Goal: Task Accomplishment & Management: Complete application form

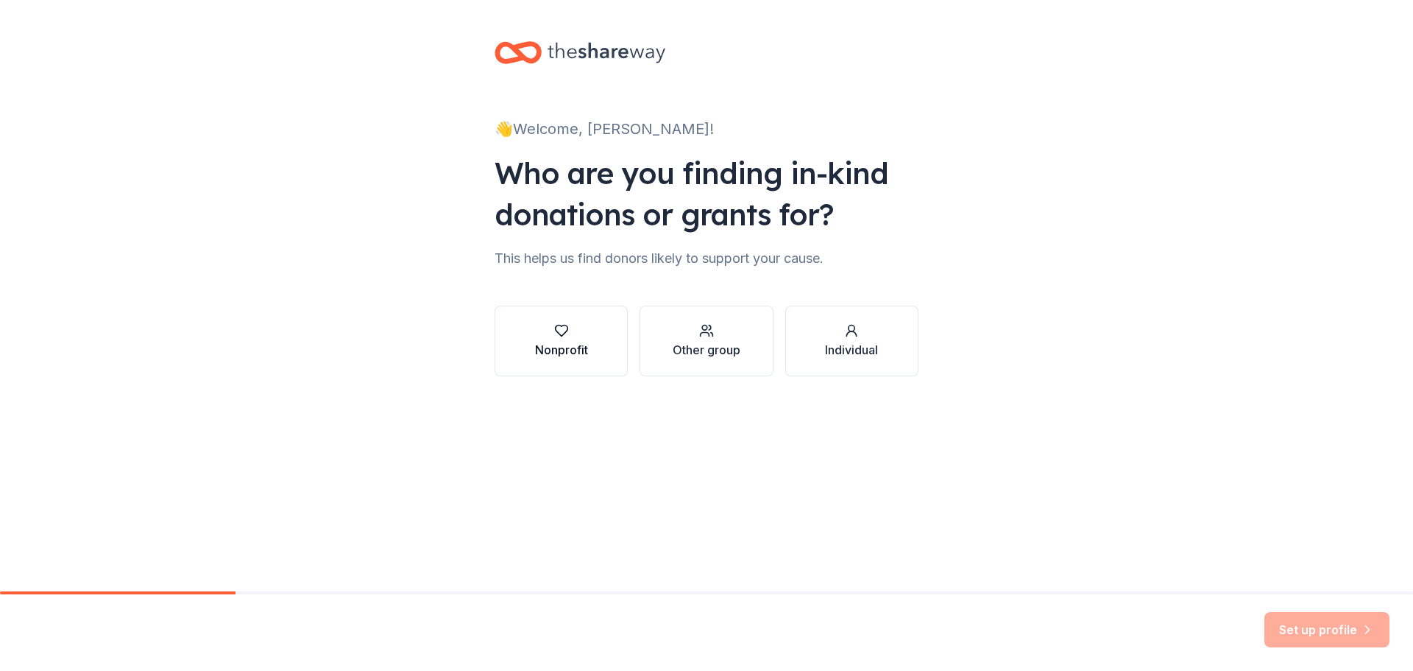
click at [542, 329] on div "button" at bounding box center [561, 330] width 53 height 15
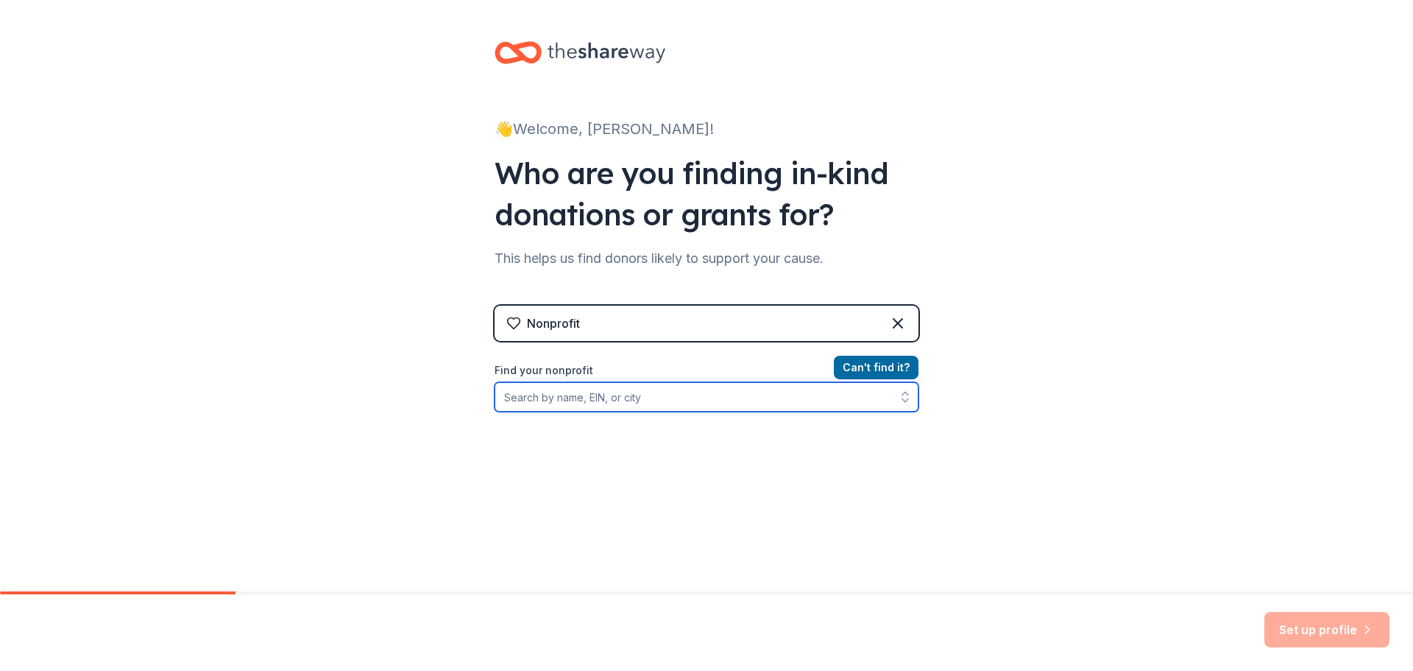
click at [698, 393] on input "Find your nonprofit" at bounding box center [707, 396] width 424 height 29
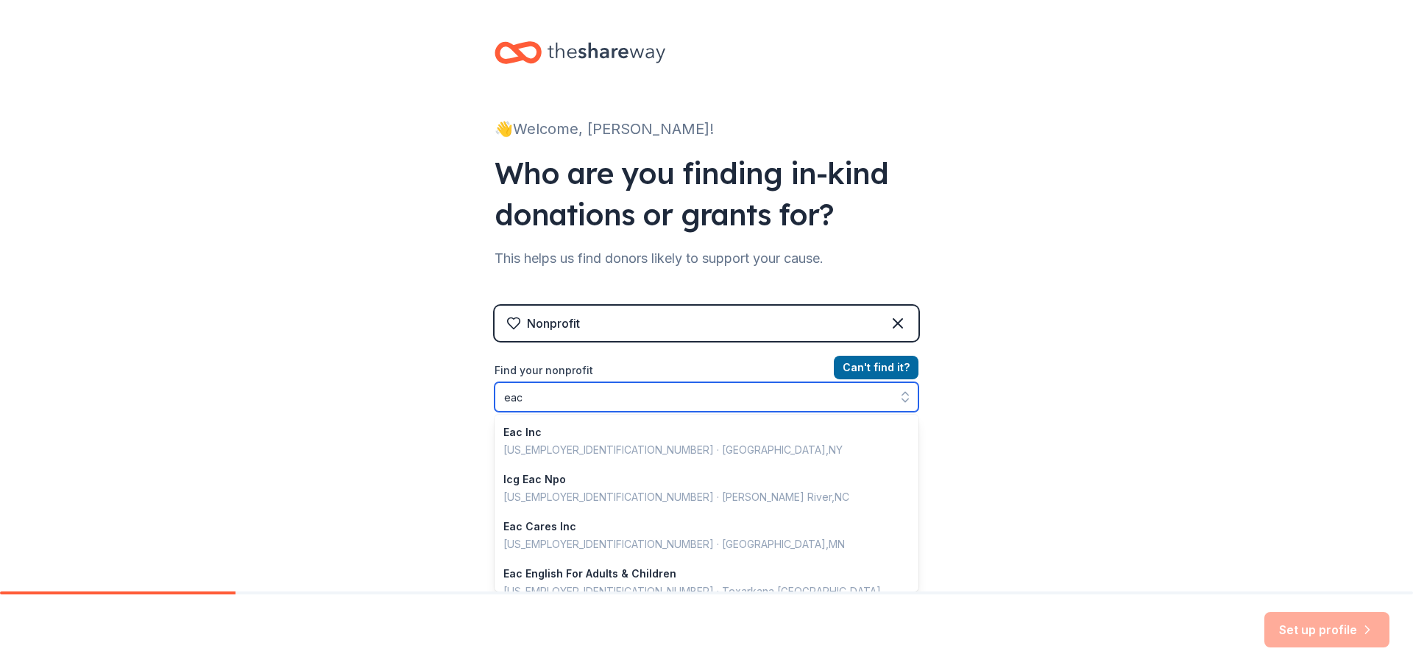
scroll to position [1040, 0]
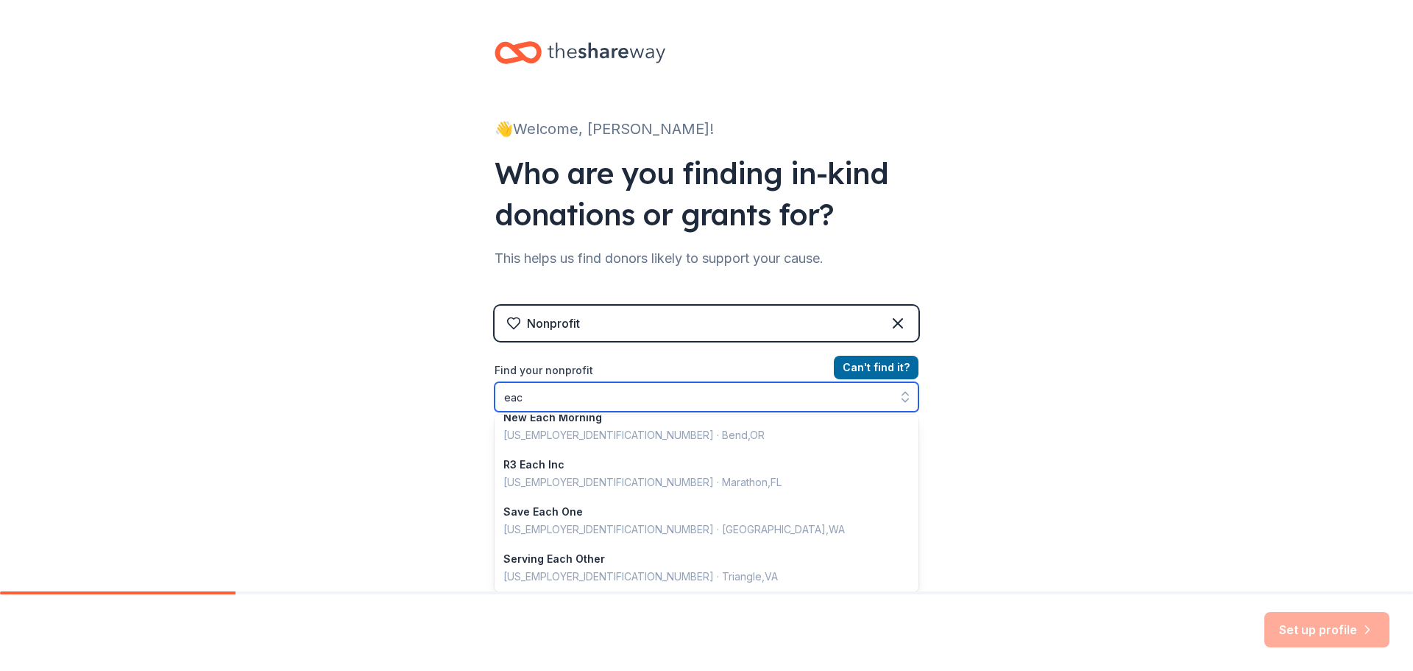
type input "eac"
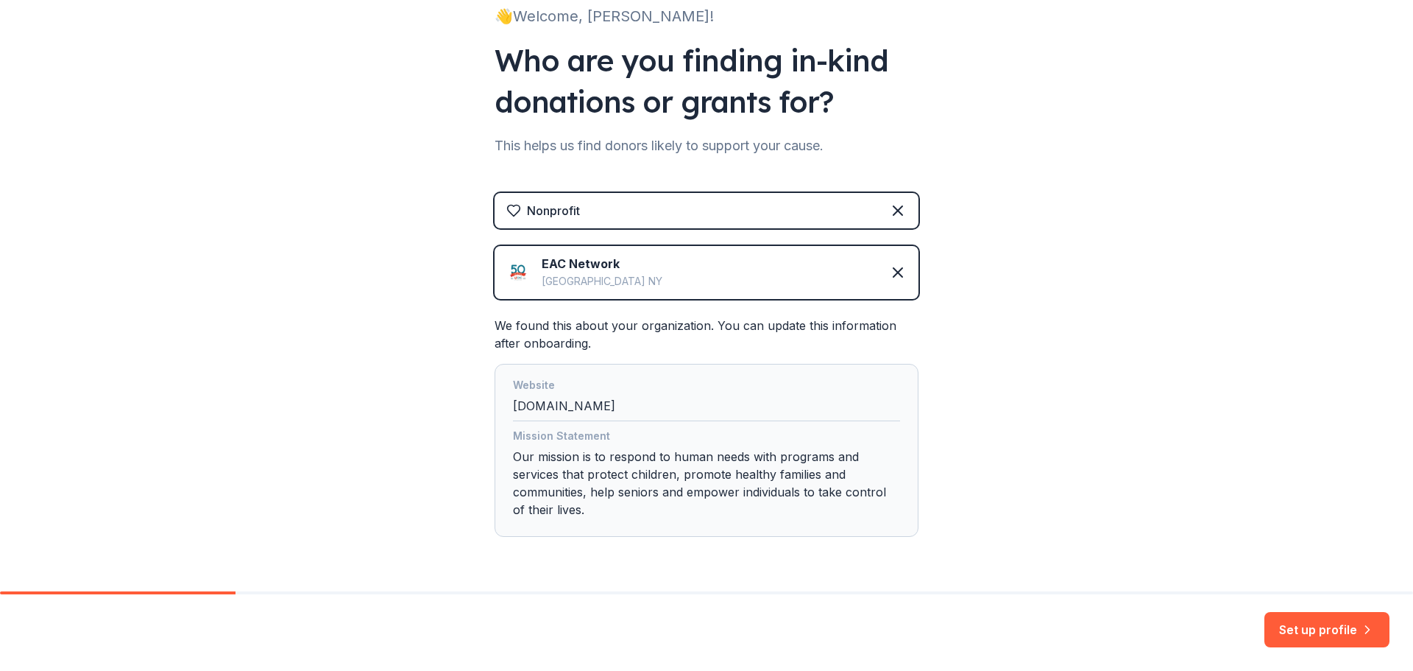
scroll to position [147, 0]
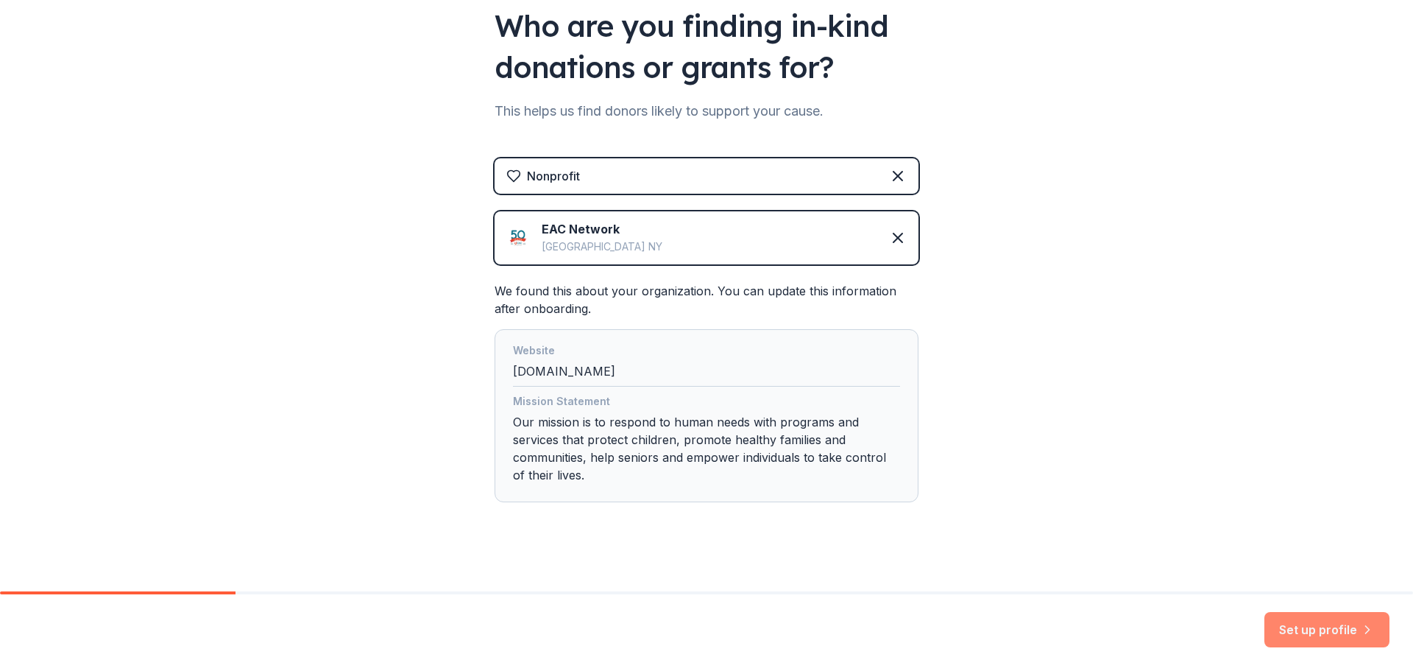
click at [1291, 621] on button "Set up profile" at bounding box center [1327, 629] width 125 height 35
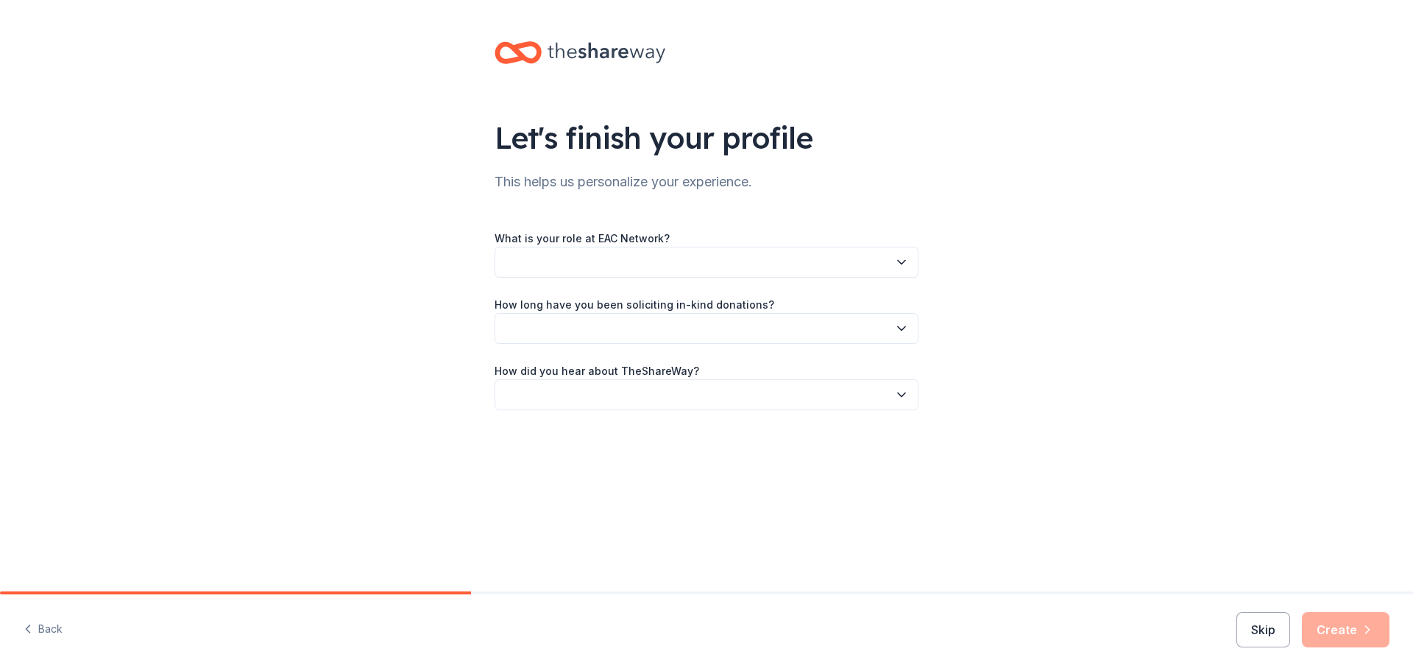
click at [700, 261] on button "button" at bounding box center [707, 262] width 424 height 31
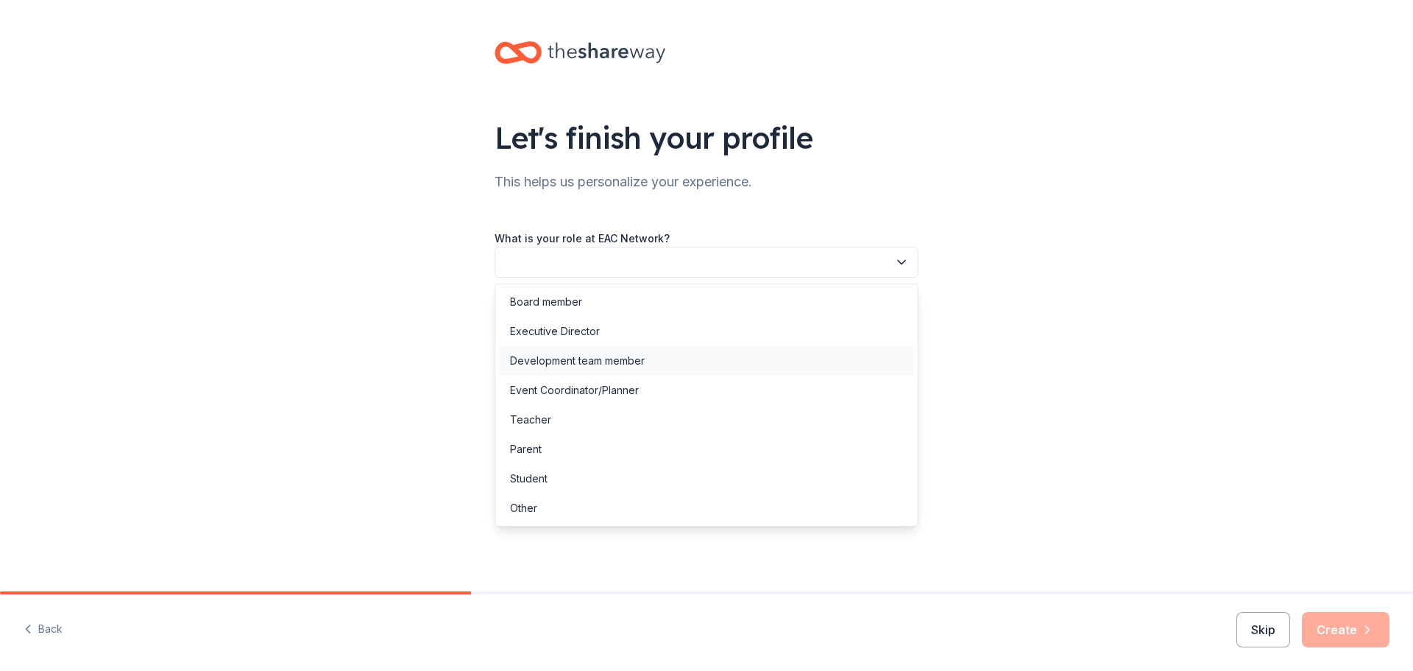
click at [646, 358] on div "Development team member" at bounding box center [706, 360] width 417 height 29
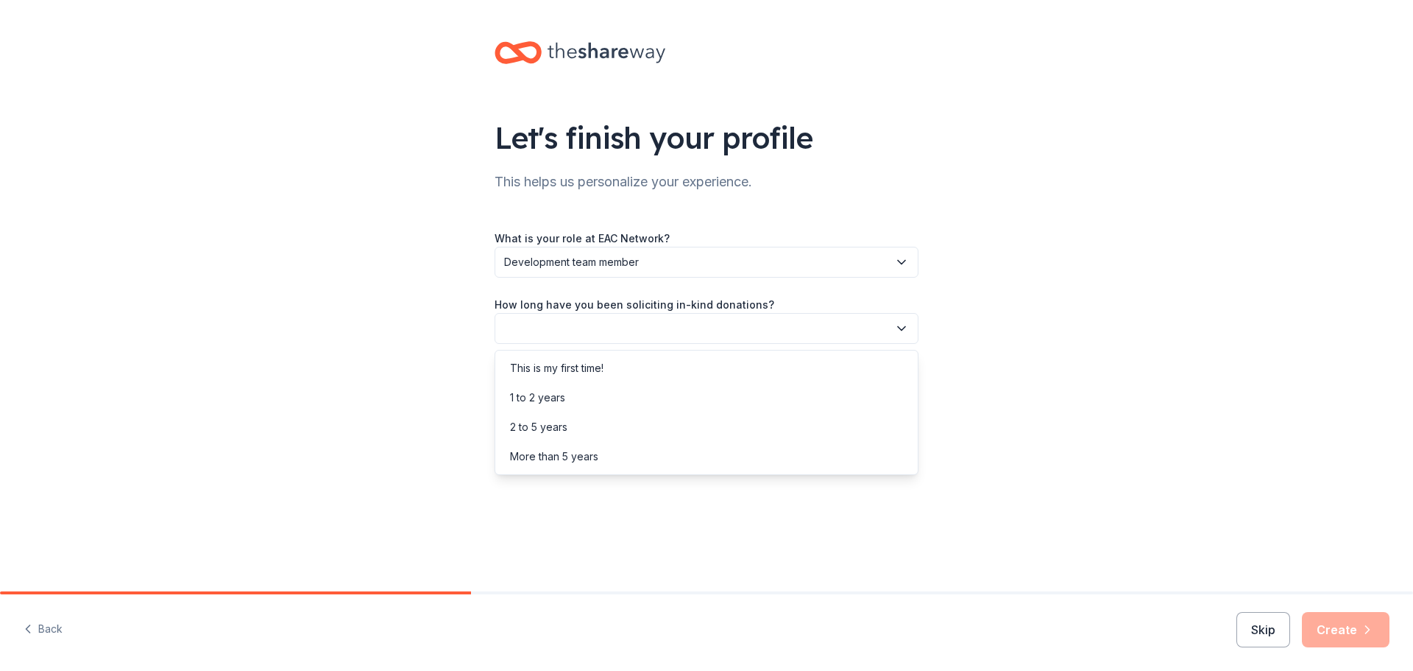
click at [645, 330] on button "button" at bounding box center [707, 328] width 424 height 31
click at [611, 448] on div "More than 5 years" at bounding box center [706, 456] width 417 height 29
click at [677, 328] on span "More than 5 years" at bounding box center [696, 329] width 384 height 18
click at [643, 421] on div "2 to 5 years" at bounding box center [706, 426] width 417 height 29
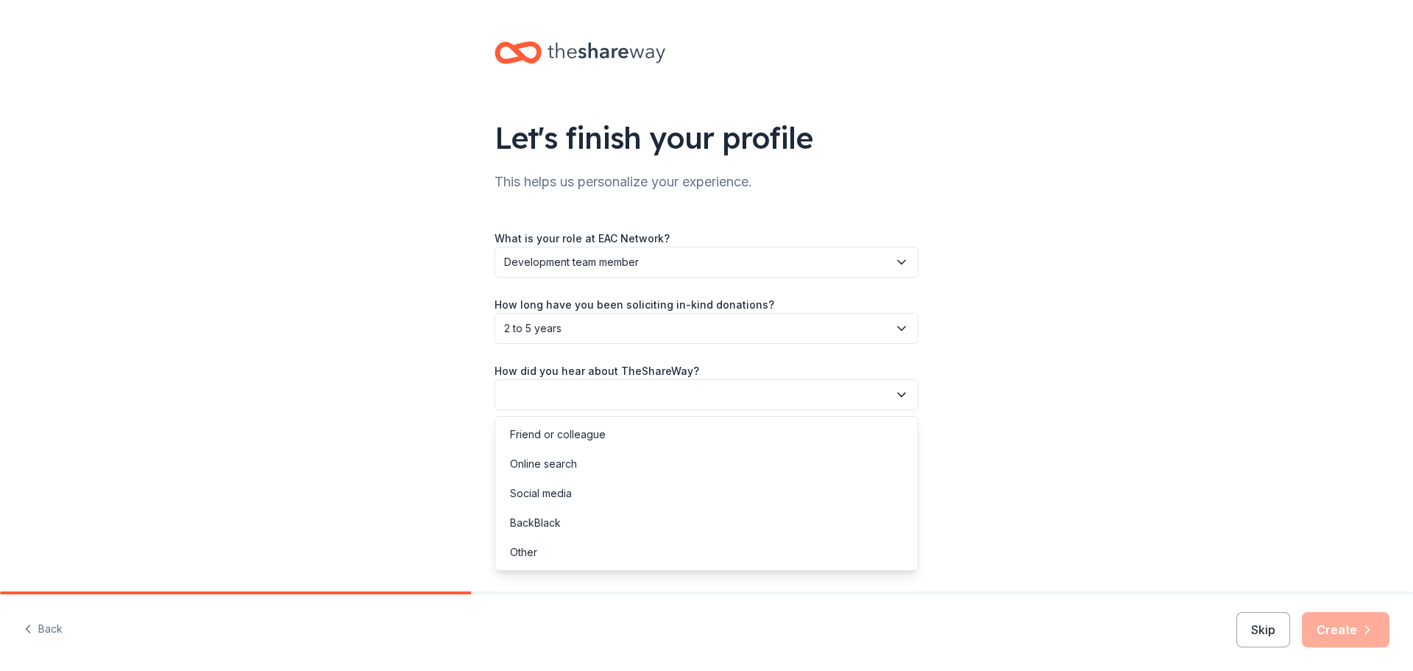
click at [641, 395] on button "button" at bounding box center [707, 394] width 424 height 31
click at [621, 462] on div "Online search" at bounding box center [706, 463] width 417 height 29
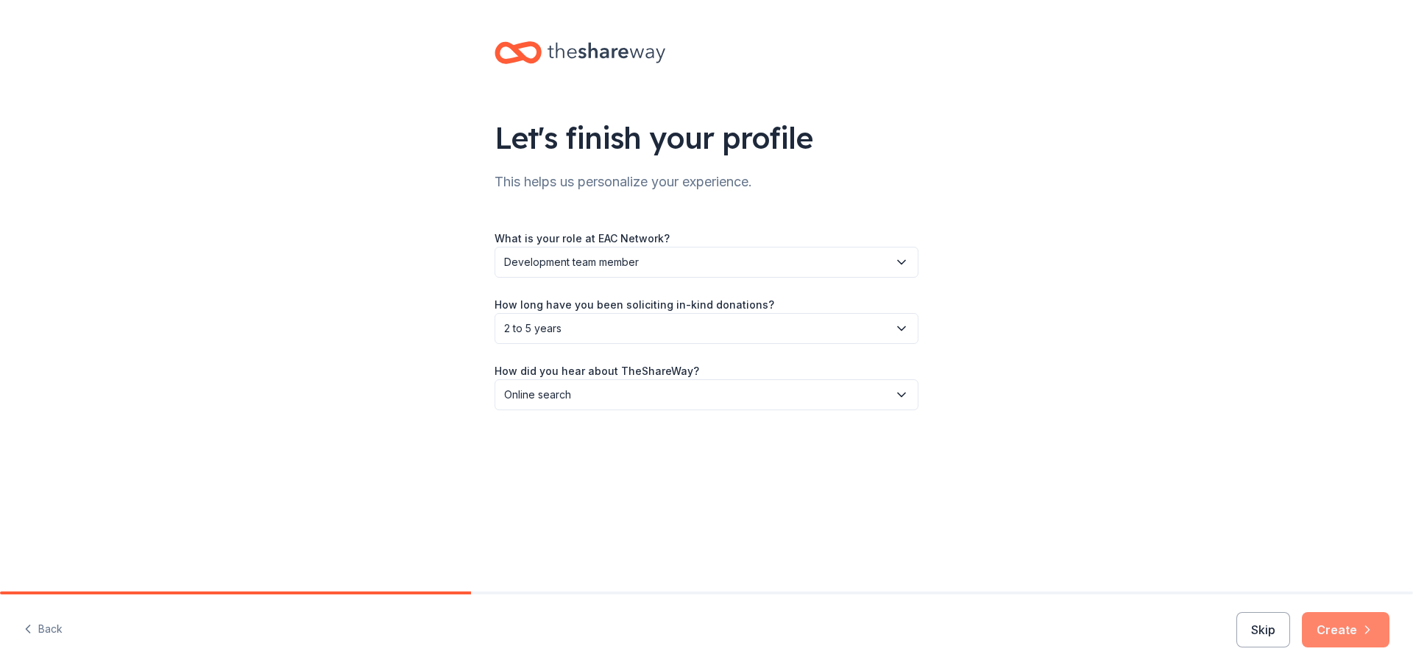
click at [1335, 624] on button "Create" at bounding box center [1346, 629] width 88 height 35
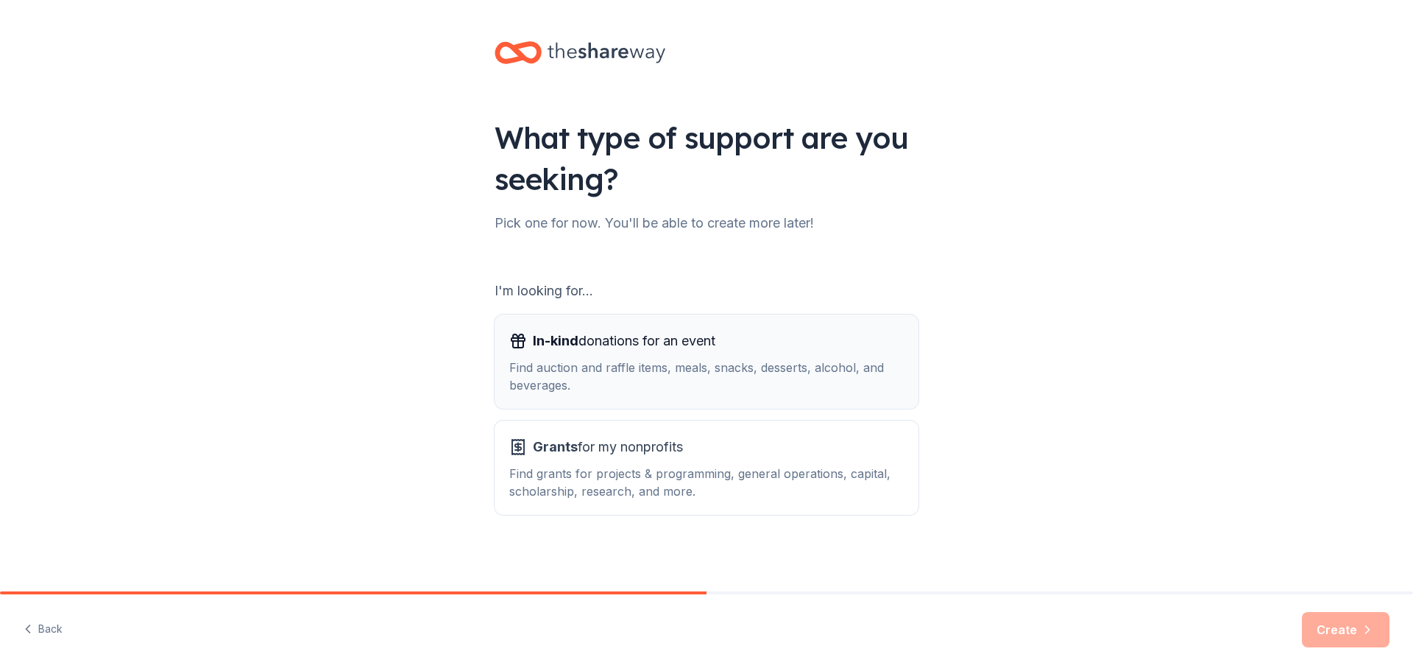
click at [723, 359] on div "Find auction and raffle items, meals, snacks, desserts, alcohol, and beverages." at bounding box center [706, 376] width 395 height 35
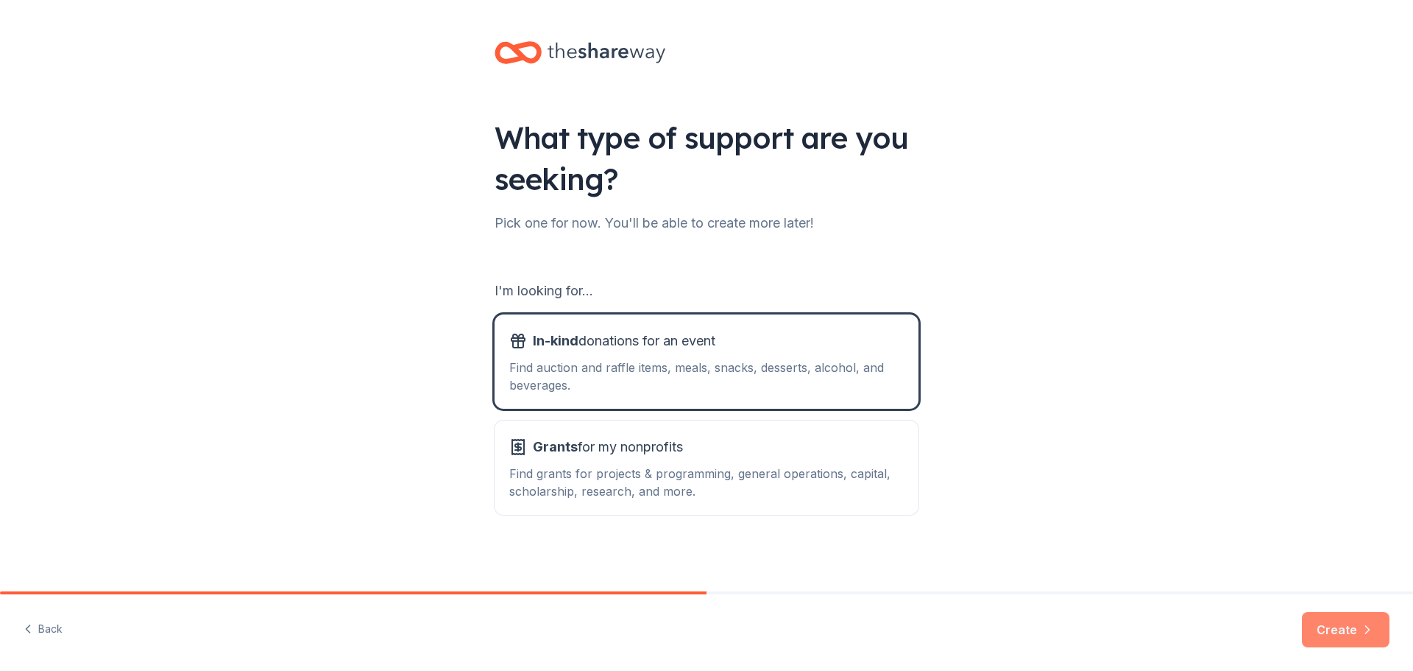
click at [1360, 629] on icon "button" at bounding box center [1367, 629] width 15 height 15
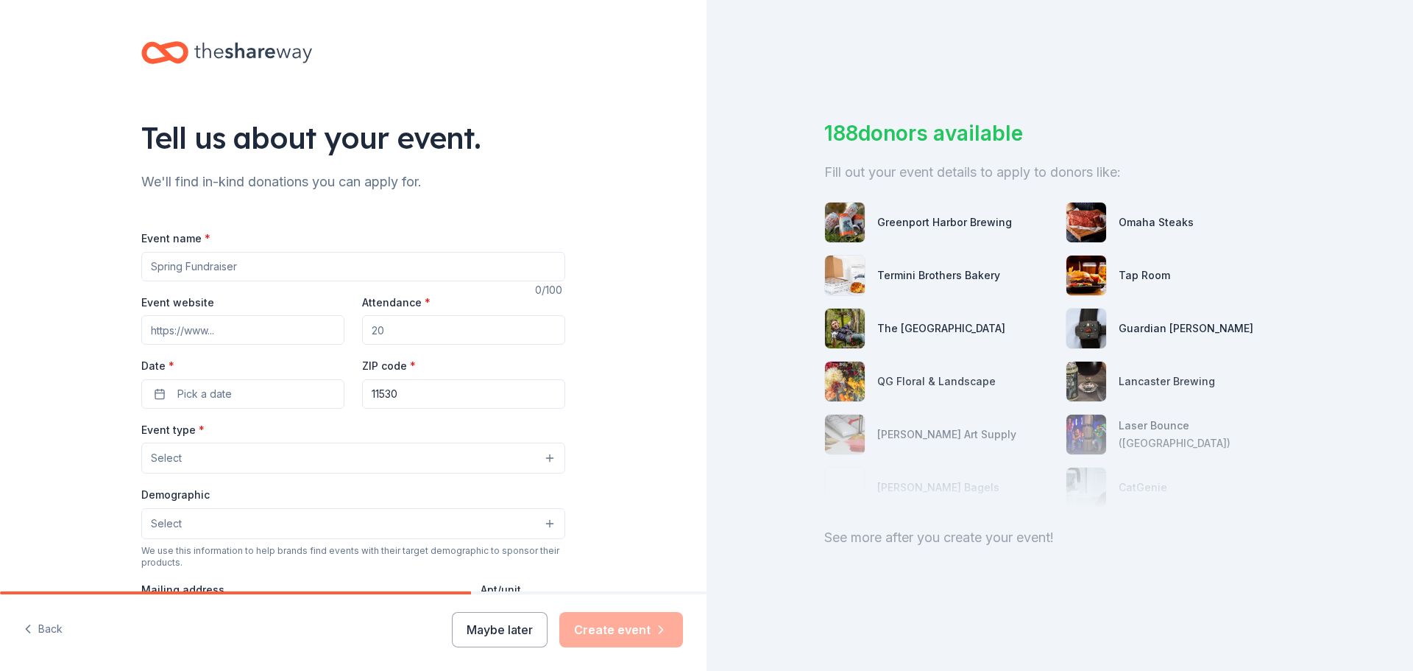
click at [252, 260] on input "Event name *" at bounding box center [353, 266] width 424 height 29
type input "Building Bridges Gala"
click at [430, 334] on input "Attendance *" at bounding box center [463, 329] width 203 height 29
type input "250"
click at [231, 389] on button "Pick a date" at bounding box center [242, 393] width 203 height 29
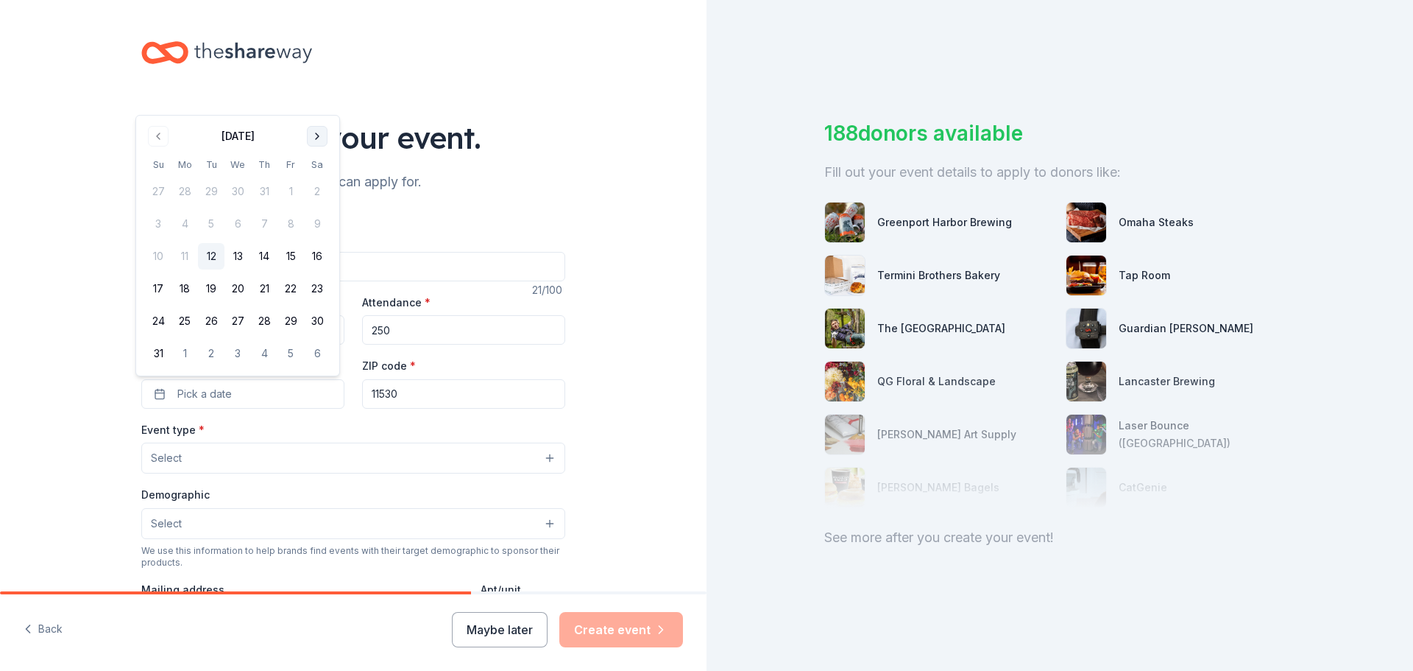
click at [325, 133] on button "Go to next month" at bounding box center [317, 136] width 21 height 21
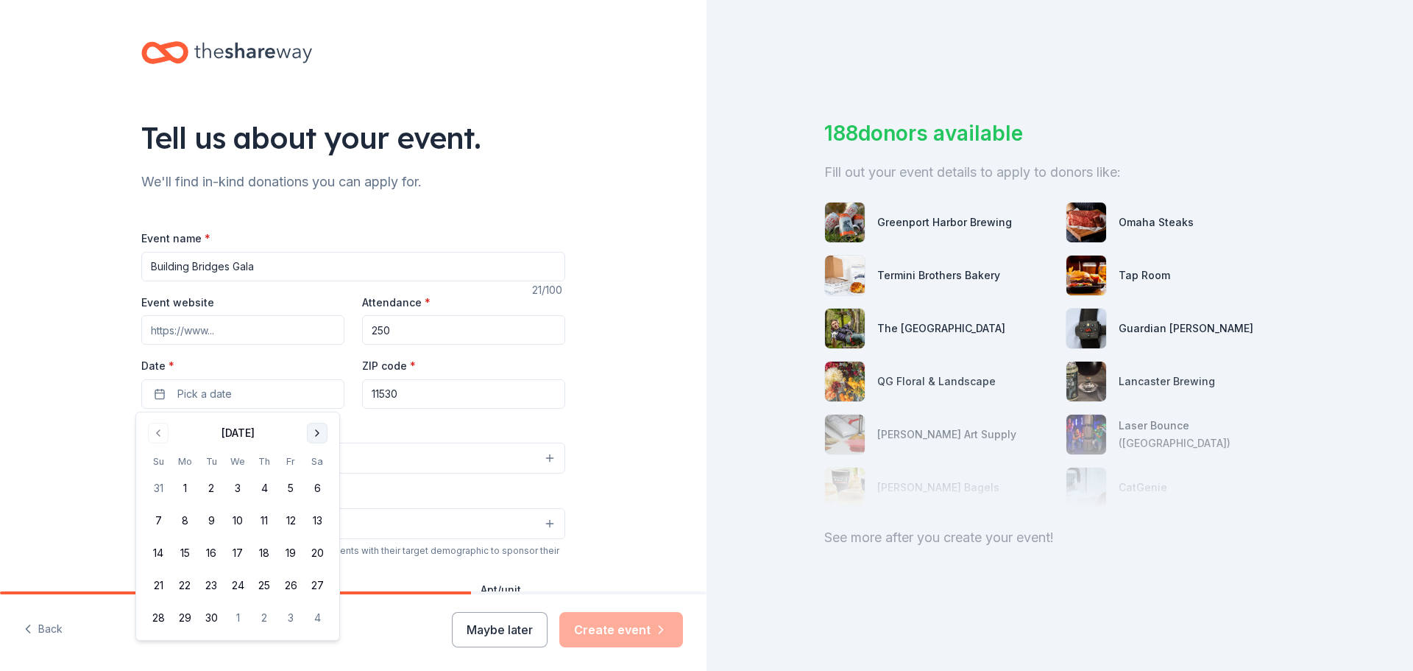
click at [316, 432] on button "Go to next month" at bounding box center [317, 433] width 21 height 21
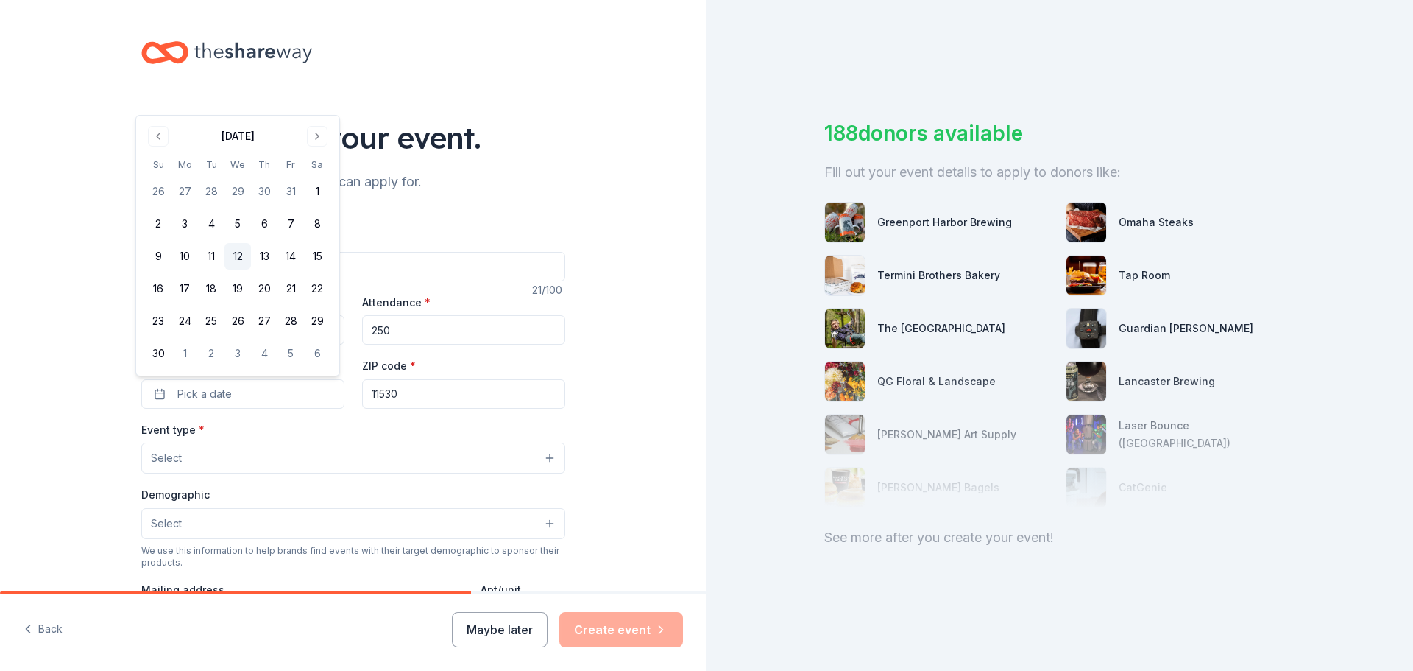
click at [235, 251] on button "12" at bounding box center [238, 256] width 27 height 27
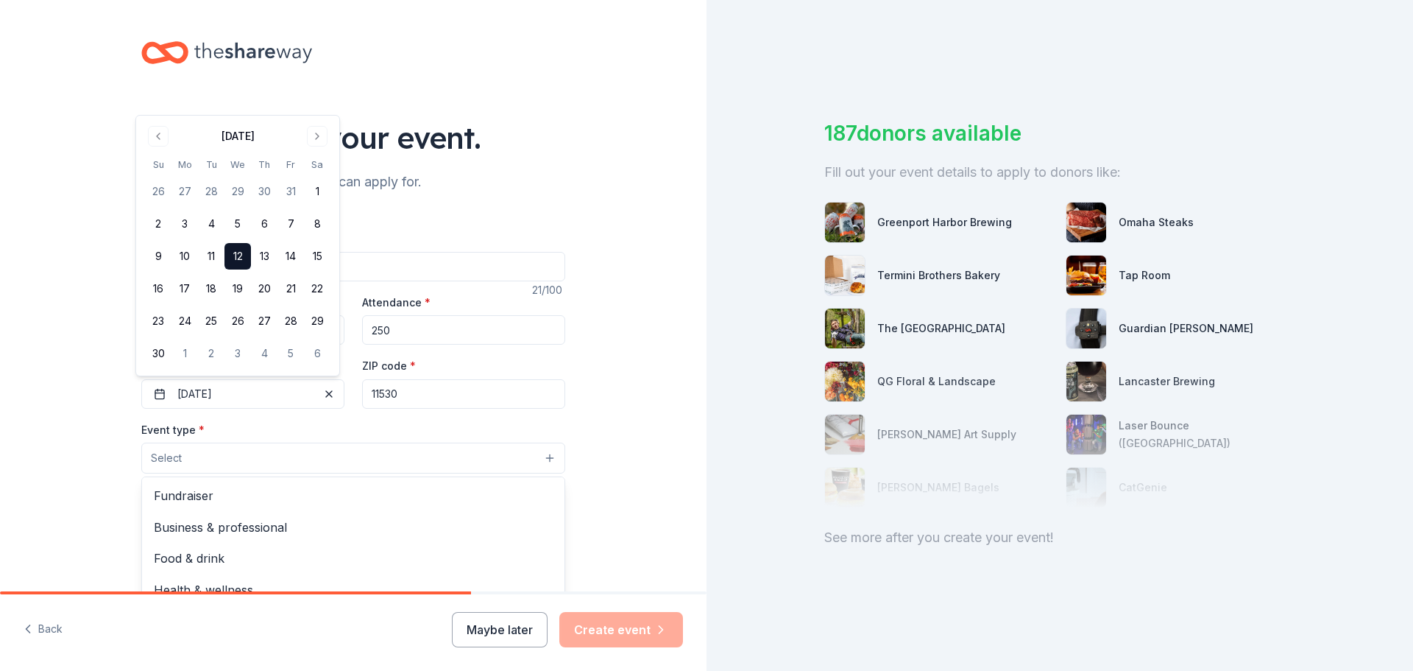
click at [242, 455] on button "Select" at bounding box center [353, 457] width 424 height 31
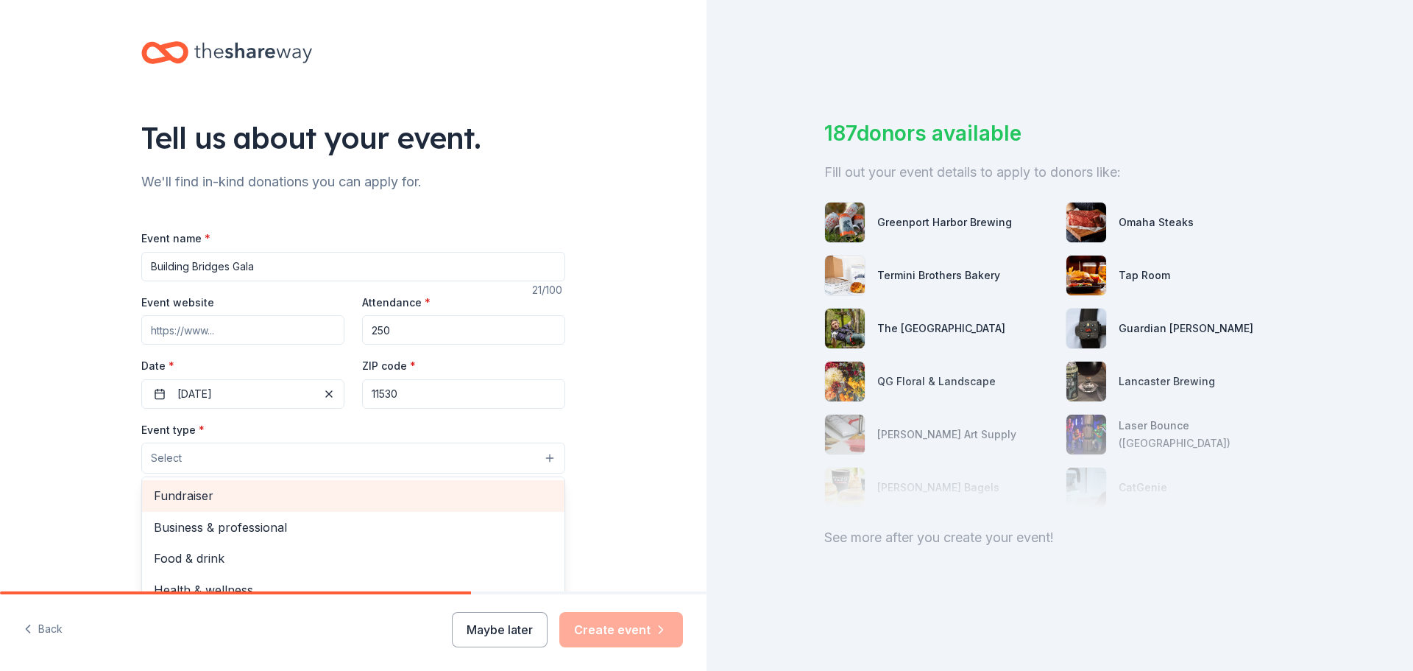
click at [239, 493] on span "Fundraiser" at bounding box center [353, 495] width 399 height 19
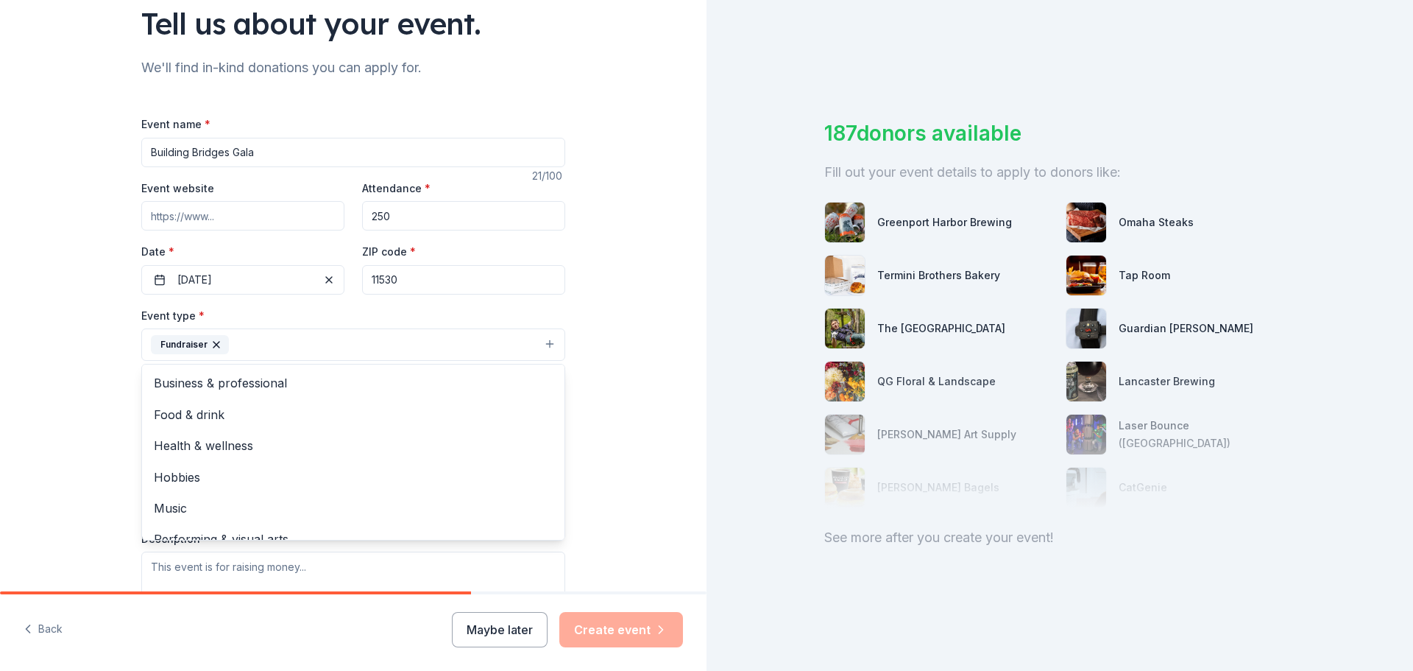
scroll to position [147, 0]
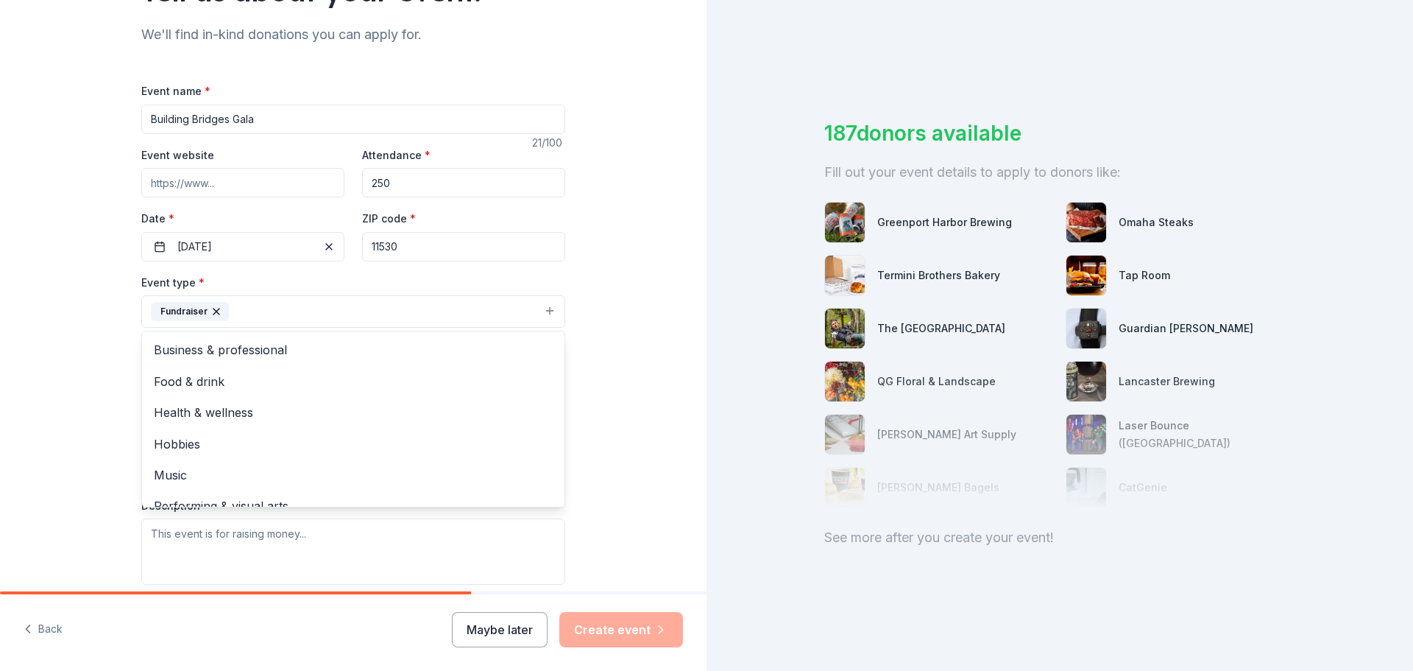
click at [639, 361] on div "Tell us about your event. We'll find in-kind donations you can apply for. Event…" at bounding box center [353, 343] width 707 height 981
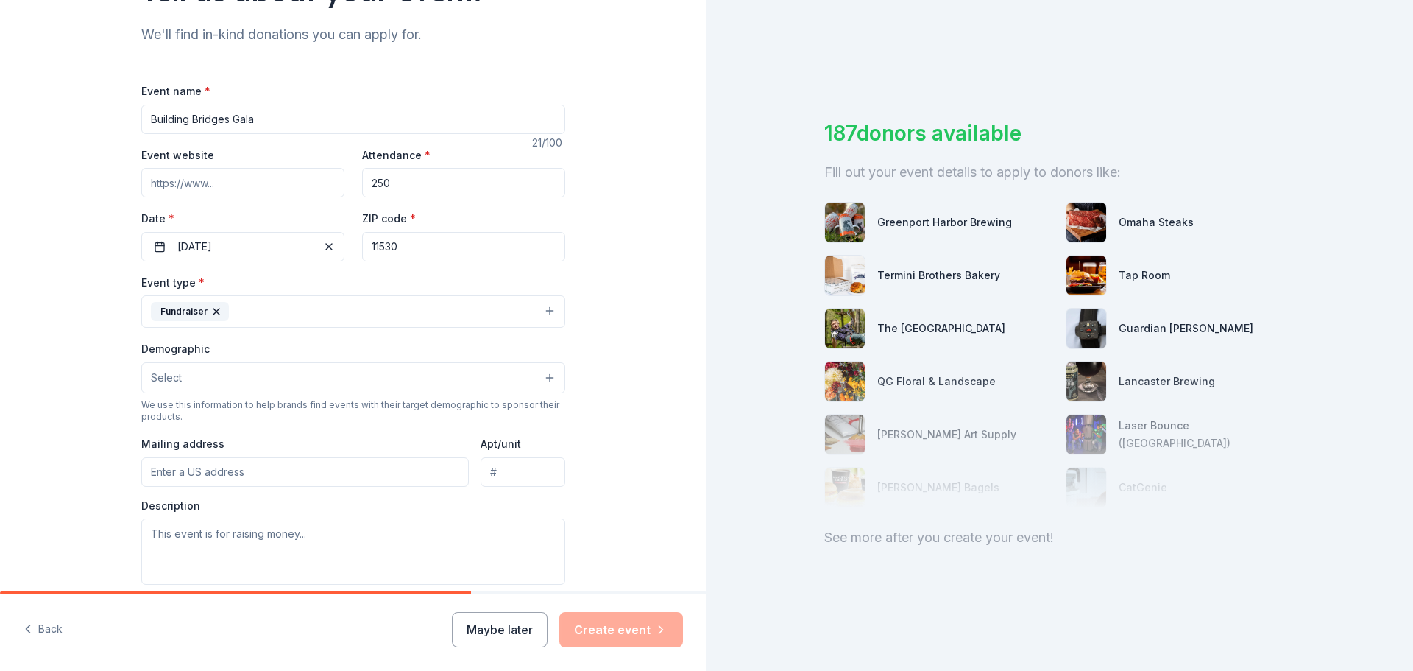
click at [339, 310] on button "Fundraiser" at bounding box center [353, 311] width 424 height 32
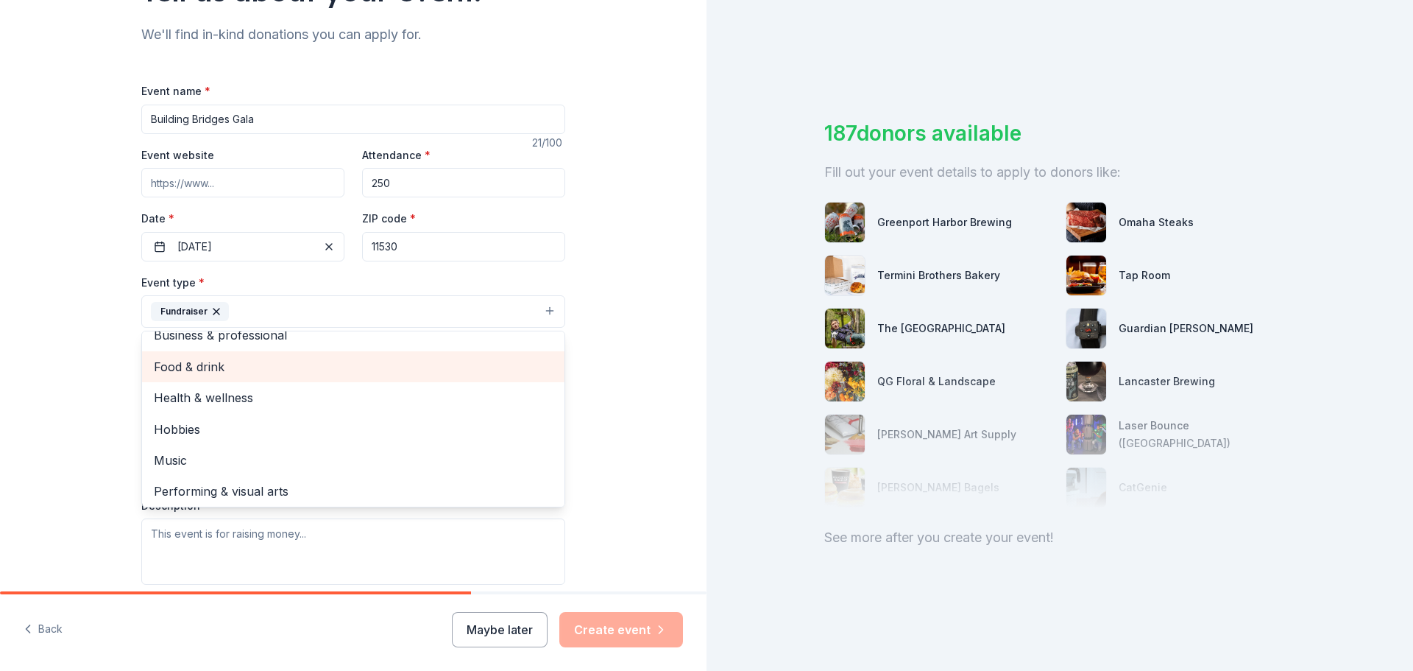
scroll to position [18, 0]
click at [624, 363] on div "Tell us about your event. We'll find in-kind donations you can apply for. Event…" at bounding box center [353, 343] width 707 height 981
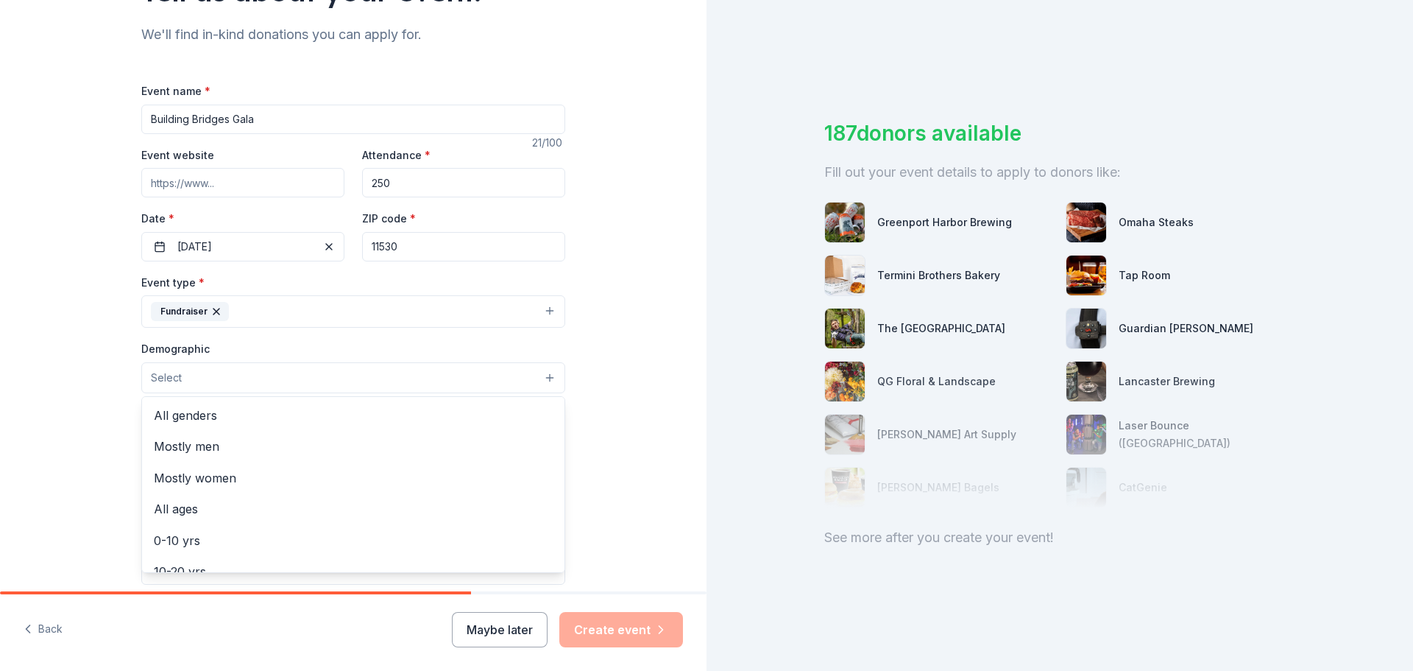
click at [373, 383] on button "Select" at bounding box center [353, 377] width 424 height 31
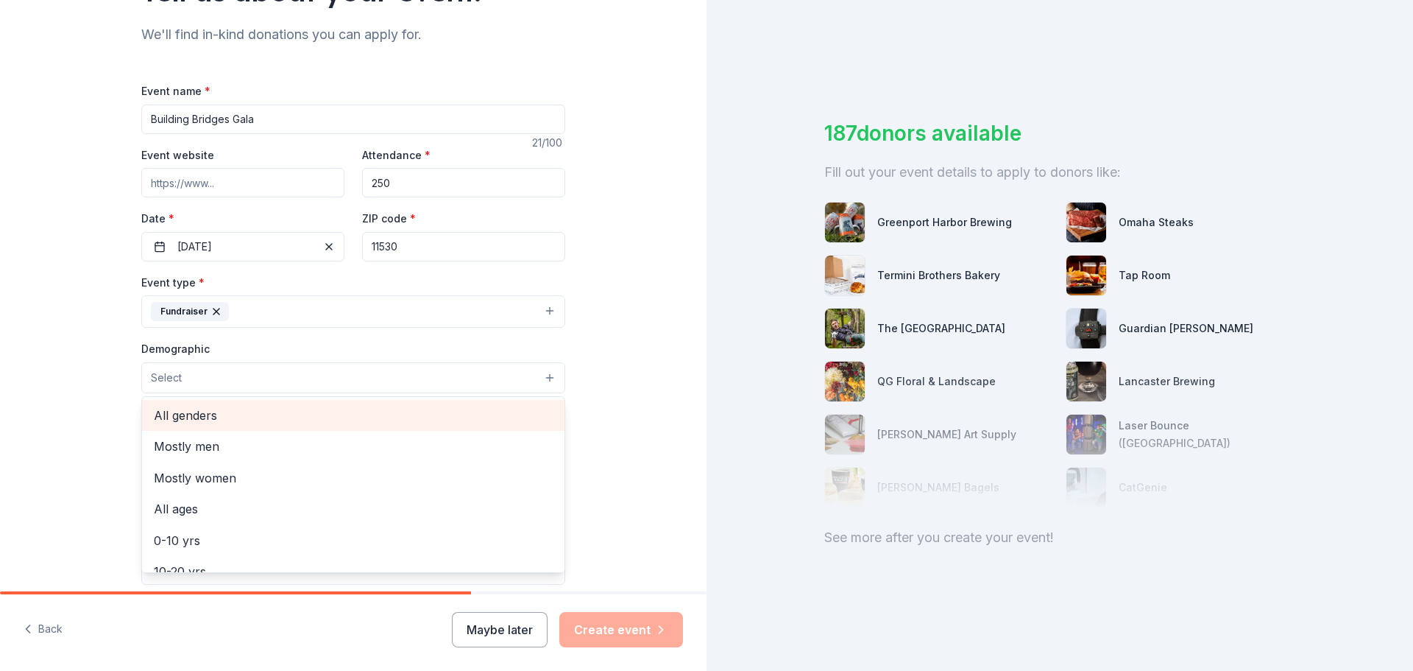
click at [351, 413] on span "All genders" at bounding box center [353, 415] width 399 height 19
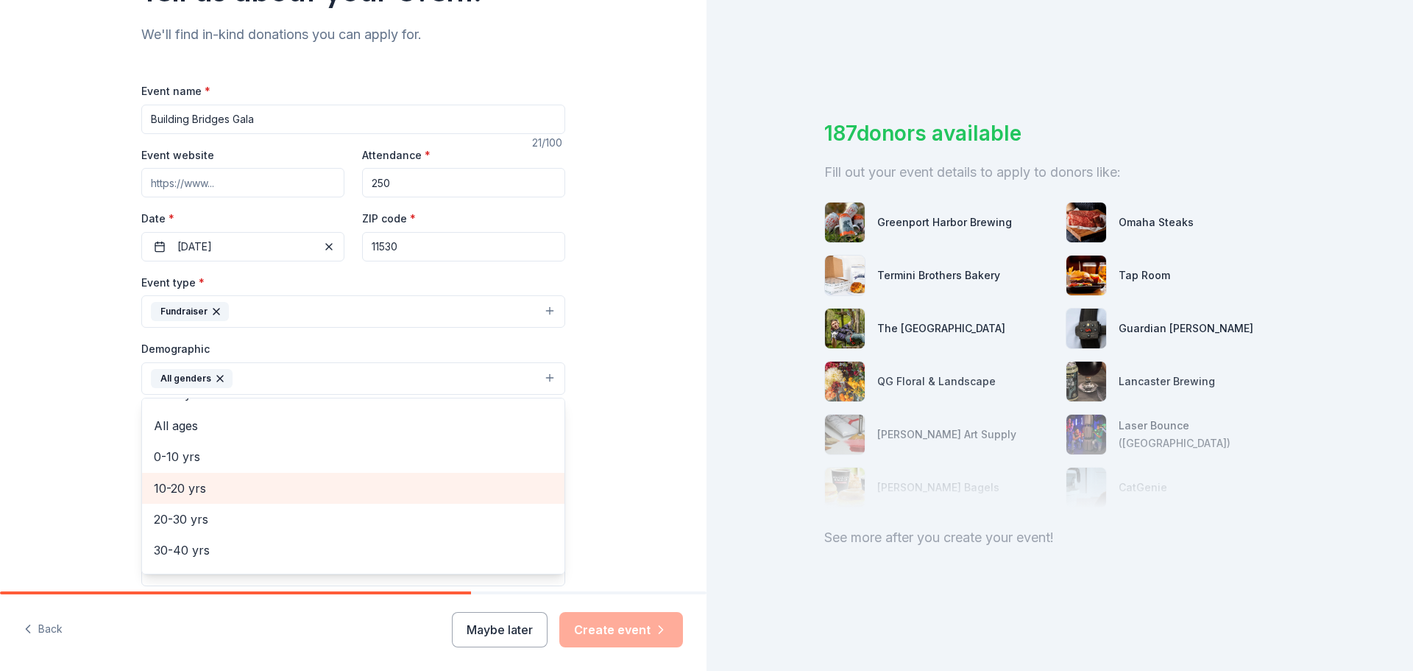
scroll to position [0, 0]
click at [282, 475] on span "All ages" at bounding box center [353, 479] width 399 height 19
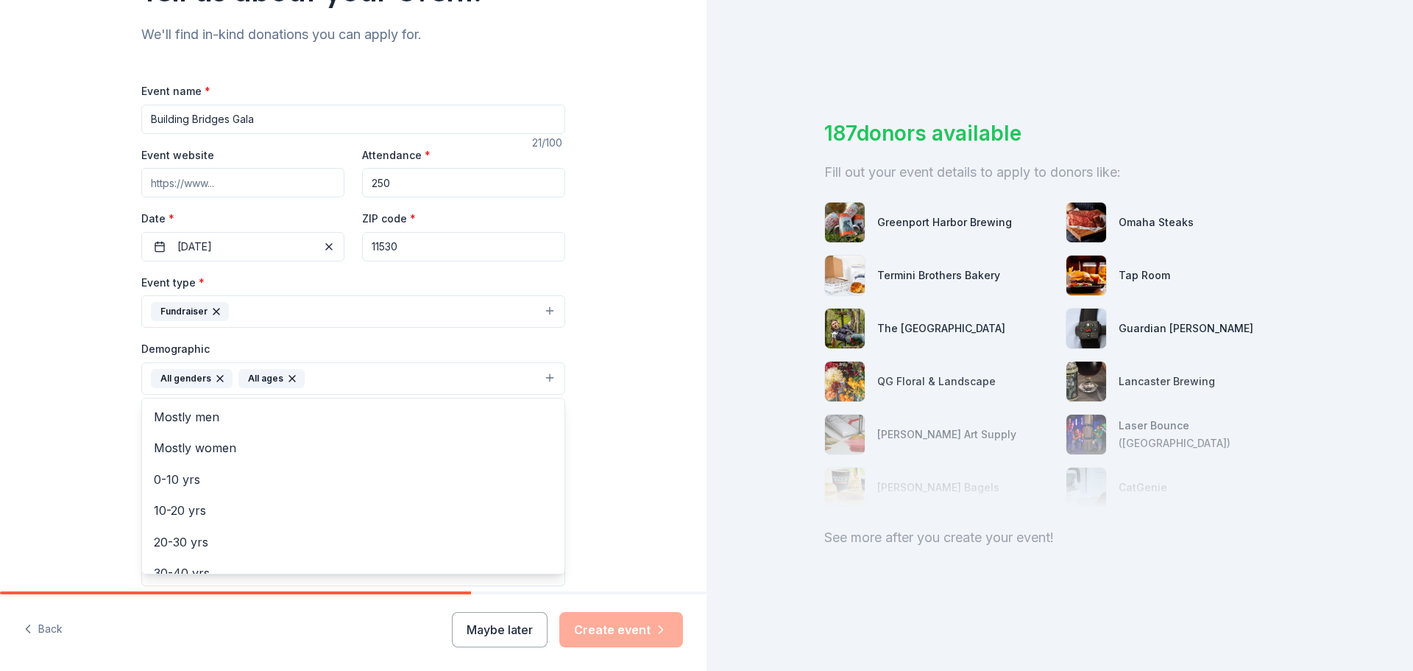
click at [628, 411] on div "Tell us about your event. We'll find in-kind donations you can apply for. Event…" at bounding box center [353, 344] width 707 height 983
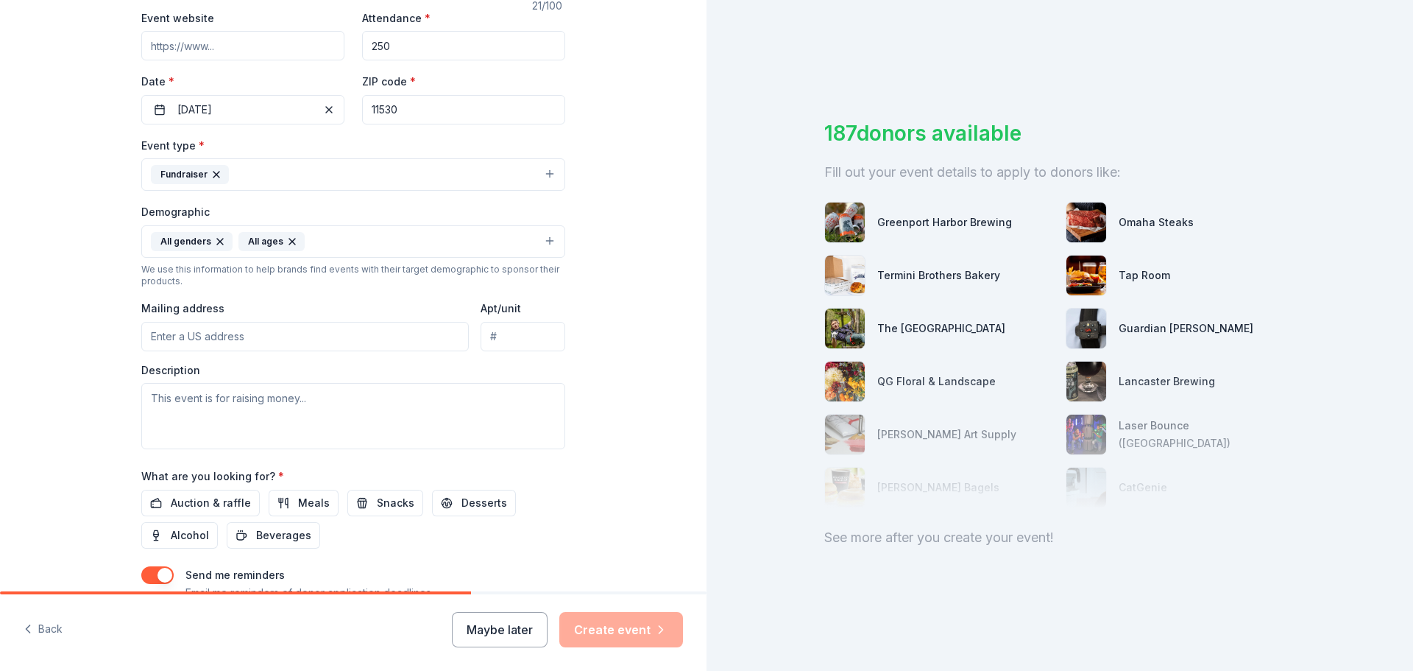
scroll to position [294, 0]
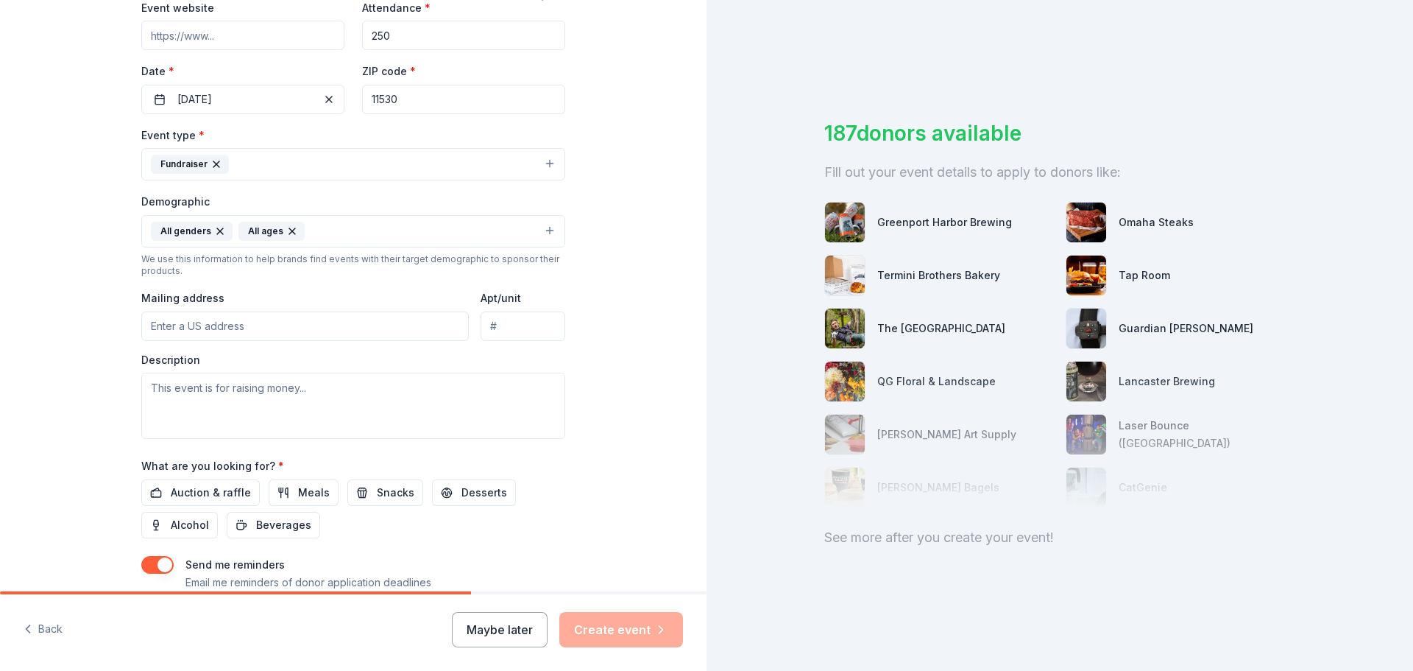
click at [297, 333] on input "Mailing address" at bounding box center [305, 325] width 328 height 29
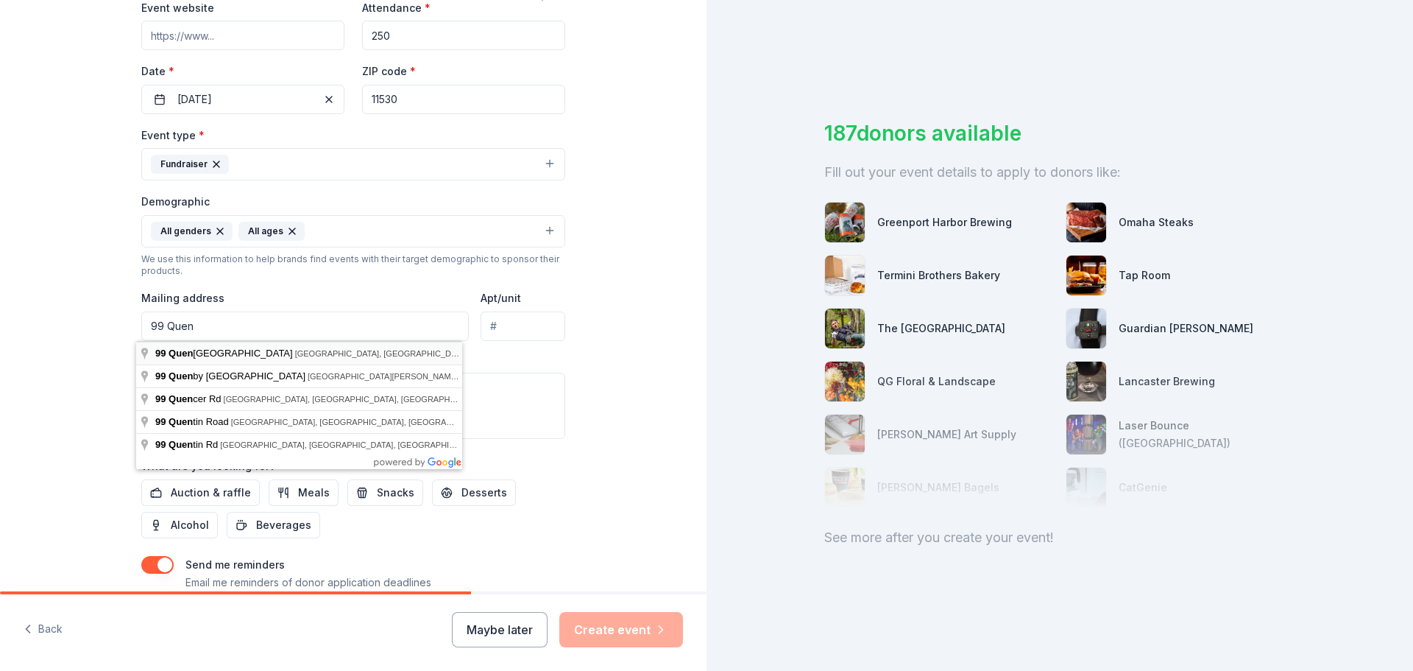
type input "99 Quentin Roosevelt Boulevard, Garden City, NY, 11530"
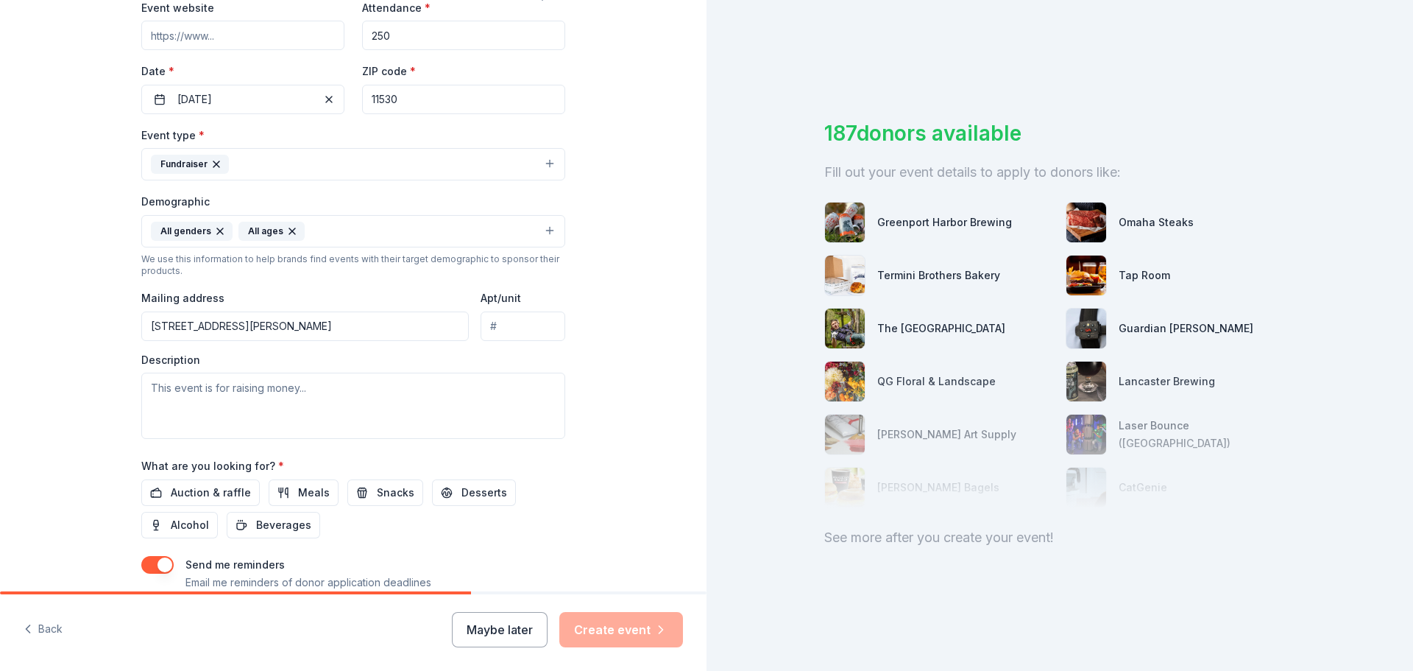
click at [514, 331] on input "Apt/unit" at bounding box center [523, 325] width 85 height 29
type input "200"
click at [388, 393] on textarea at bounding box center [353, 406] width 424 height 66
paste textarea "On [DATE], EAC Network will host its 5th Annual Building Bridges Gala at the [G…"
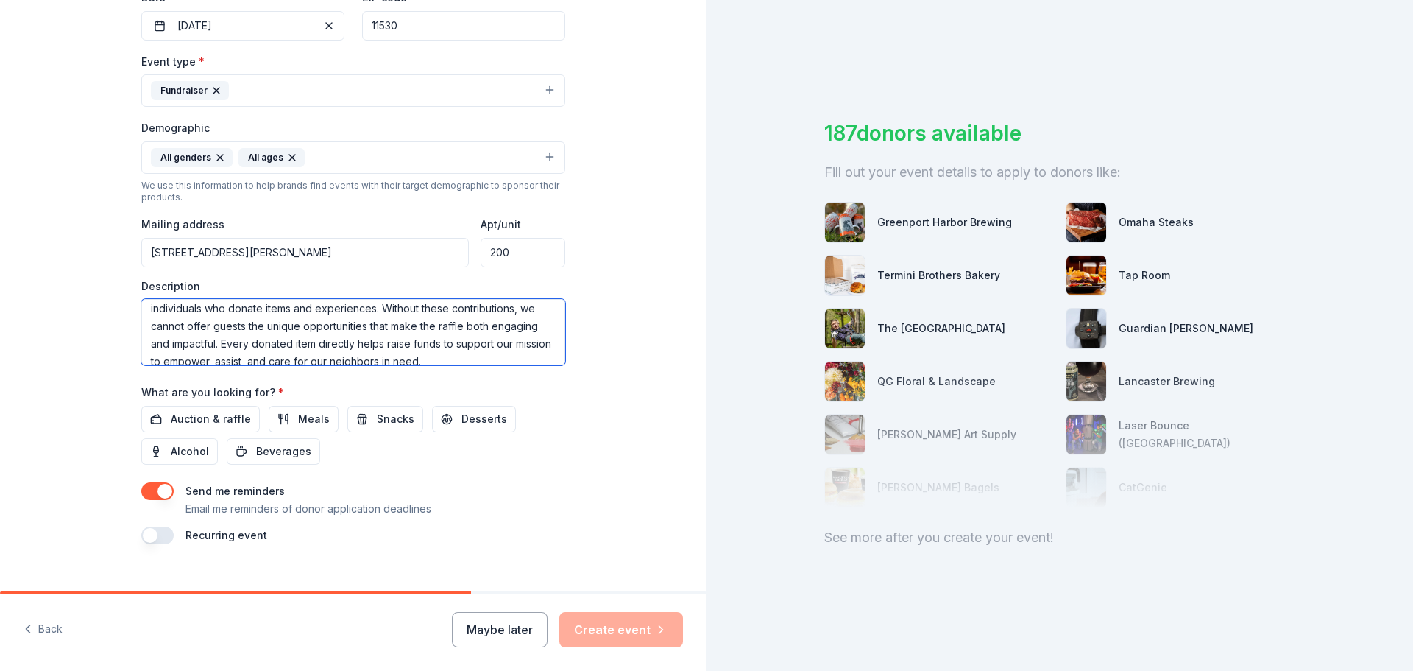
scroll to position [392, 0]
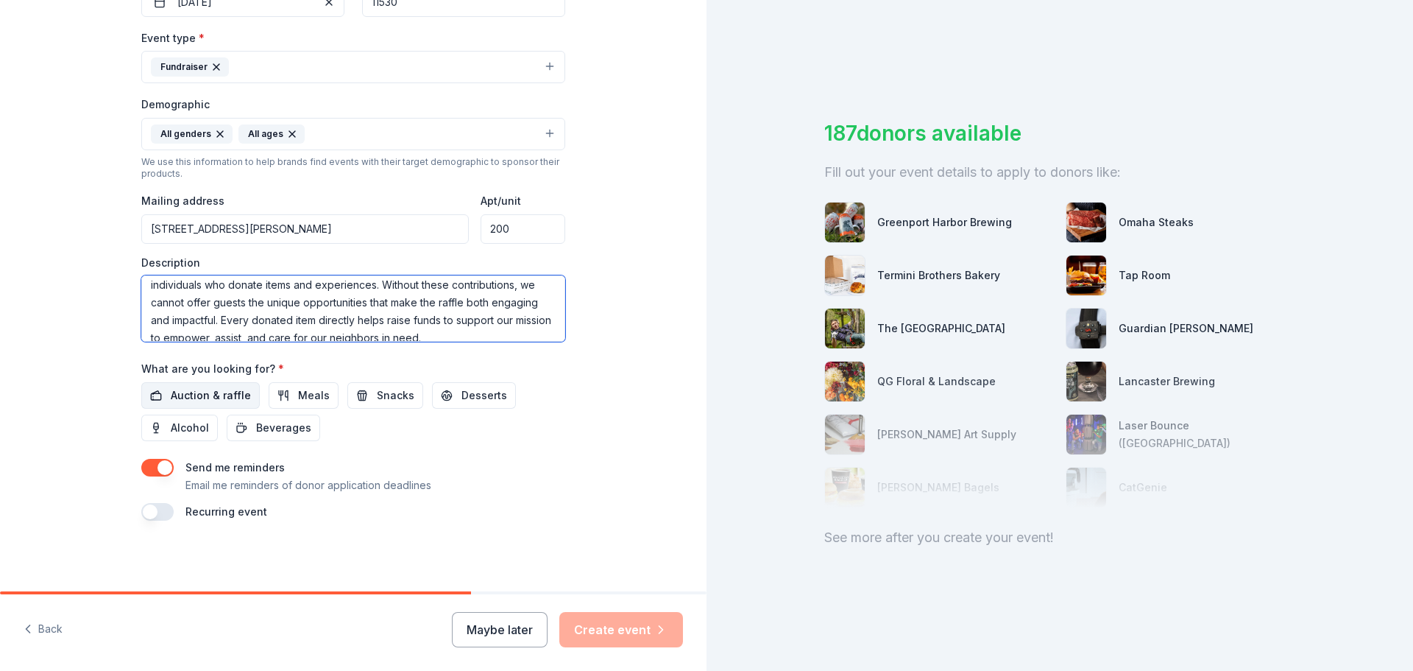
type textarea "On [DATE], EAC Network will host its 5th Annual Building Bridges Gala at the [G…"
click at [219, 402] on span "Auction & raffle" at bounding box center [211, 396] width 80 height 18
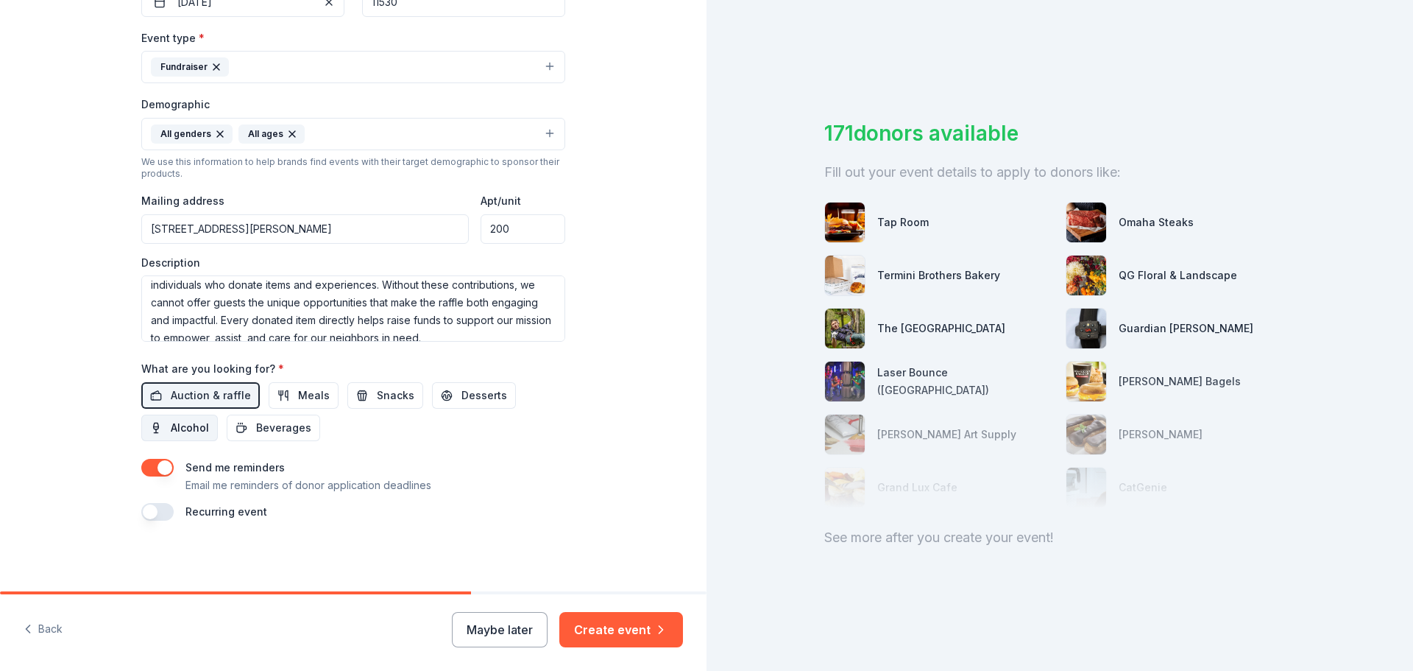
click at [183, 434] on span "Alcohol" at bounding box center [190, 428] width 38 height 18
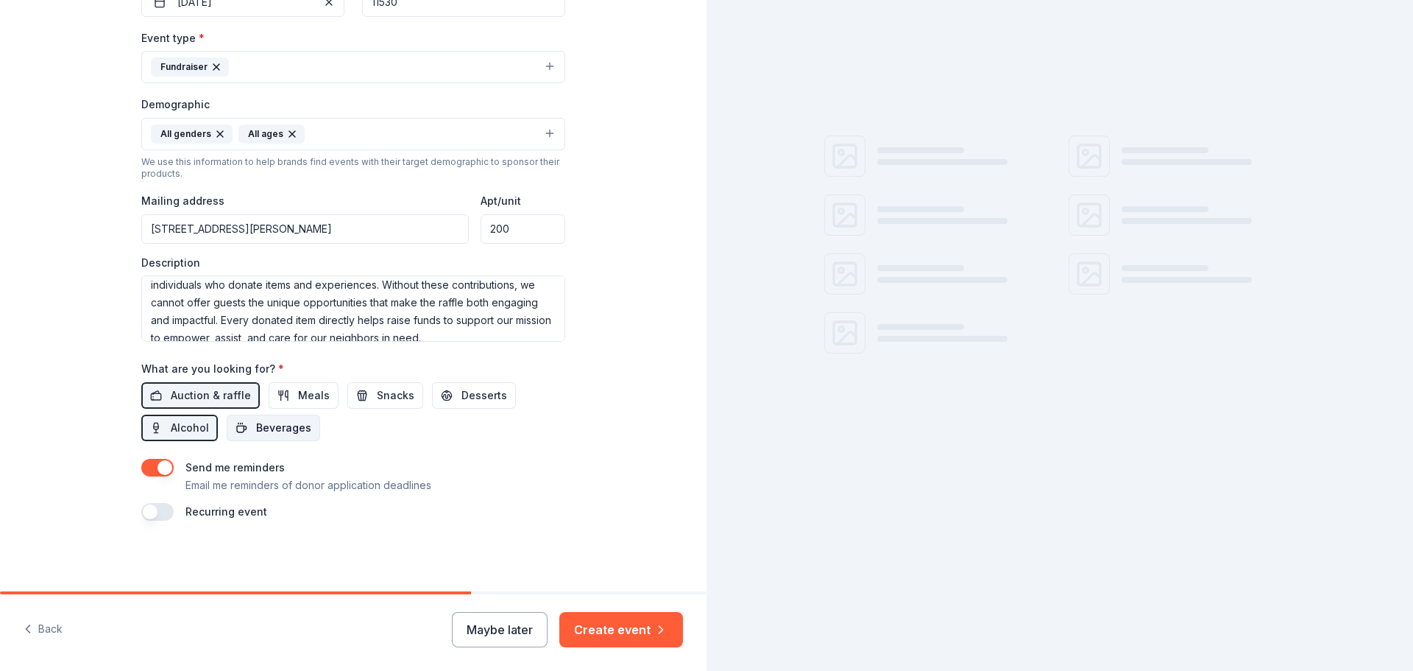
click at [258, 434] on span "Beverages" at bounding box center [283, 428] width 55 height 18
drag, startPoint x: 289, startPoint y: 399, endPoint x: 351, endPoint y: 400, distance: 62.6
click at [298, 399] on span "Meals" at bounding box center [314, 396] width 32 height 18
click at [377, 400] on span "Snacks" at bounding box center [396, 396] width 38 height 18
click at [462, 397] on span "Desserts" at bounding box center [485, 396] width 46 height 18
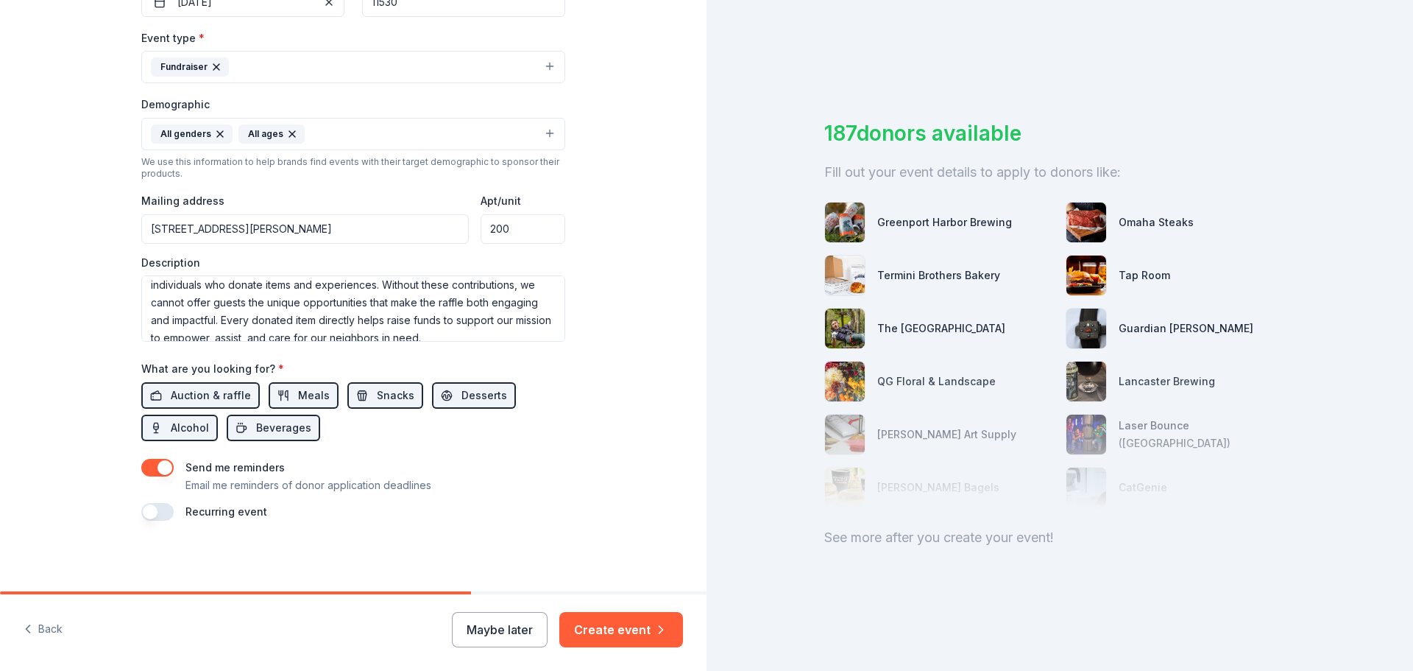
click at [144, 509] on button "button" at bounding box center [157, 512] width 32 height 18
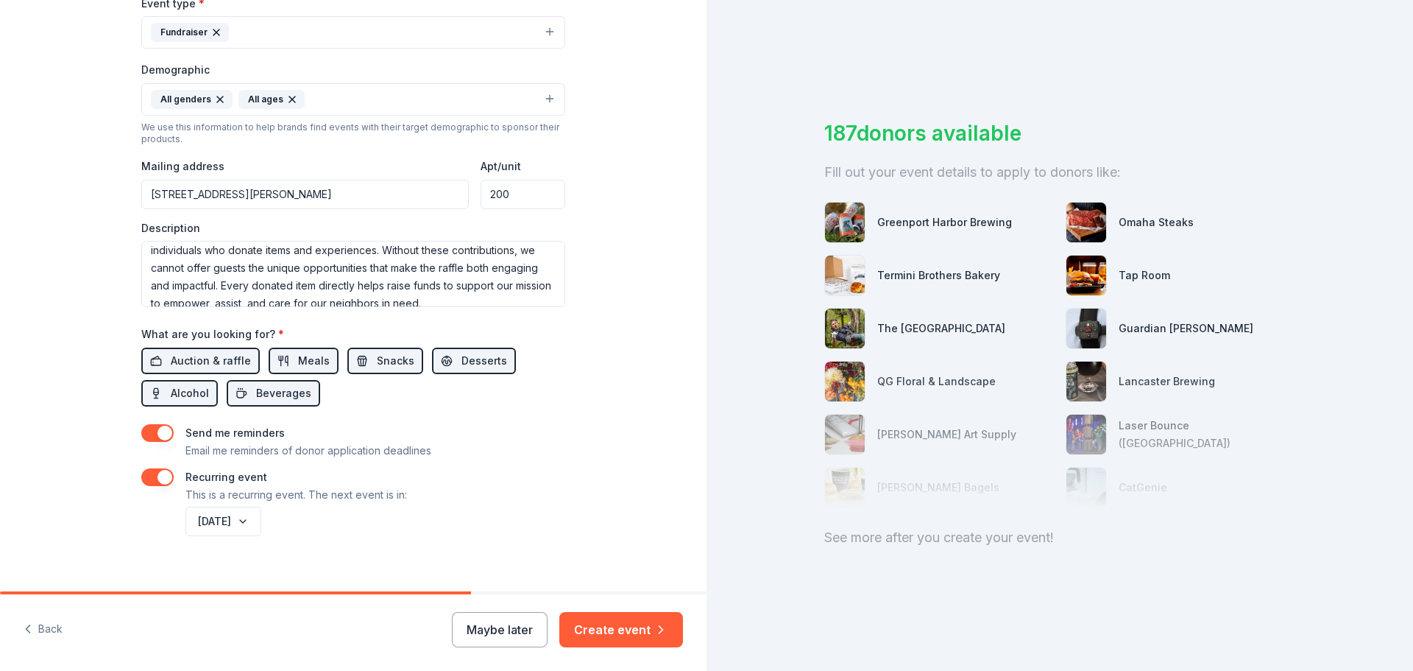
scroll to position [445, 0]
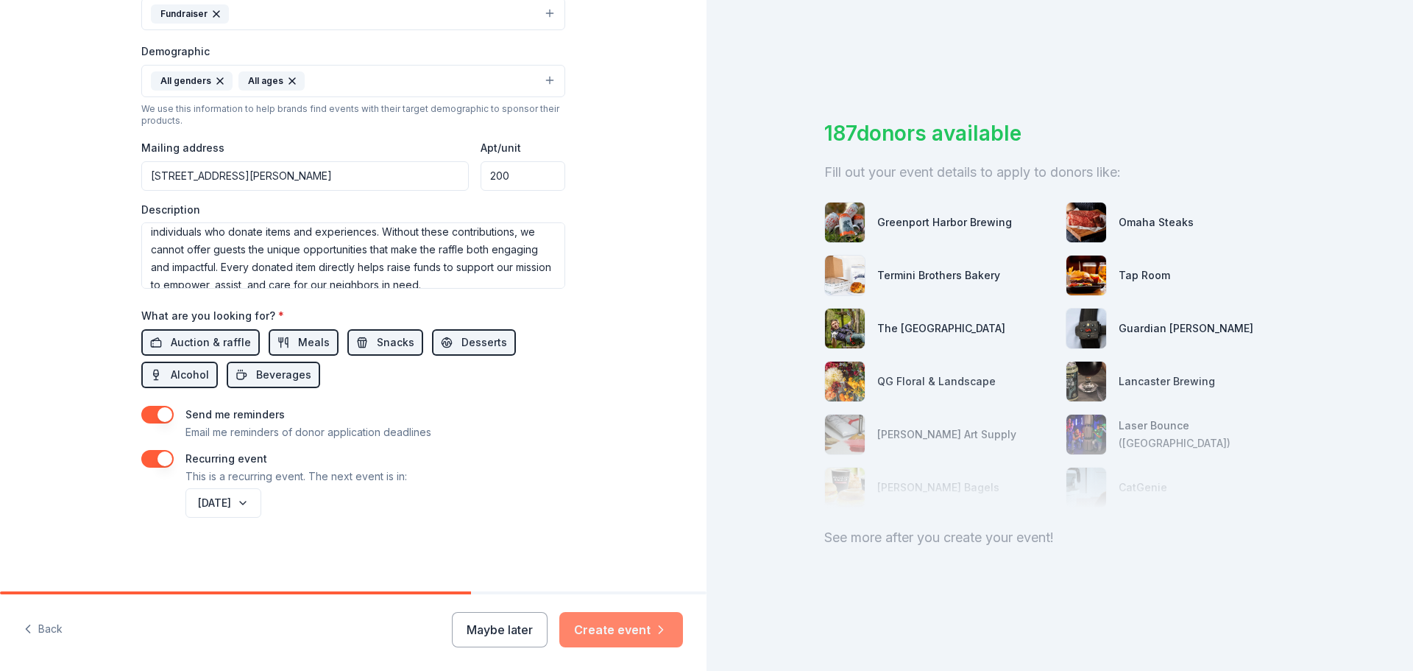
click at [605, 629] on button "Create event" at bounding box center [622, 629] width 124 height 35
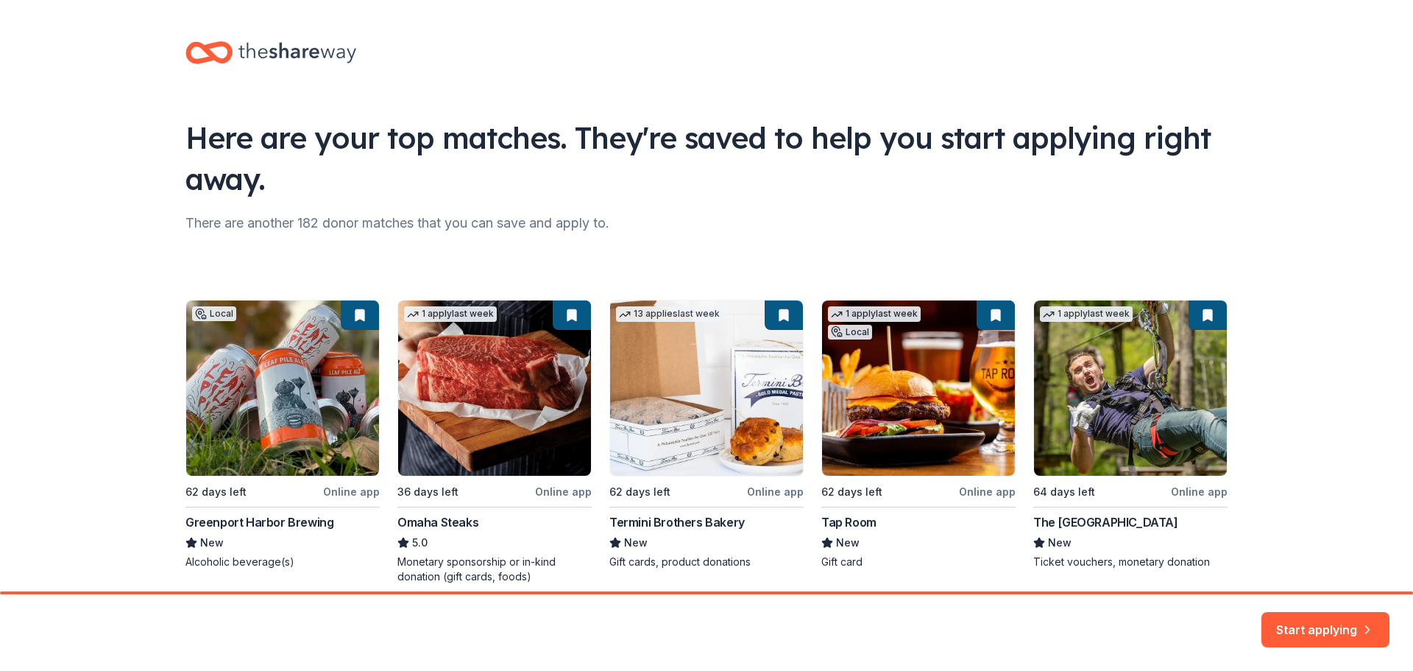
scroll to position [63, 0]
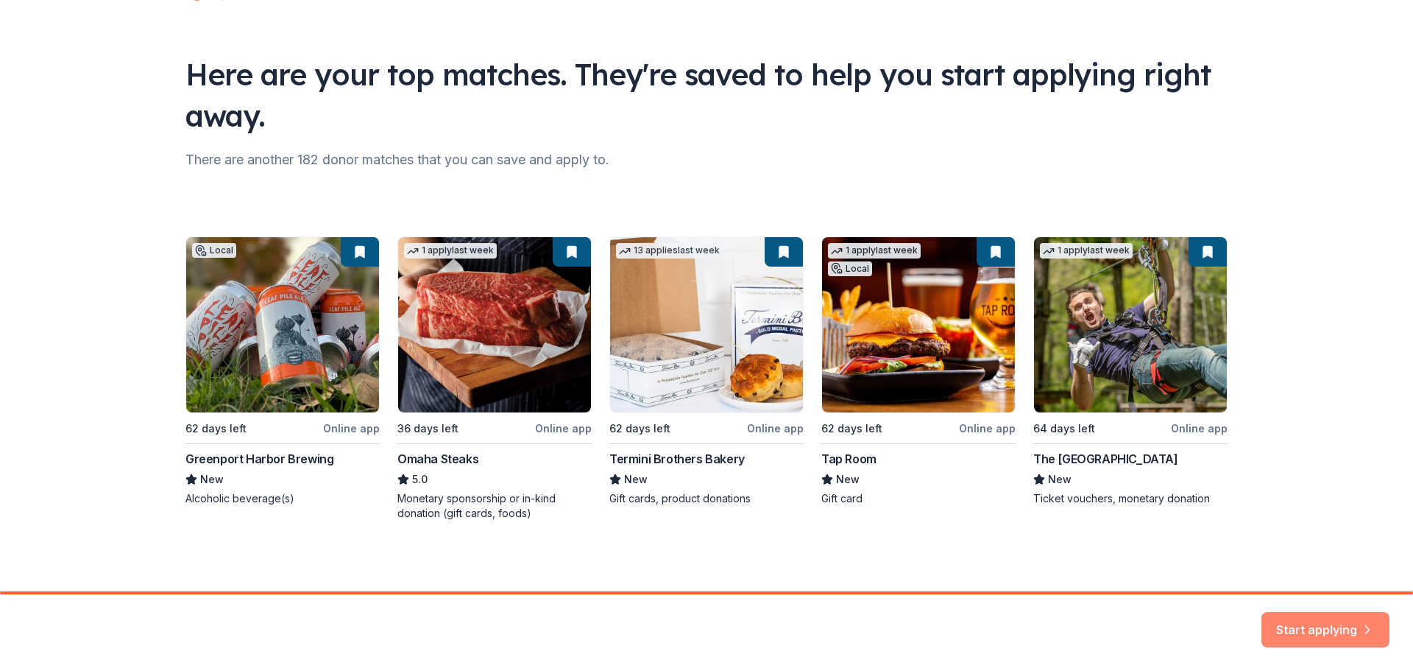
click at [1323, 623] on button "Start applying" at bounding box center [1326, 620] width 128 height 35
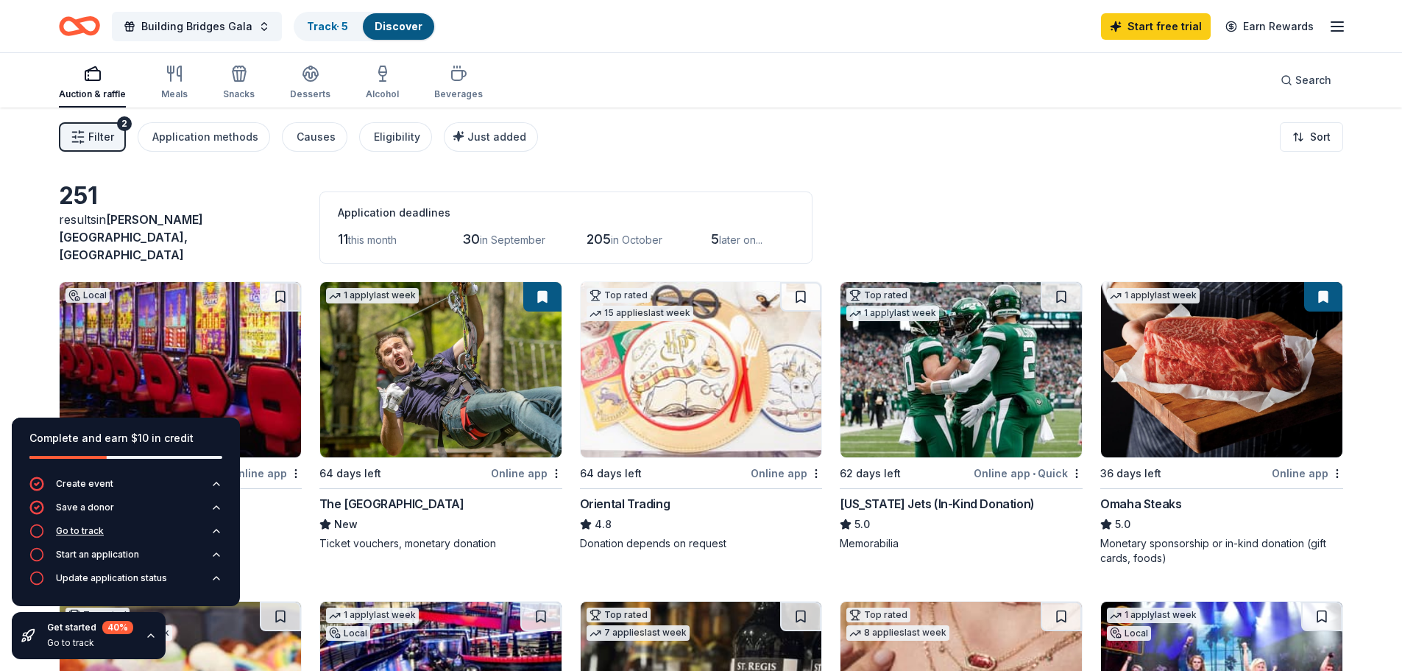
click at [68, 529] on div "Go to track" at bounding box center [80, 531] width 48 height 12
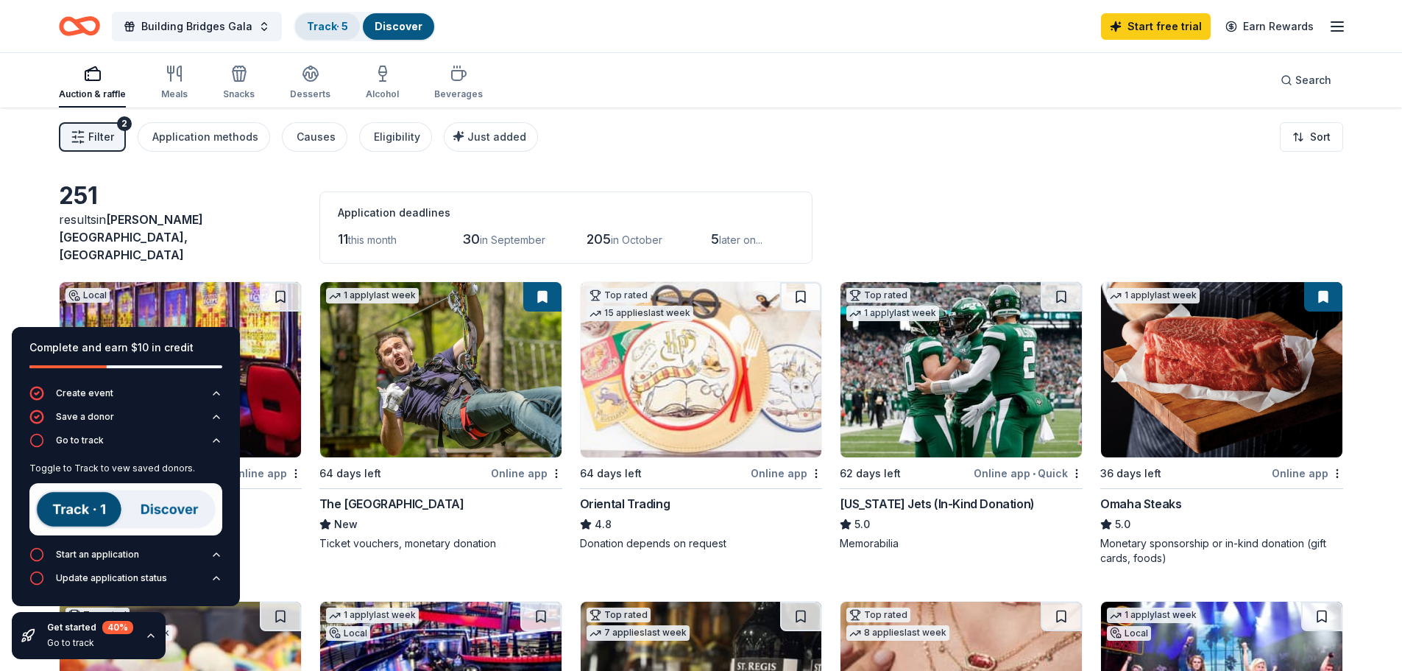
click at [333, 24] on link "Track · 5" at bounding box center [327, 26] width 41 height 13
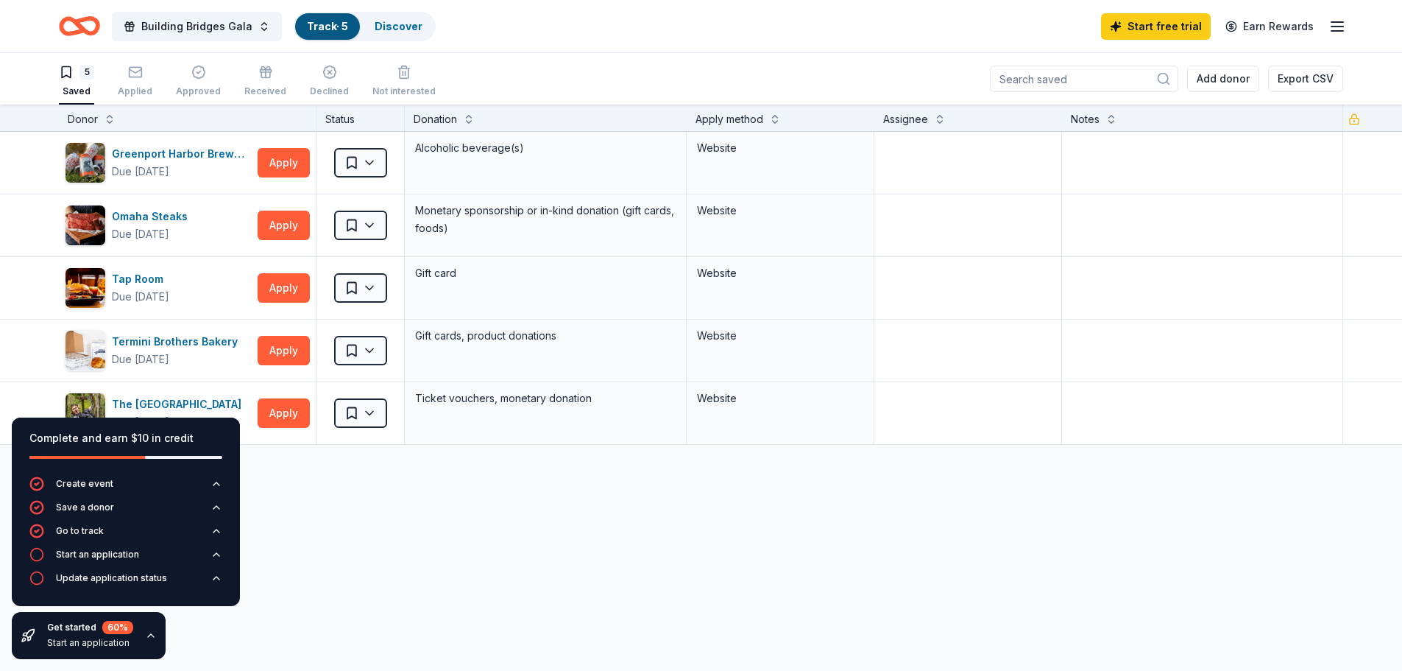
click at [343, 557] on div "Greenport Harbor Brewing Due in 62 days Apply Saved Alcoholic beverage(s) Websi…" at bounding box center [701, 427] width 1402 height 590
click at [290, 413] on button "Apply" at bounding box center [284, 412] width 52 height 29
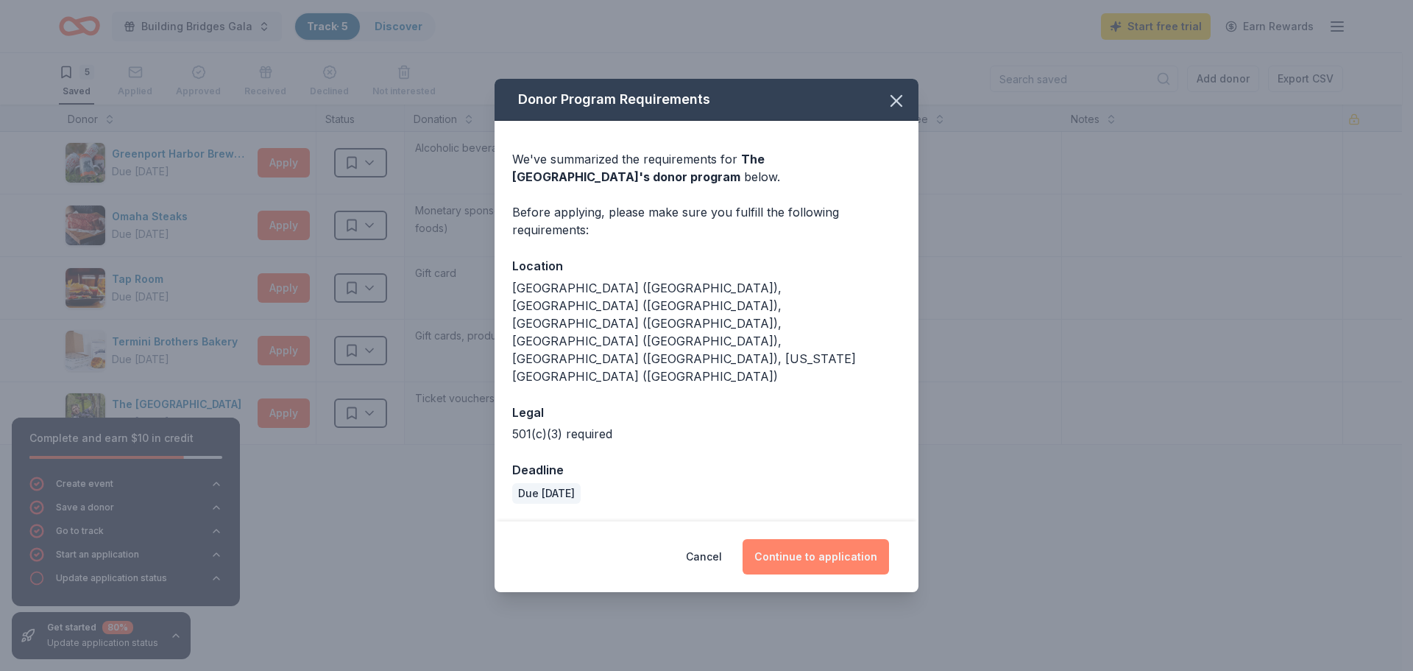
click at [802, 539] on button "Continue to application" at bounding box center [816, 556] width 147 height 35
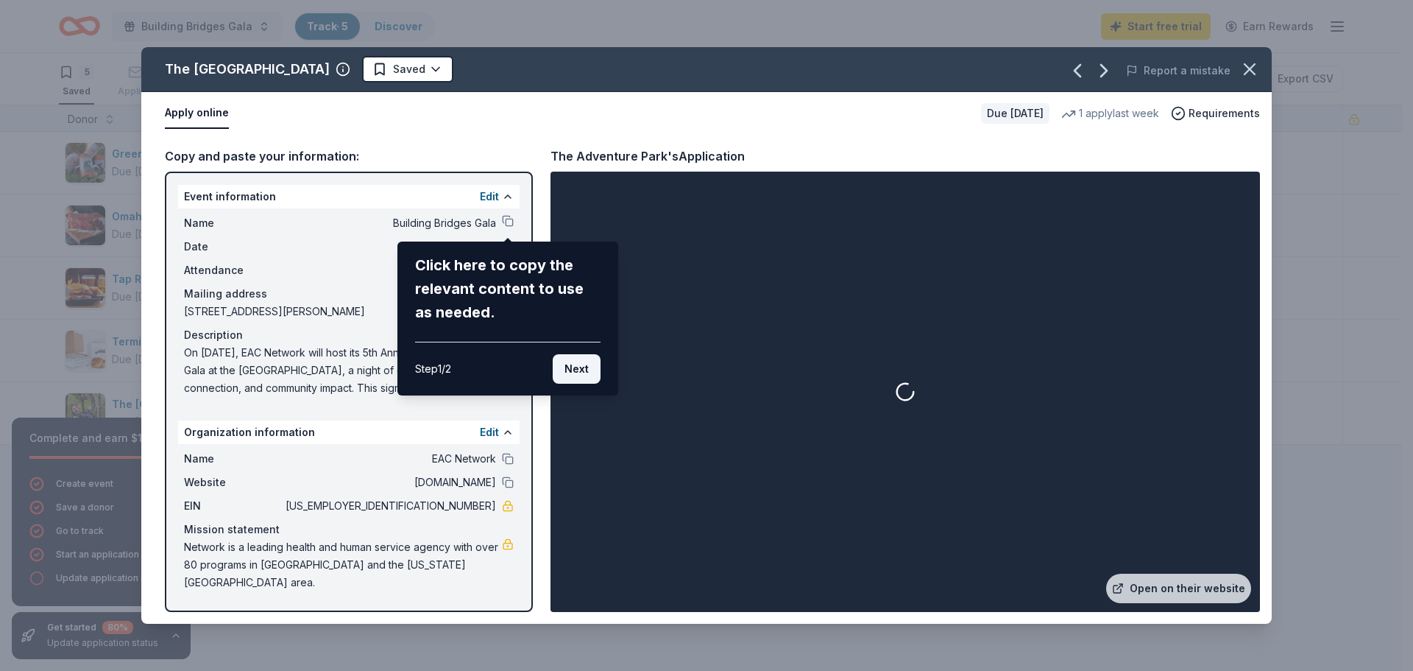
click at [565, 371] on button "Next" at bounding box center [577, 368] width 48 height 29
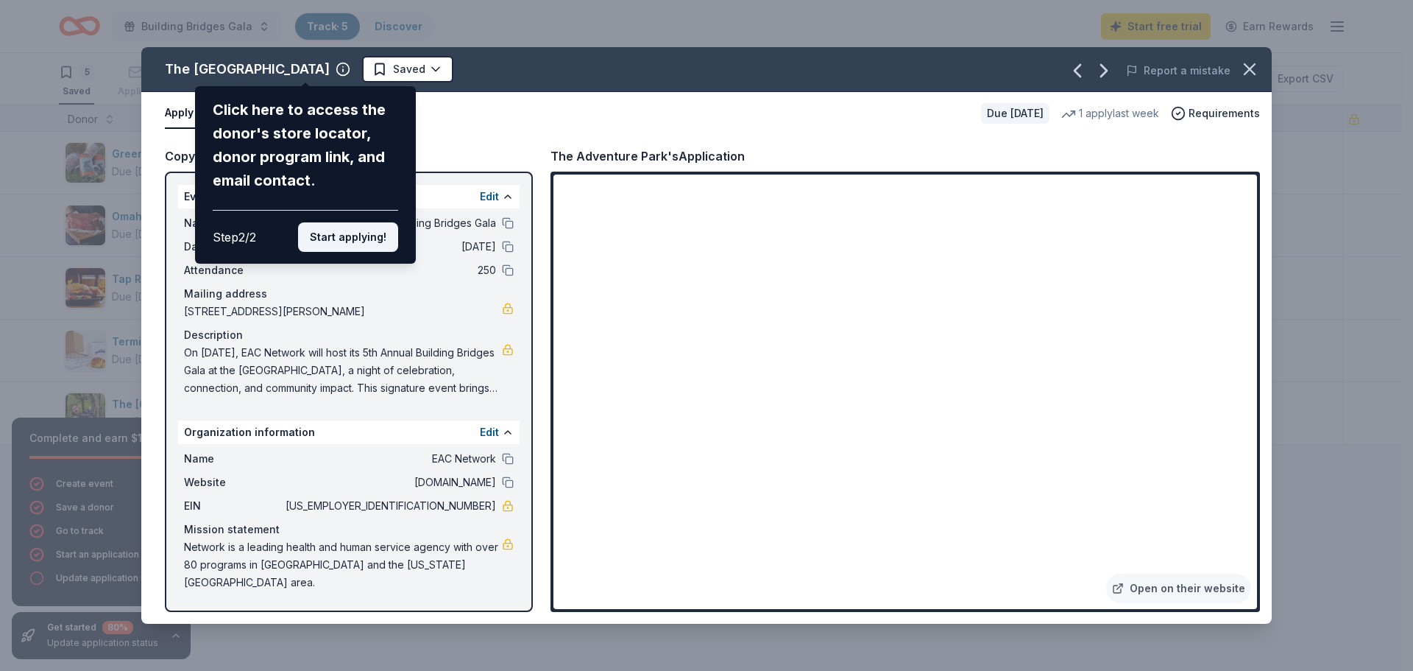
click at [344, 239] on button "Start applying!" at bounding box center [348, 236] width 100 height 29
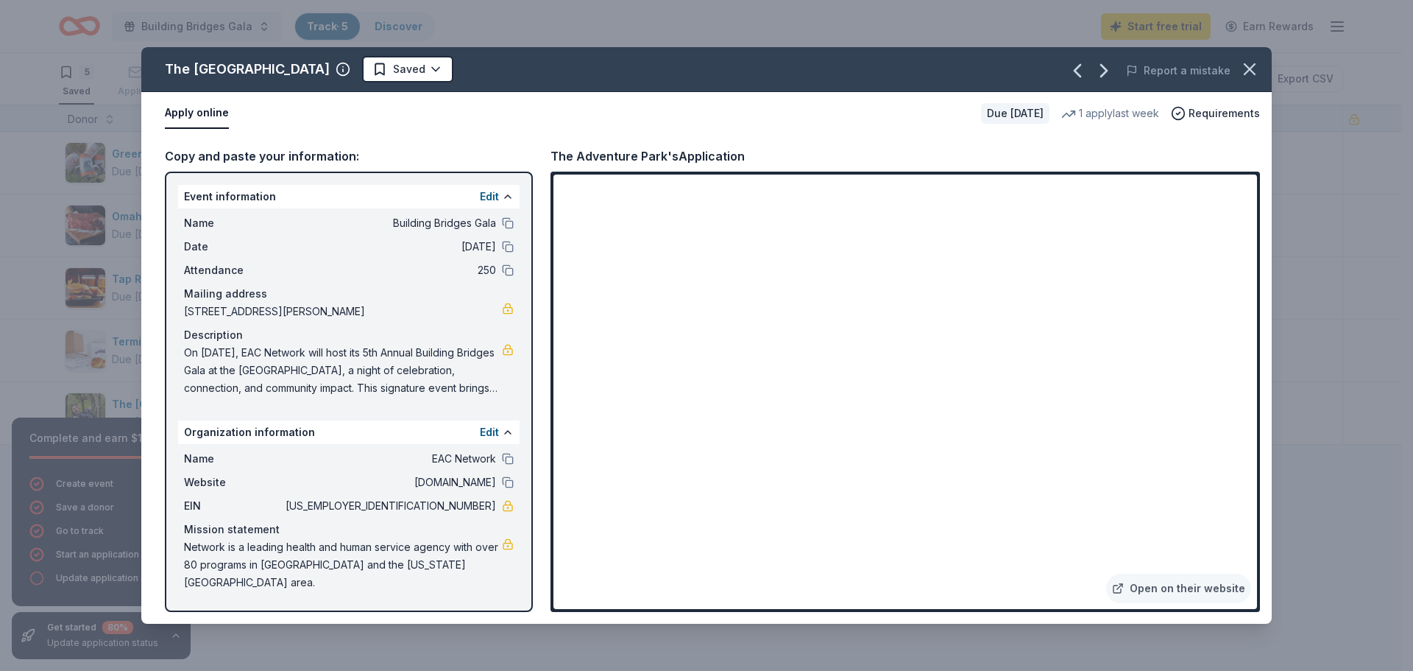
click at [499, 351] on span "On November 12, 2025, EAC Network will host its 5th Annual Building Bridges Gal…" at bounding box center [343, 370] width 318 height 53
drag, startPoint x: 470, startPoint y: 362, endPoint x: 388, endPoint y: 363, distance: 82.5
click at [466, 364] on span "On November 12, 2025, EAC Network will host its 5th Annual Building Bridges Gal…" at bounding box center [343, 370] width 318 height 53
drag, startPoint x: 349, startPoint y: 356, endPoint x: 378, endPoint y: 362, distance: 30.2
click at [378, 362] on span "On November 12, 2025, EAC Network will host its 5th Annual Building Bridges Gal…" at bounding box center [343, 370] width 318 height 53
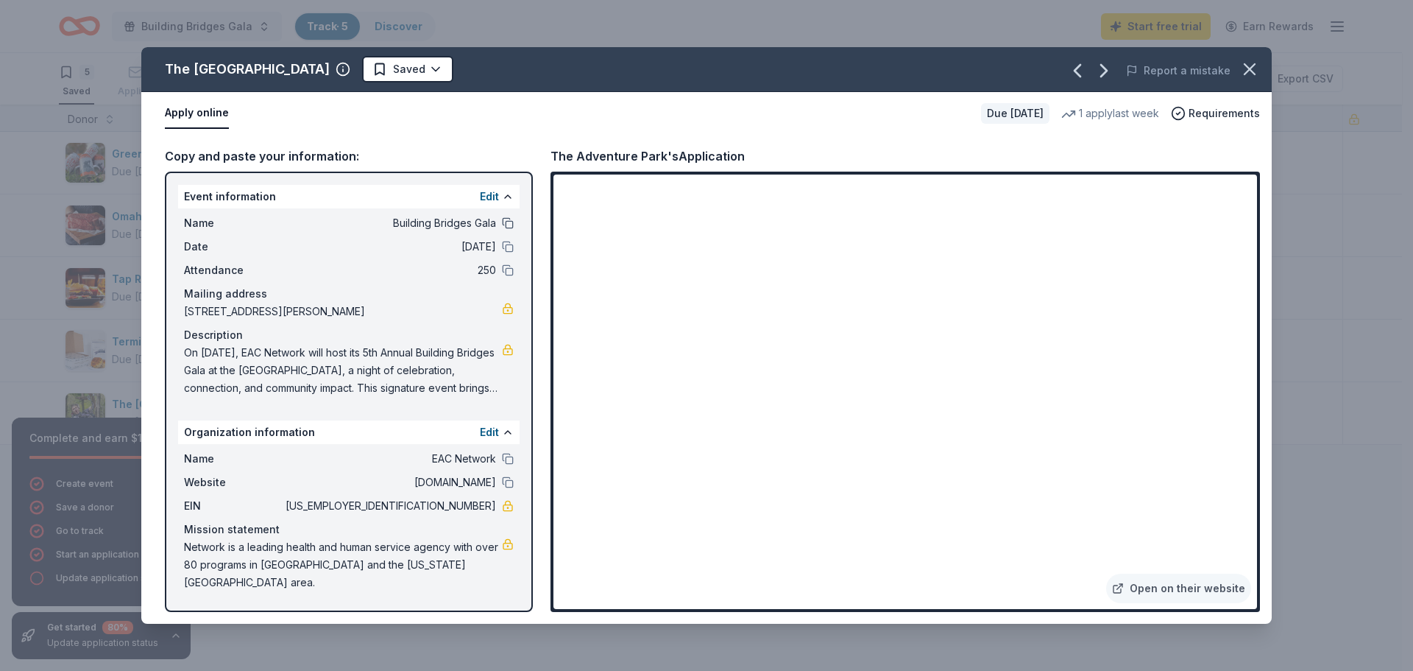
click at [506, 225] on button at bounding box center [508, 223] width 12 height 12
drag, startPoint x: 180, startPoint y: 308, endPoint x: 308, endPoint y: 310, distance: 128.1
click at [307, 310] on div "Name Building Bridges Gala Date 11/12/25 Attendance 250 Mailing address 99 Quen…" at bounding box center [349, 305] width 342 height 194
drag, startPoint x: 309, startPoint y: 308, endPoint x: 231, endPoint y: 315, distance: 78.3
click at [231, 315] on span "99 Quentin Roosevelt Boulevard, 200, Garden City, NY 11530" at bounding box center [343, 312] width 318 height 18
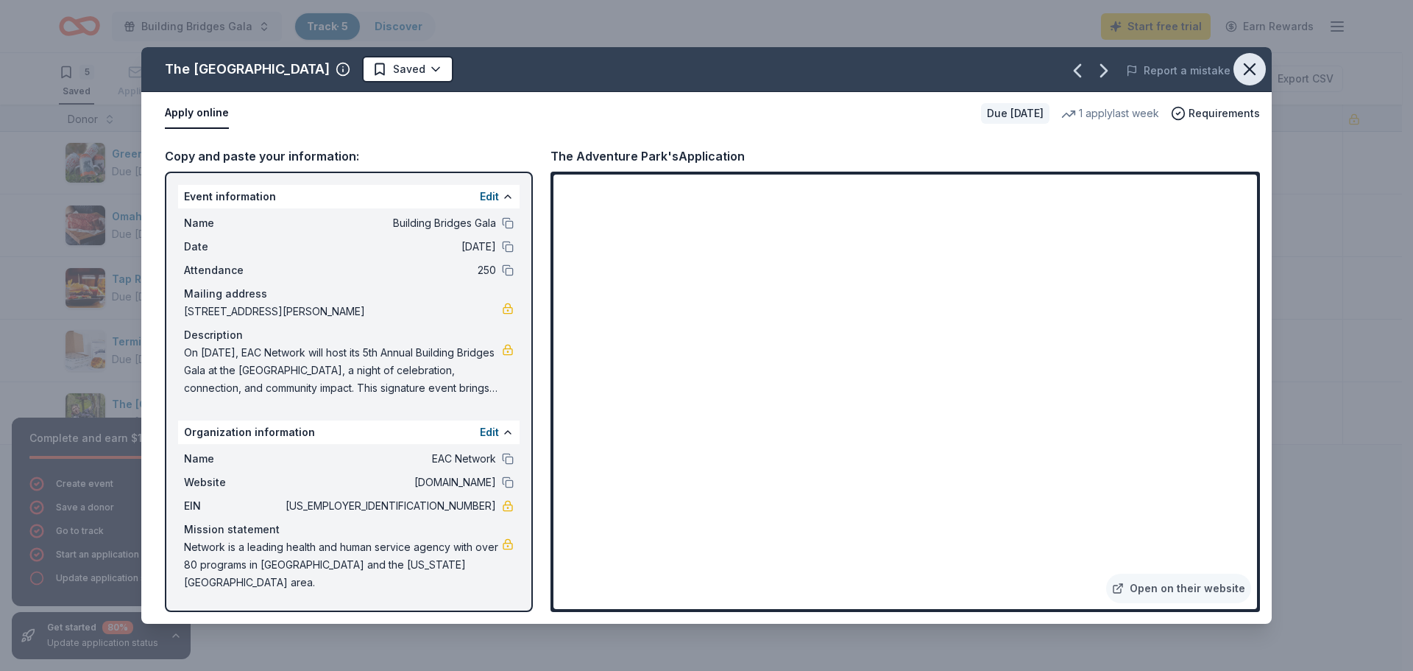
click at [1247, 72] on icon "button" at bounding box center [1250, 69] width 10 height 10
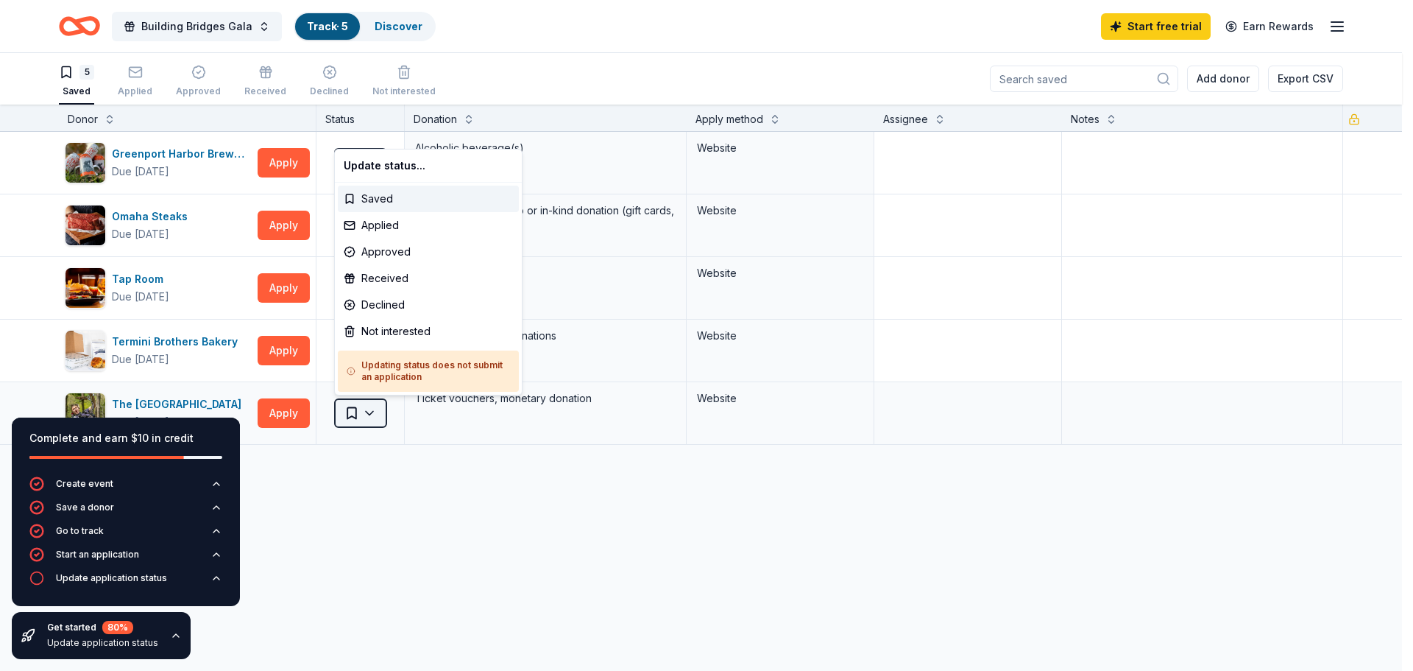
click at [370, 410] on html "Building Bridges Gala Track · 5 Discover Start free trial Earn Rewards 5 Saved …" at bounding box center [706, 335] width 1413 height 671
click at [404, 216] on div "Applied" at bounding box center [428, 225] width 181 height 27
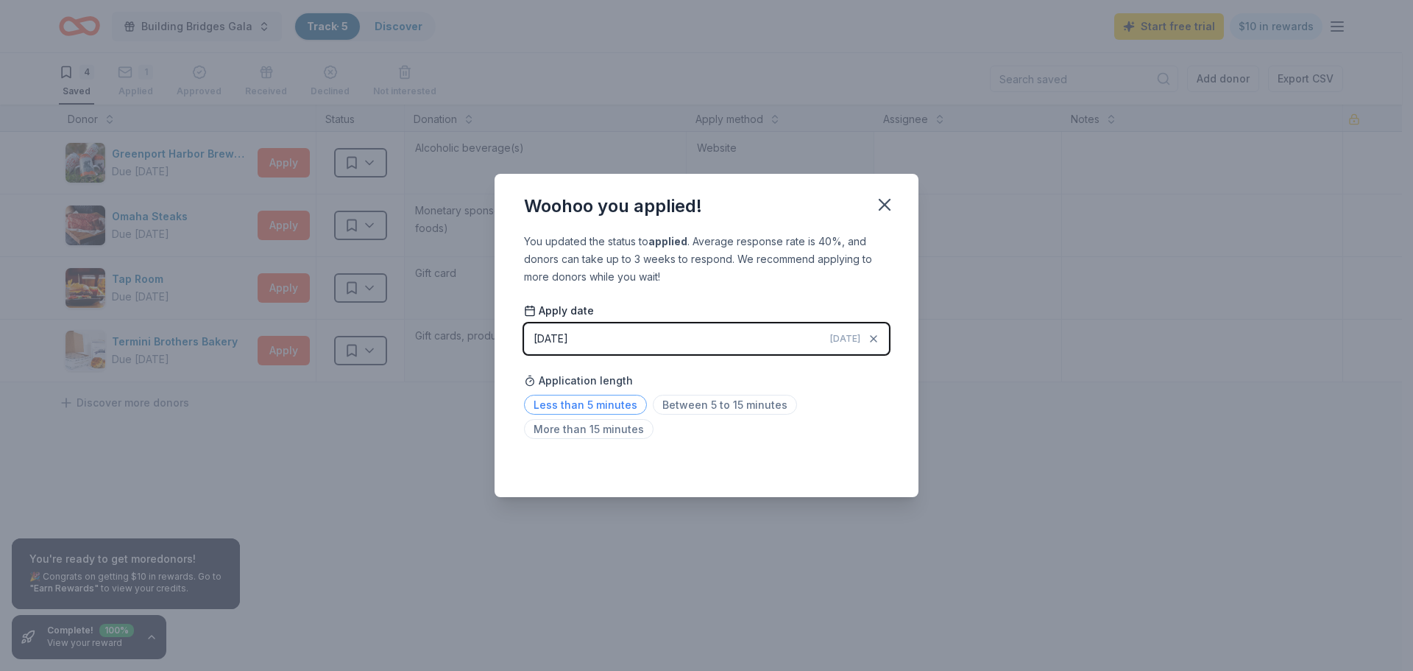
click at [595, 406] on span "Less than 5 minutes" at bounding box center [585, 405] width 123 height 20
click at [883, 196] on icon "button" at bounding box center [885, 204] width 21 height 21
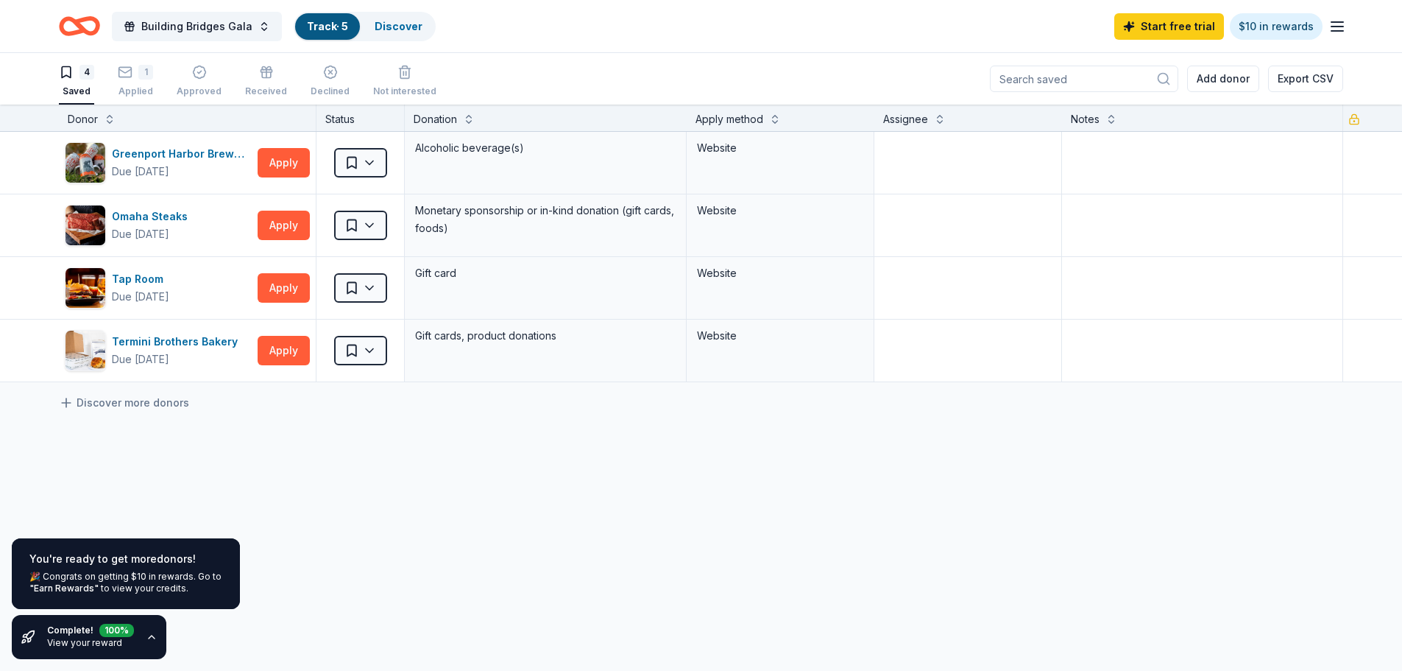
click at [91, 33] on icon "Home" at bounding box center [86, 25] width 23 height 15
click at [390, 29] on link "Discover" at bounding box center [399, 26] width 48 height 13
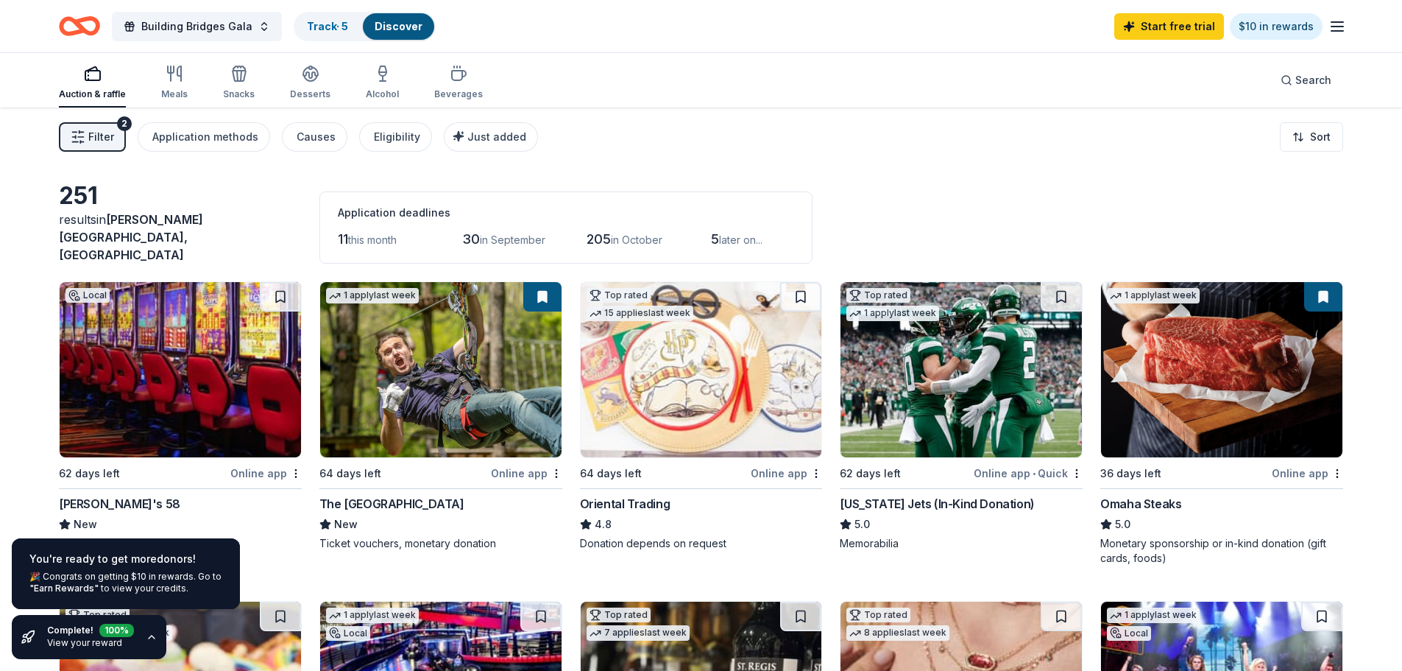
click at [93, 138] on span "Filter" at bounding box center [101, 137] width 26 height 18
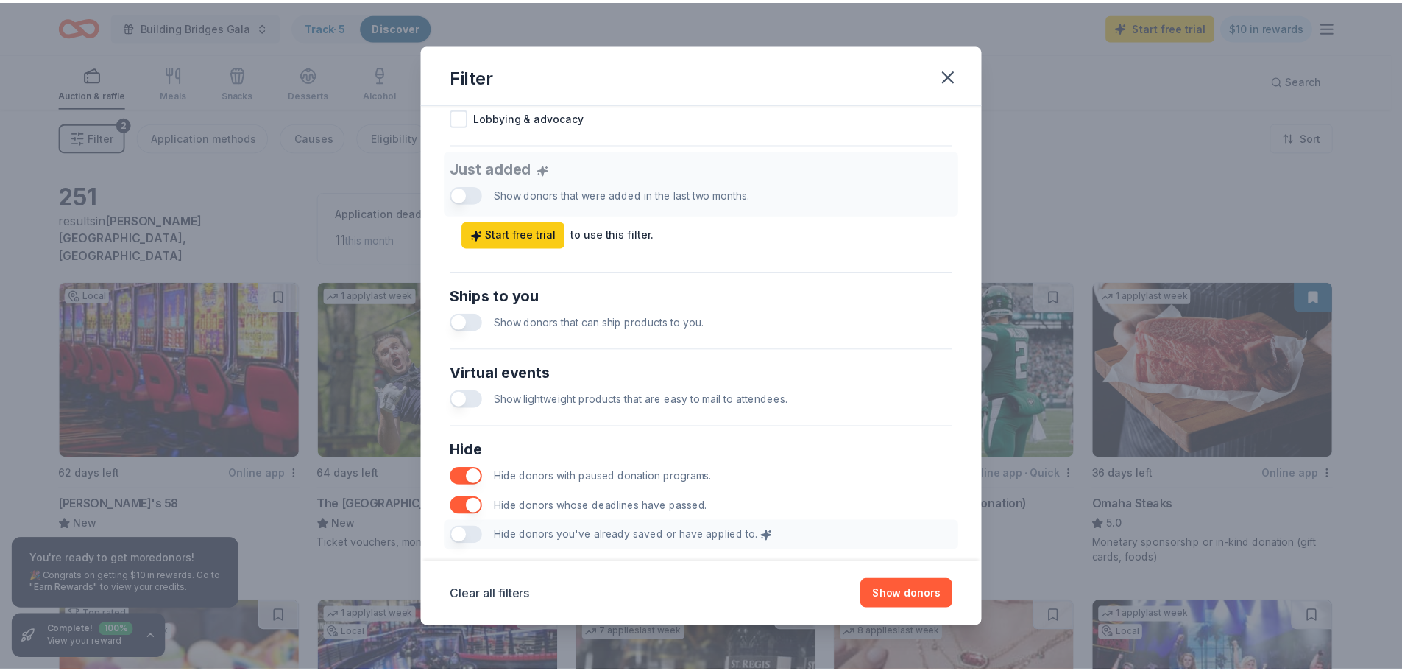
scroll to position [465, 0]
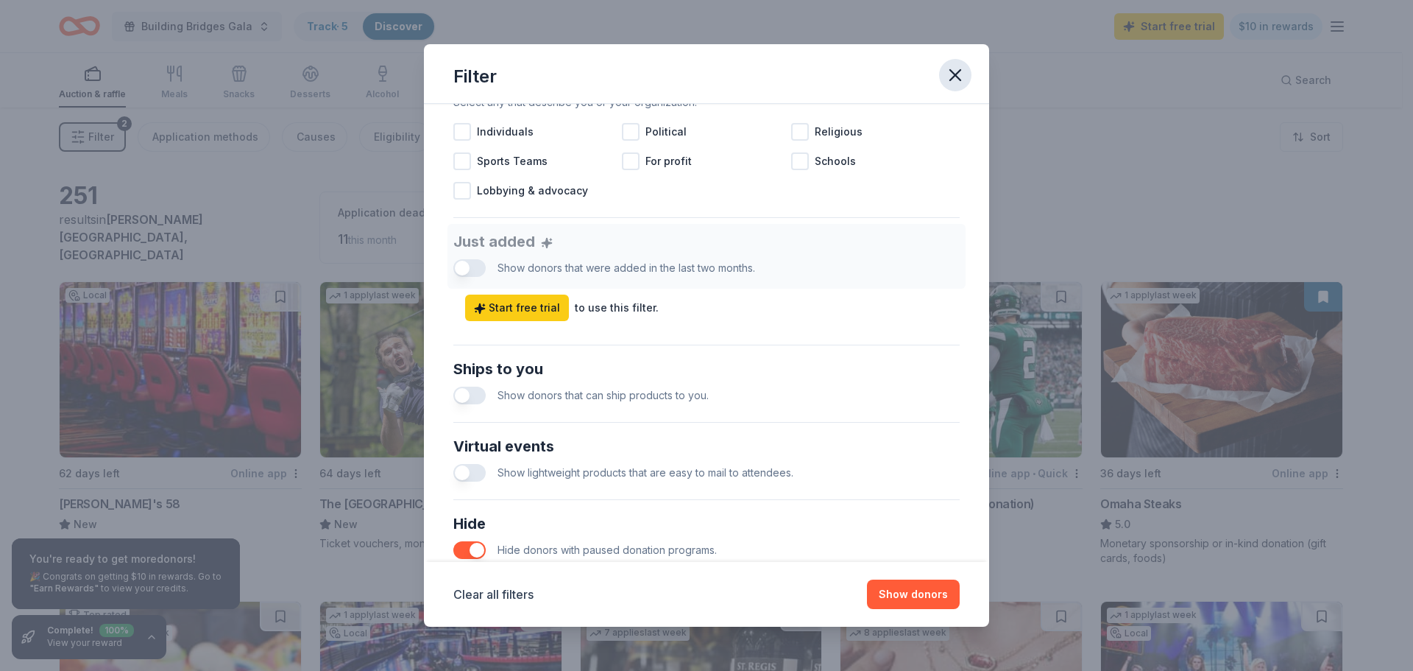
click at [954, 74] on icon "button" at bounding box center [955, 75] width 10 height 10
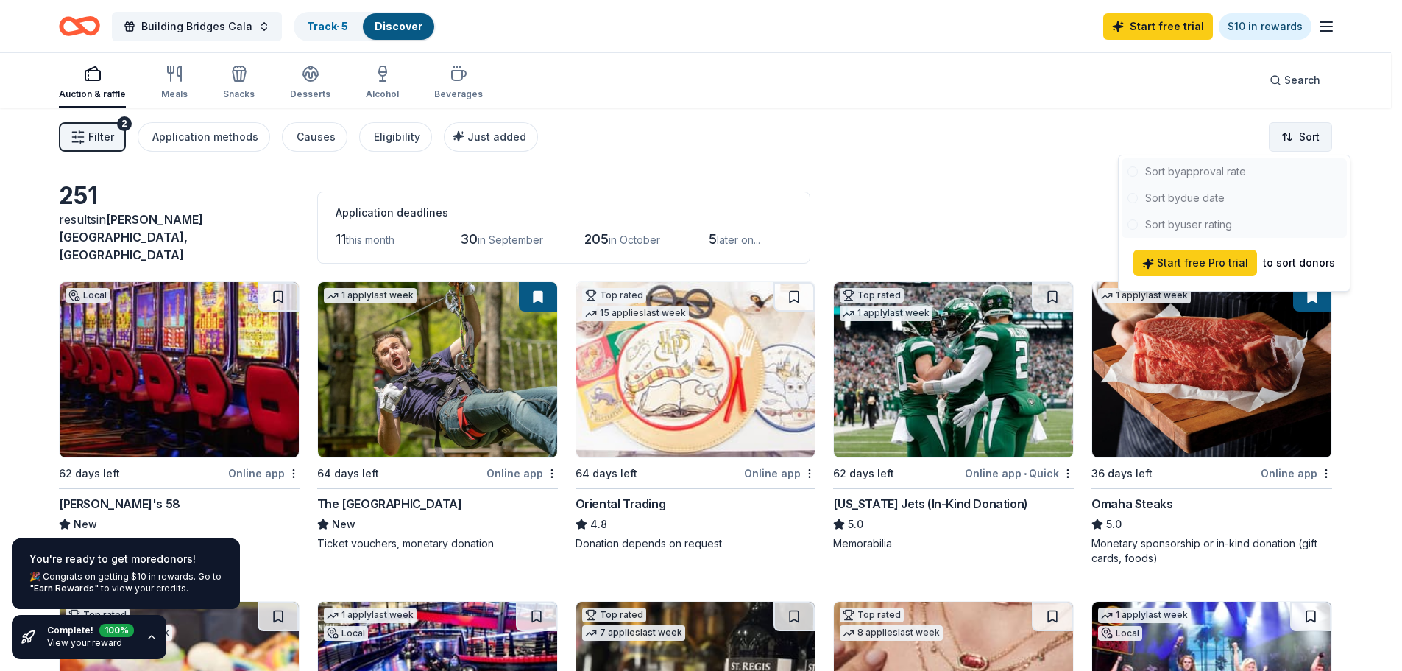
click at [1325, 136] on html "Building Bridges Gala Track · 5 Discover Start free trial $10 in rewards Auctio…" at bounding box center [701, 335] width 1402 height 671
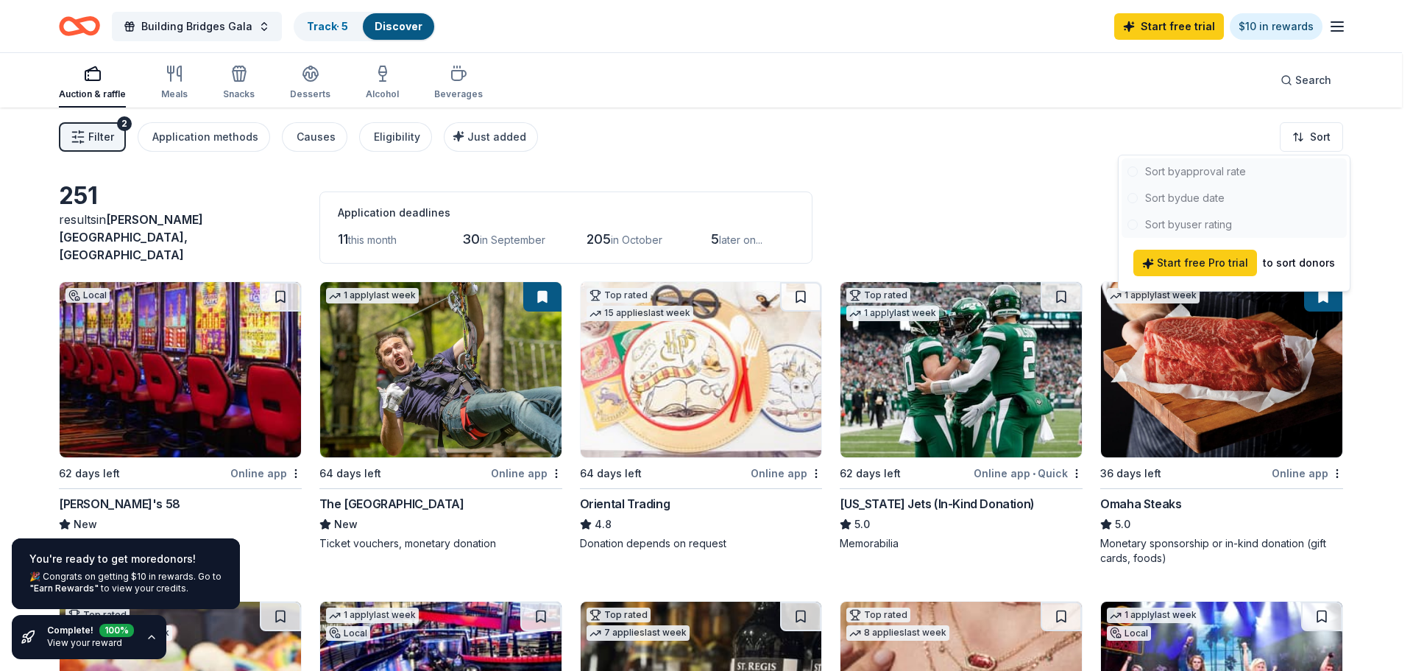
click at [978, 194] on html "Building Bridges Gala Track · 5 Discover Start free trial $10 in rewards Auctio…" at bounding box center [706, 335] width 1413 height 671
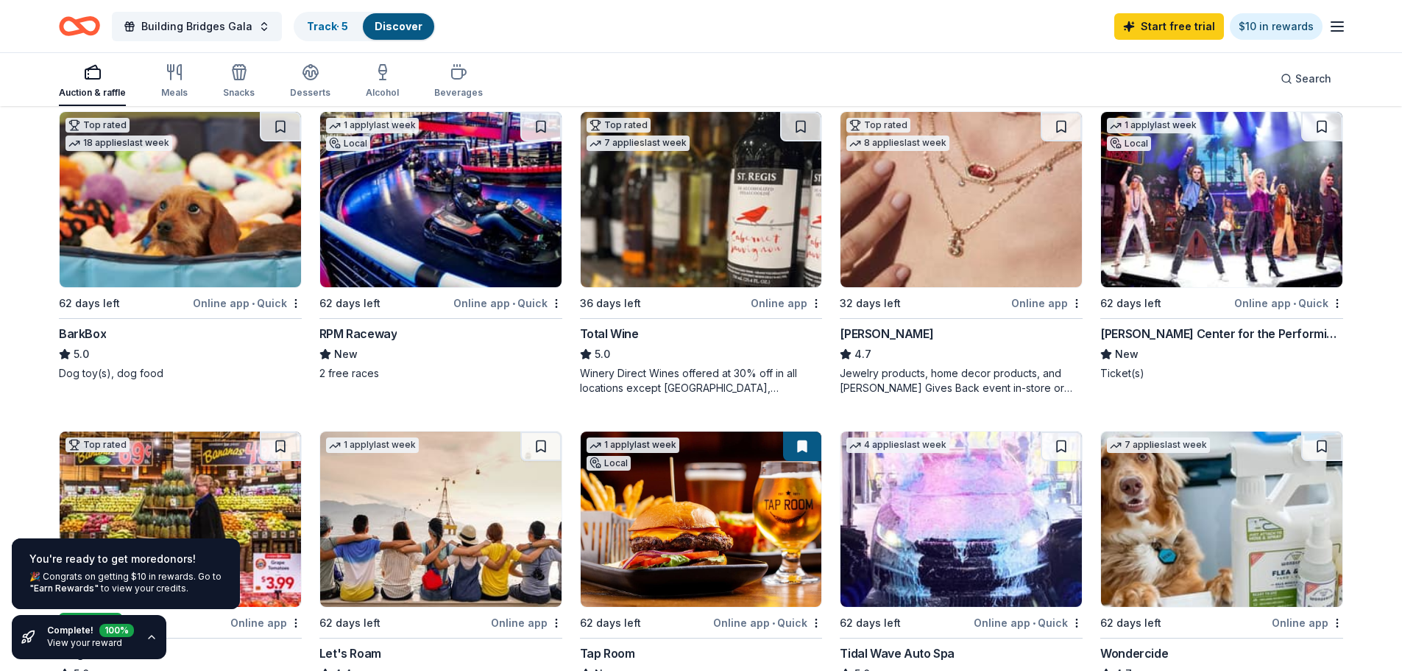
scroll to position [515, 0]
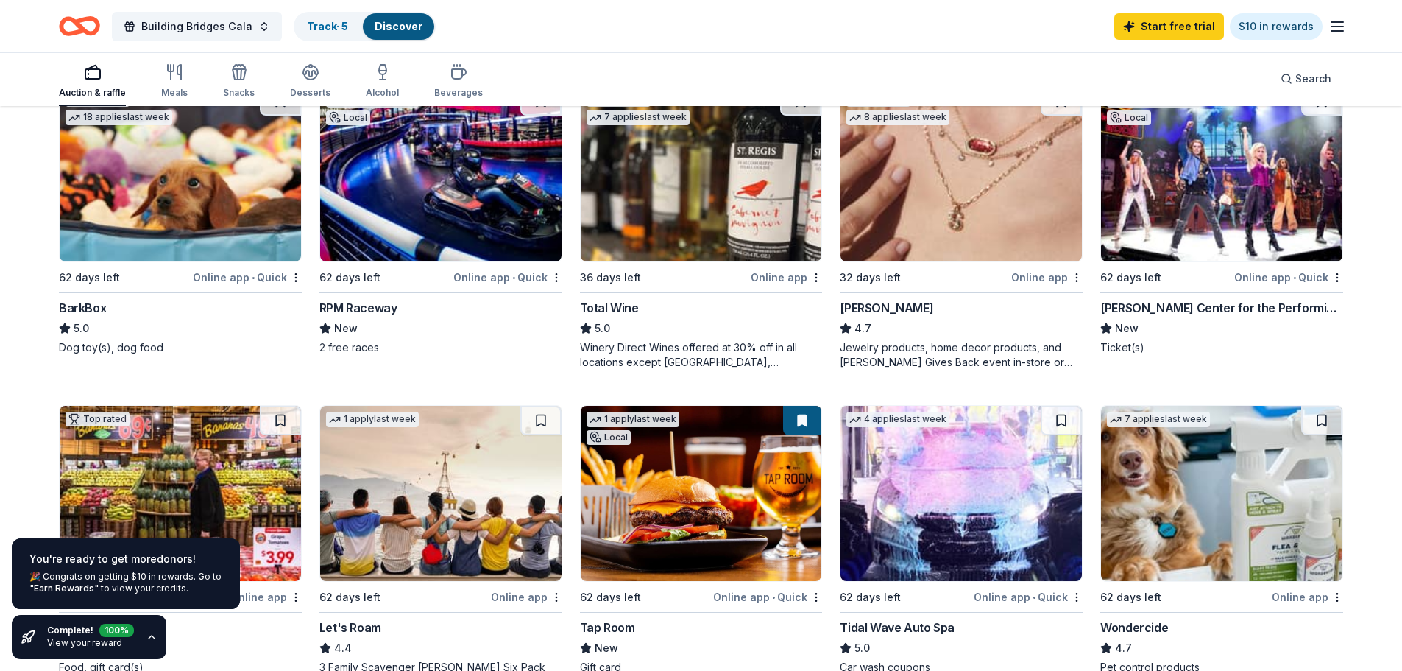
click at [945, 240] on img at bounding box center [961, 173] width 241 height 175
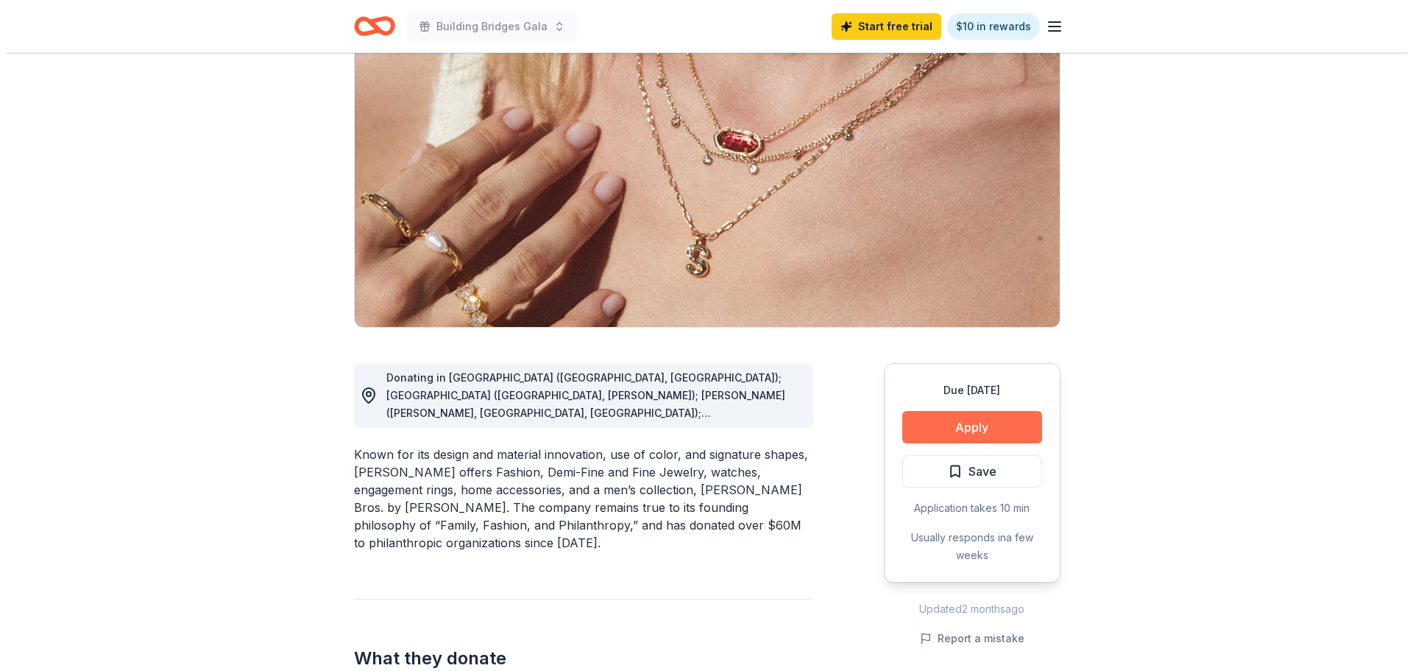
scroll to position [147, 0]
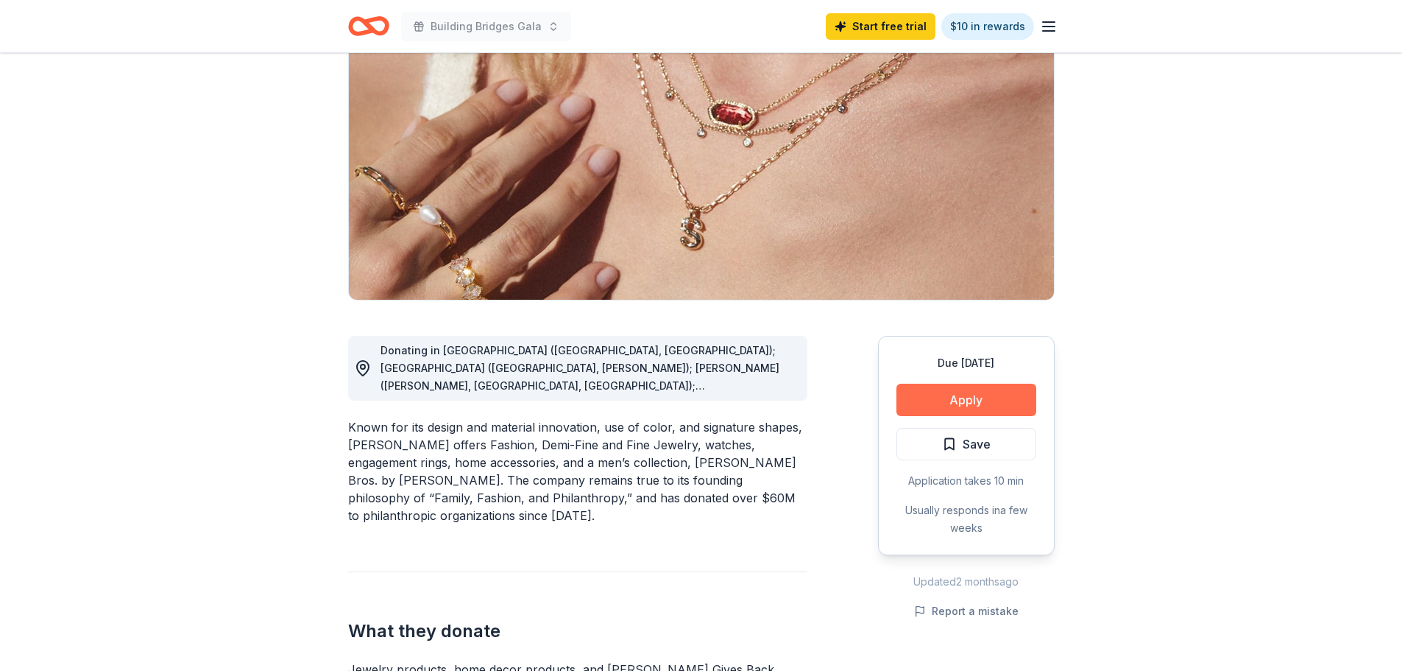
click at [924, 395] on button "Apply" at bounding box center [967, 400] width 140 height 32
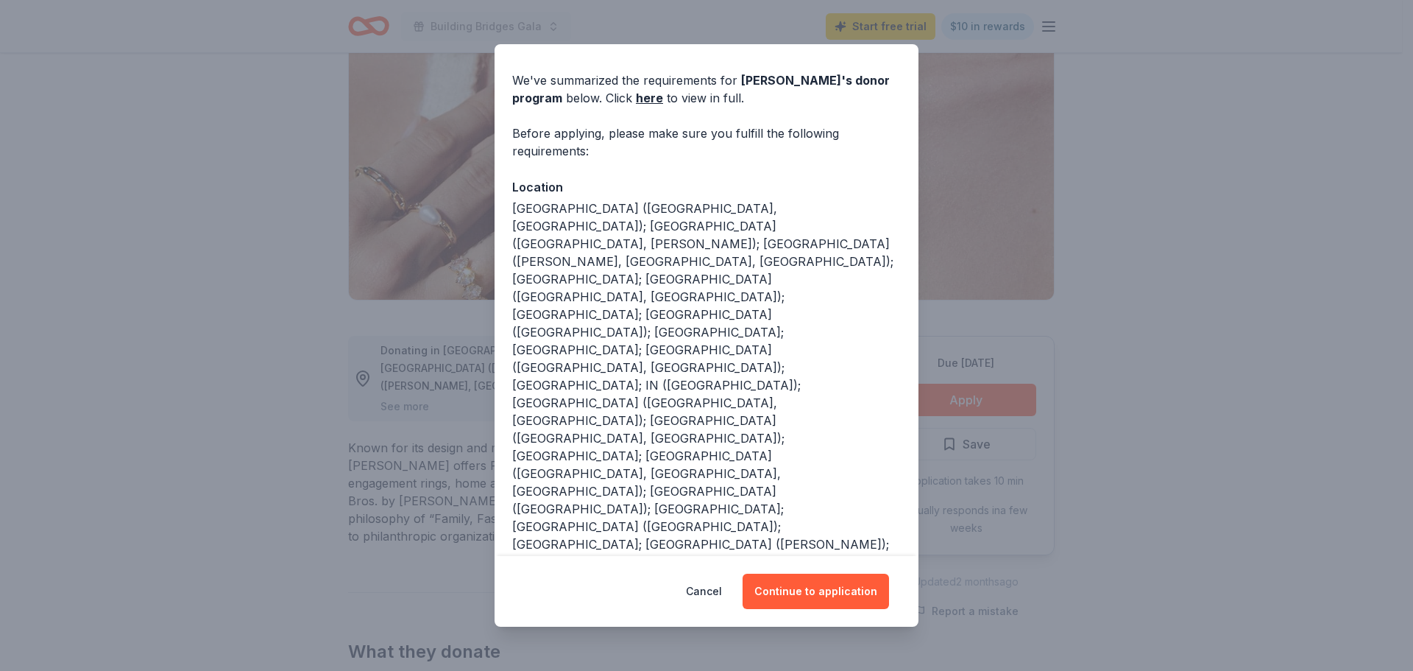
scroll to position [62, 0]
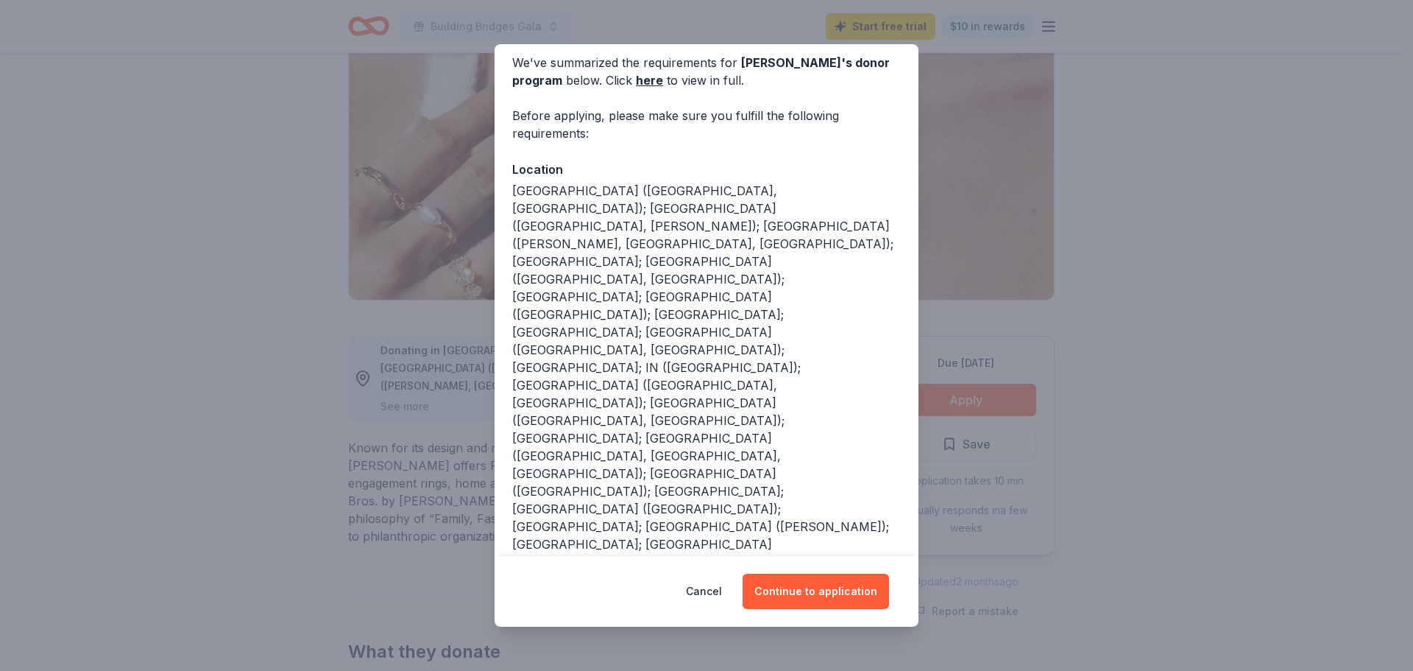
drag, startPoint x: 803, startPoint y: 407, endPoint x: 508, endPoint y: 392, distance: 295.6
click at [508, 392] on div "We've summarized the requirements for Kendra Scott 's donor program below. Clic…" at bounding box center [707, 493] width 424 height 938
copy div "Support organizations that work to improve health & wellness, education & entre…"
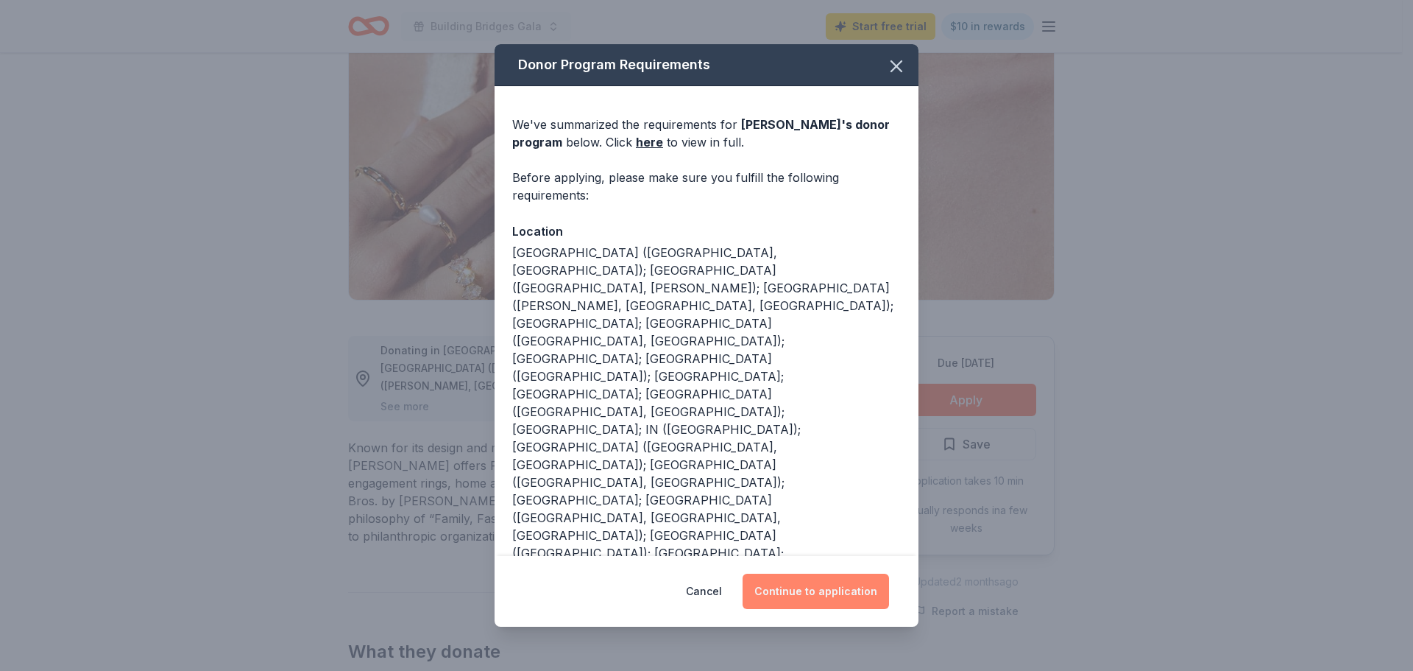
click at [788, 586] on button "Continue to application" at bounding box center [816, 590] width 147 height 35
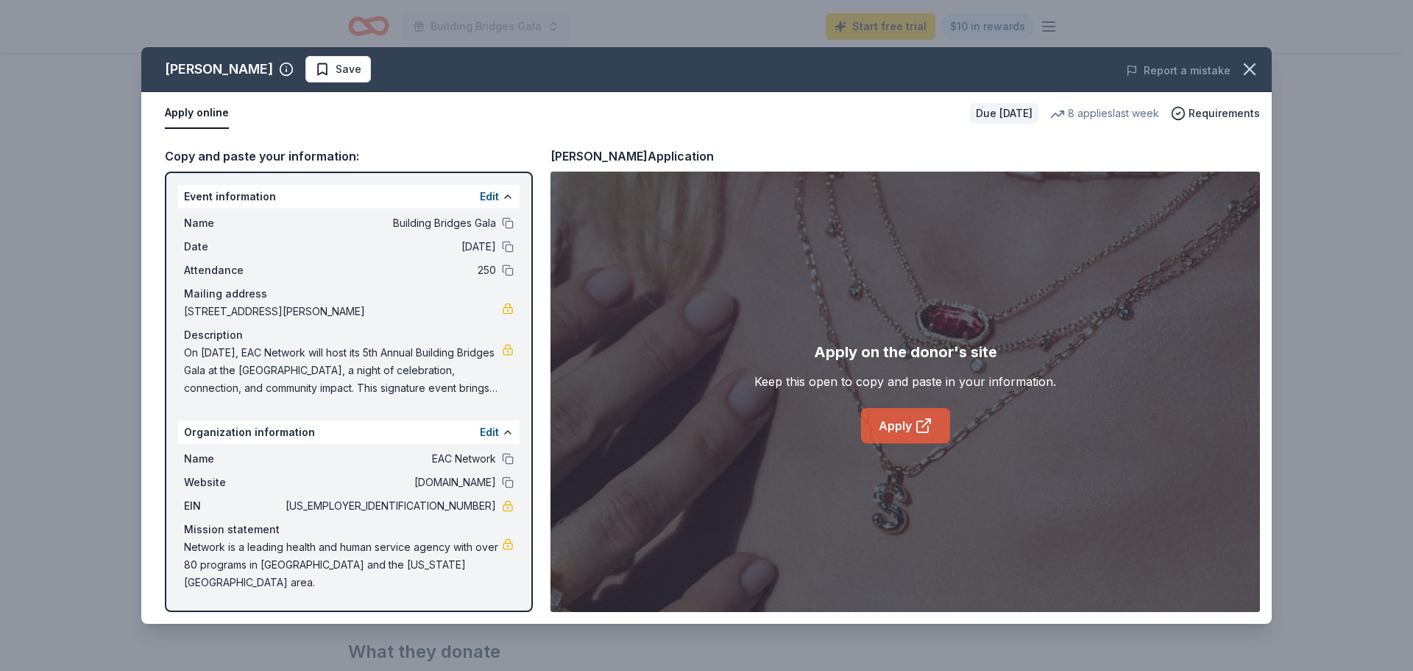
click at [918, 428] on icon at bounding box center [924, 426] width 18 height 18
click at [1257, 64] on icon "button" at bounding box center [1250, 69] width 21 height 21
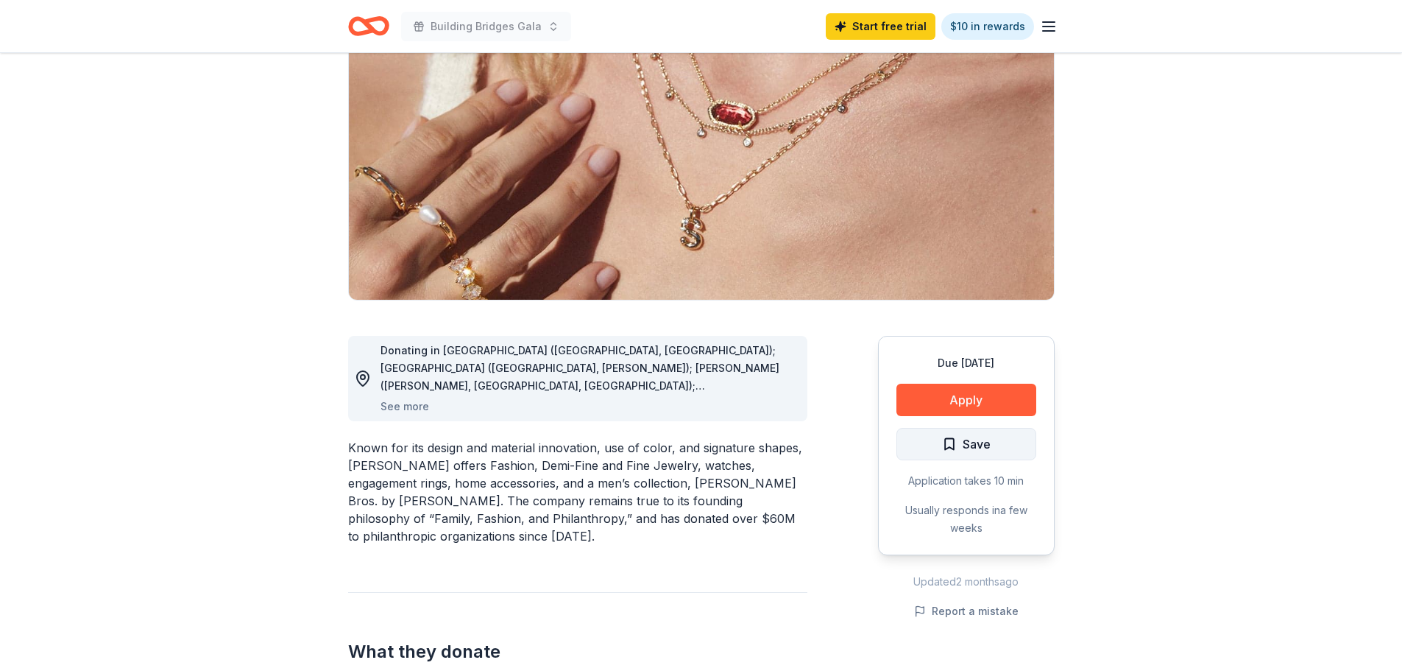
click at [978, 456] on button "Save" at bounding box center [967, 444] width 140 height 32
click at [988, 448] on html "Building Bridges Gala Start free trial $10 in rewards Due in 32 days Share Kend…" at bounding box center [701, 188] width 1402 height 671
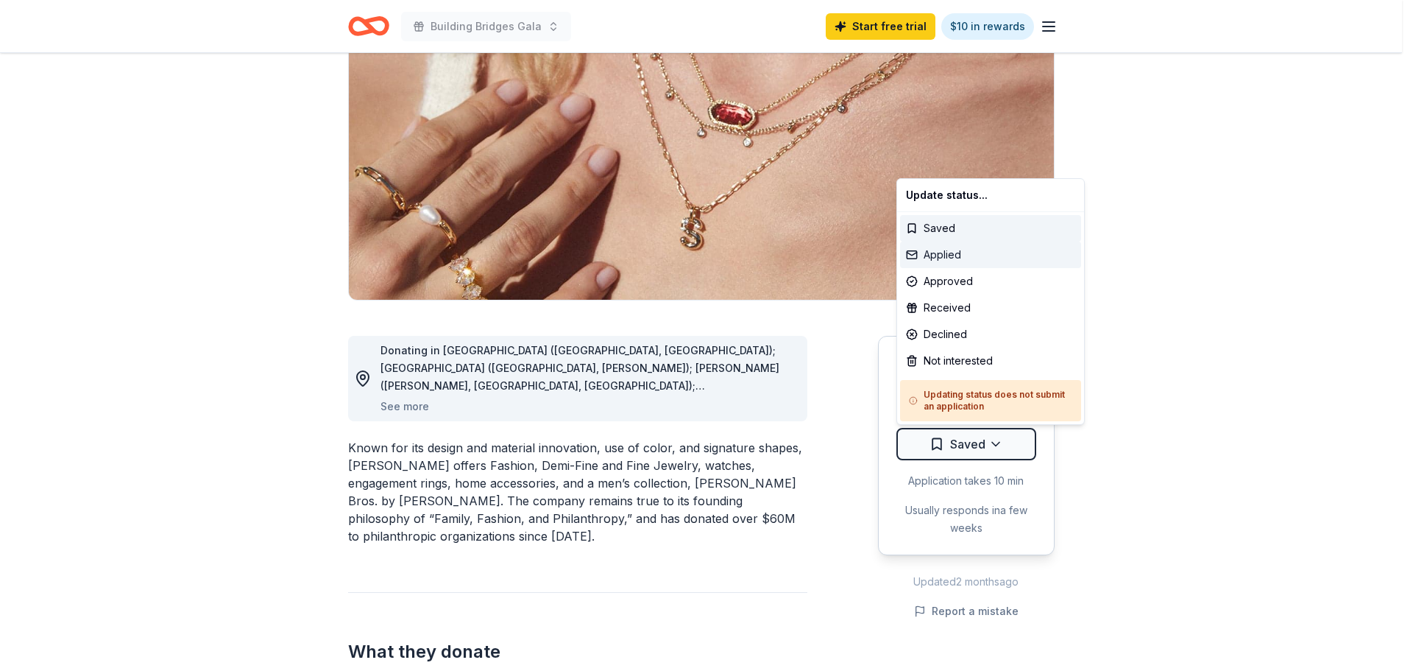
click at [942, 250] on div "Applied" at bounding box center [990, 254] width 181 height 27
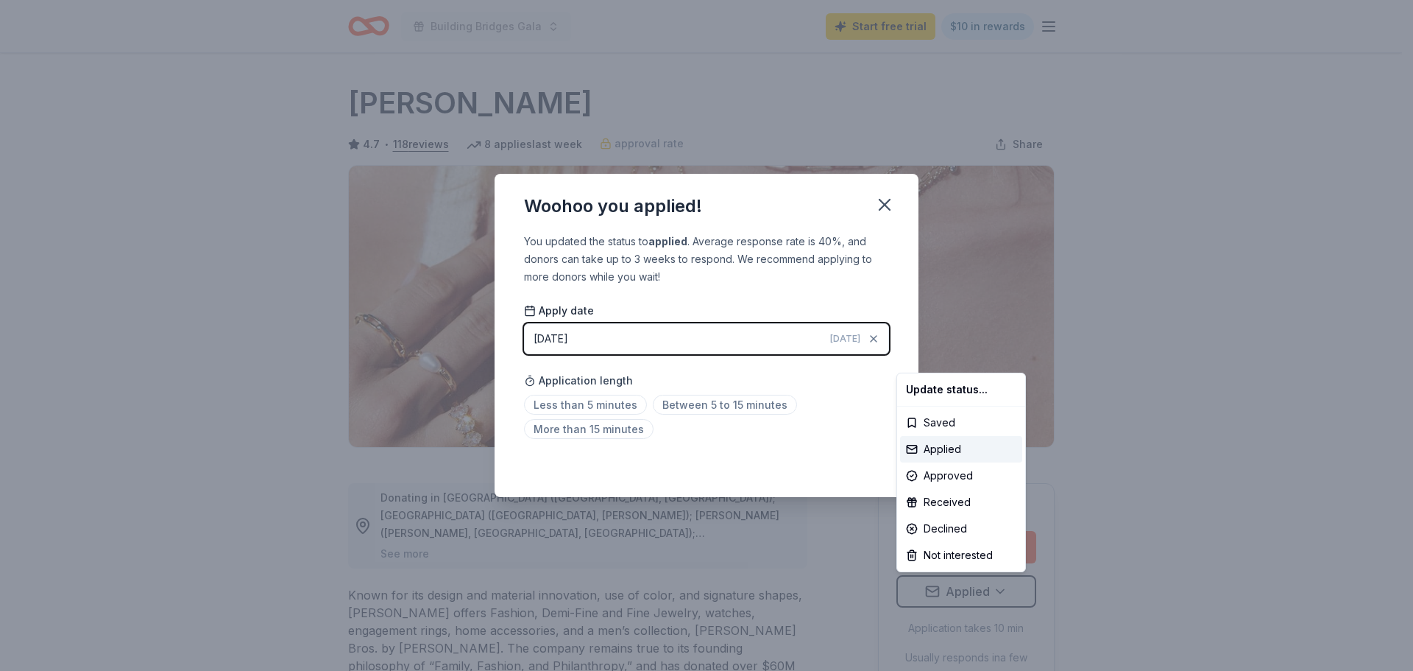
click at [594, 406] on html "Building Bridges Gala Start free trial $10 in rewards Due in 32 days Share Kend…" at bounding box center [706, 335] width 1413 height 671
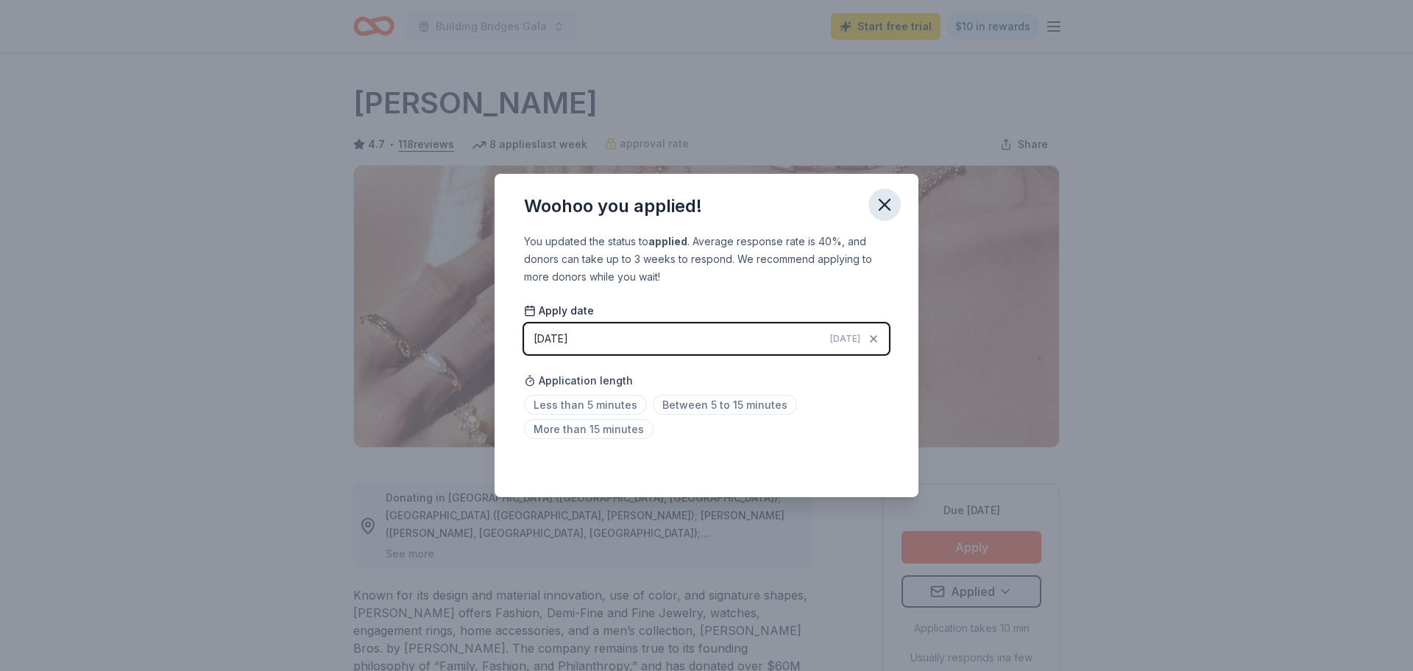
click at [883, 204] on icon "button" at bounding box center [885, 204] width 21 height 21
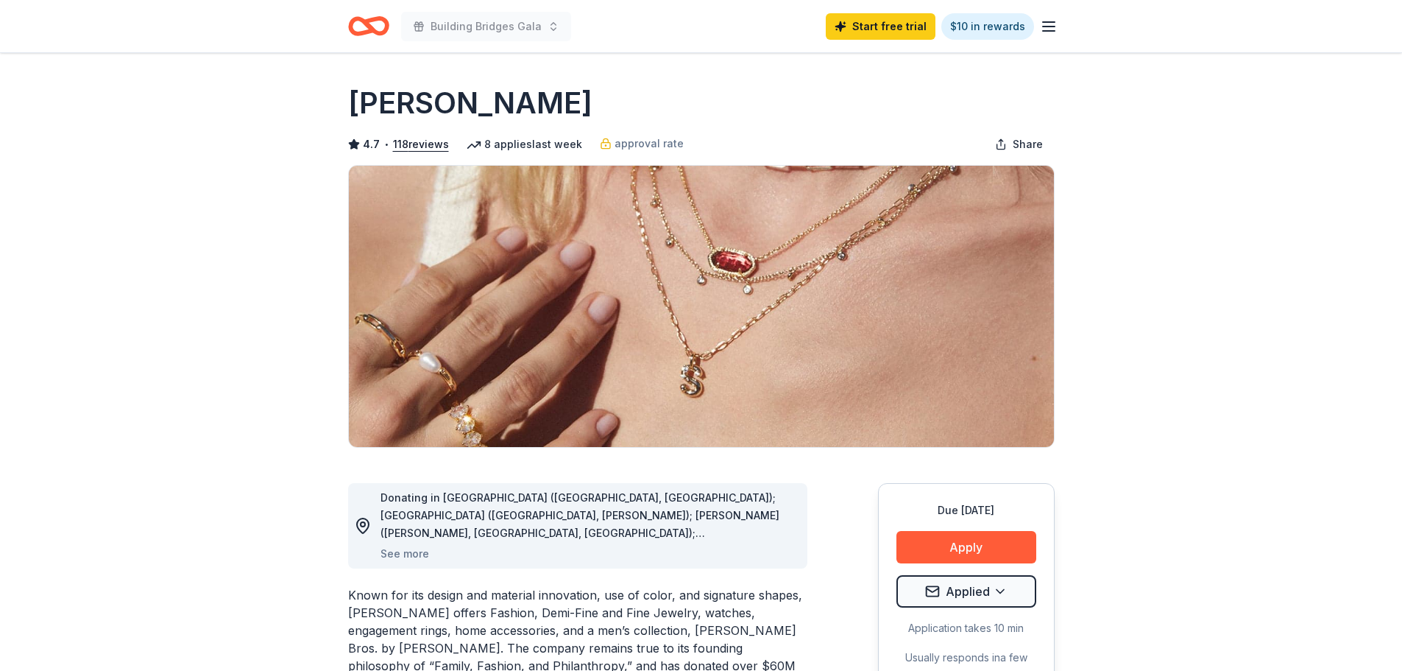
click at [759, 107] on div "[PERSON_NAME]" at bounding box center [701, 102] width 707 height 41
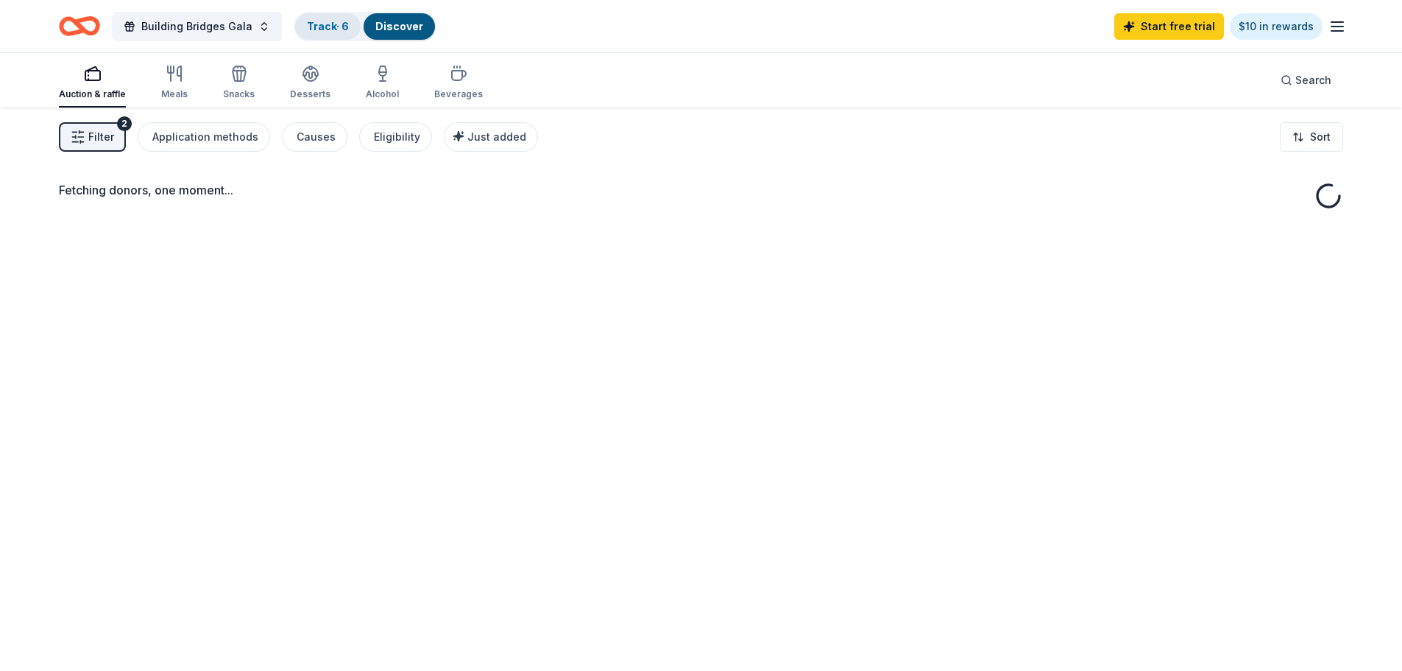
click at [322, 27] on link "Track · 6" at bounding box center [328, 26] width 42 height 13
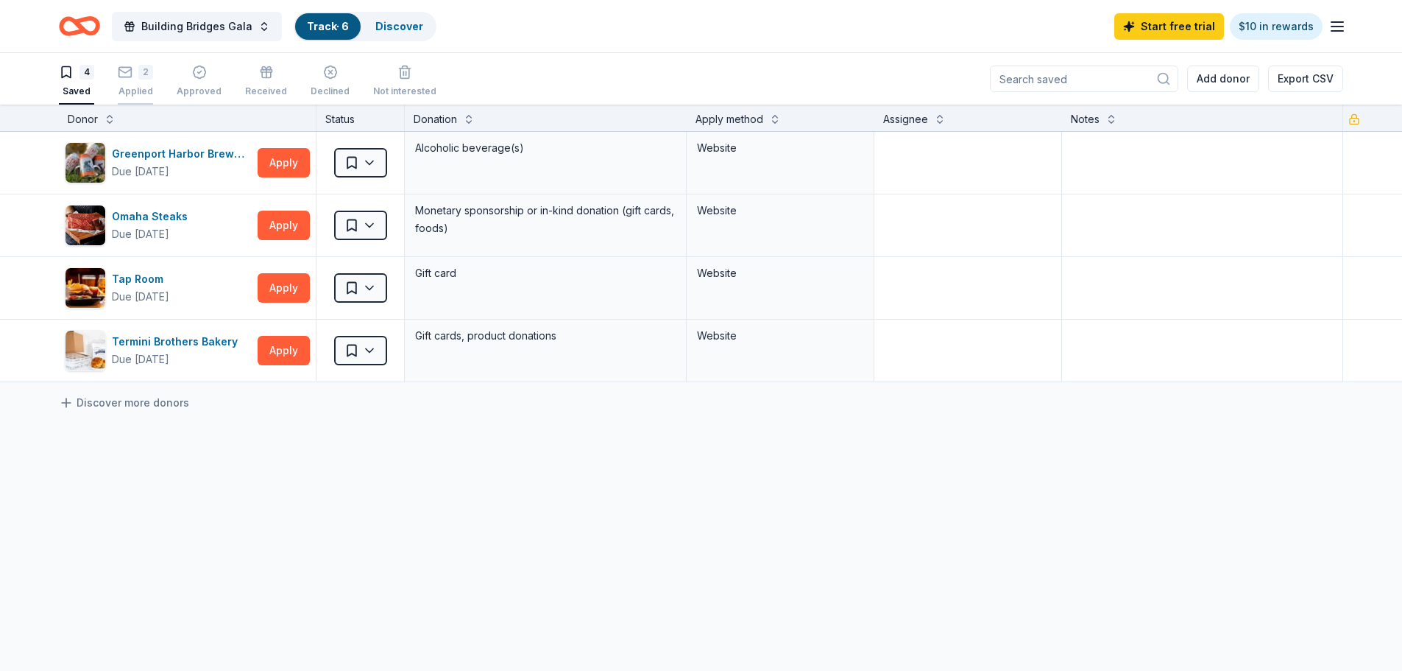
click at [139, 77] on div "2" at bounding box center [145, 72] width 15 height 15
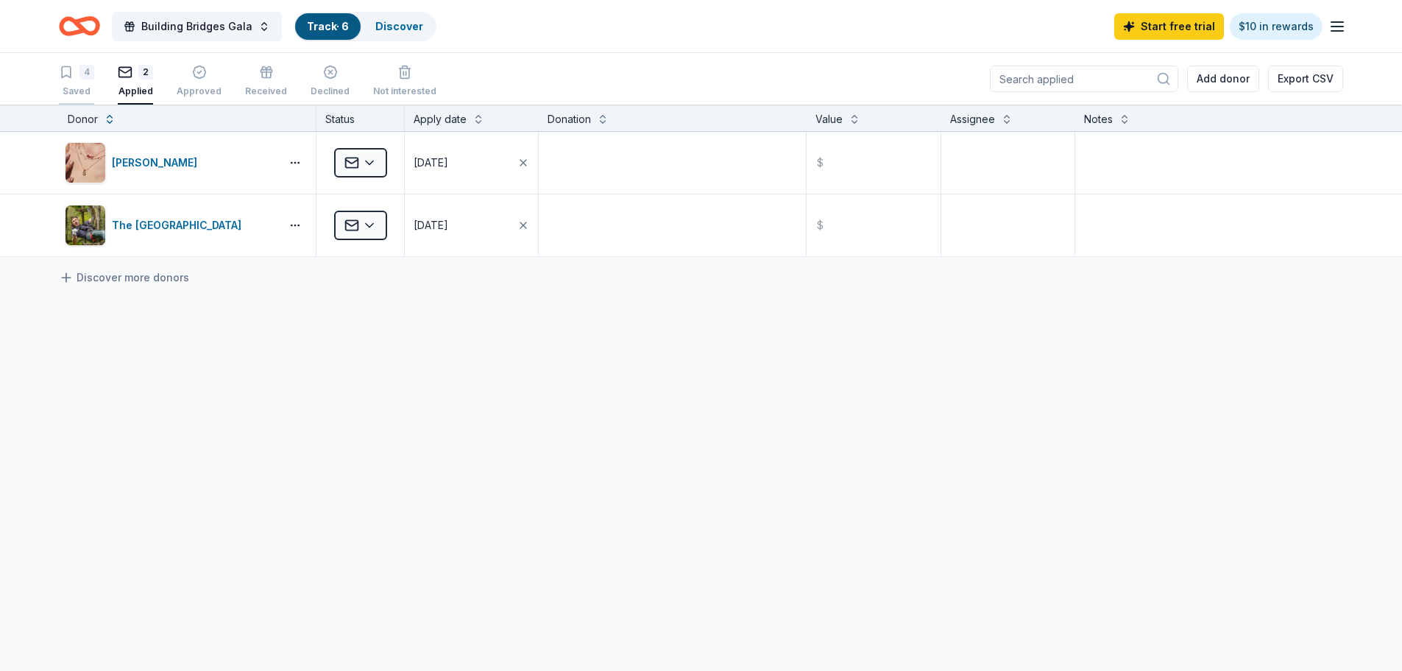
click at [82, 74] on div "4" at bounding box center [87, 72] width 15 height 15
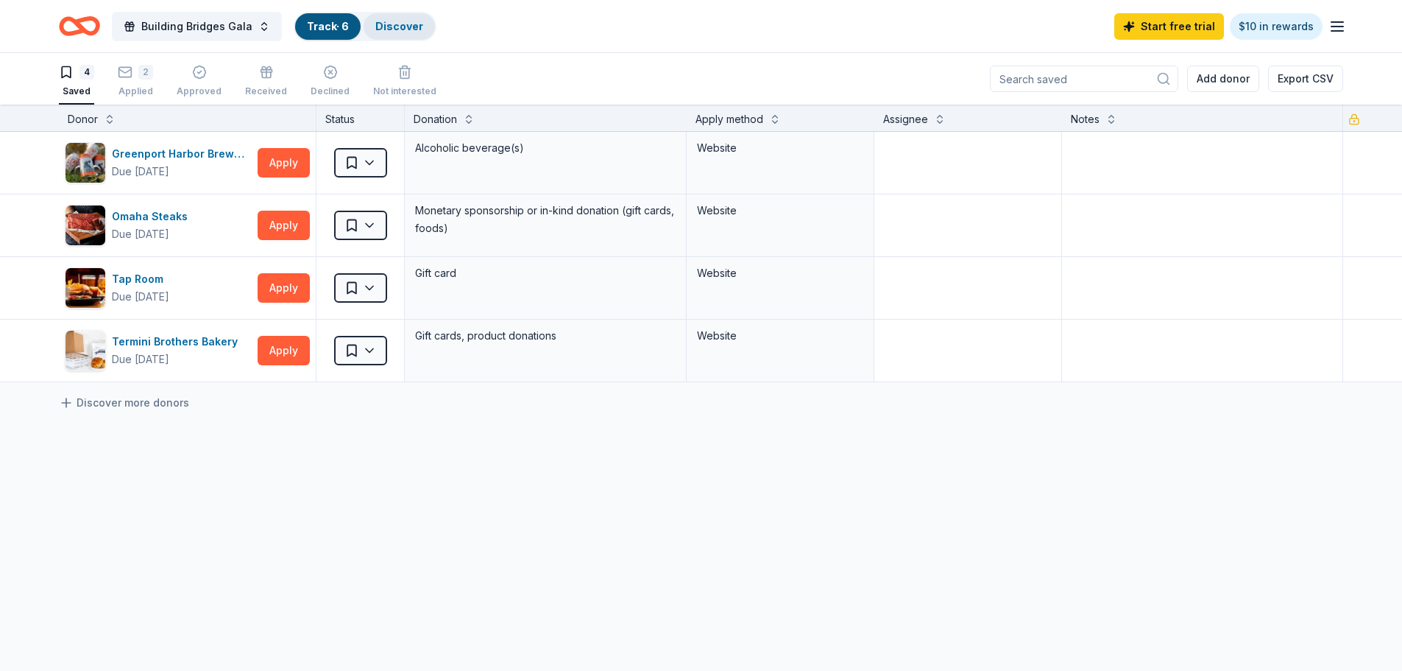
click at [403, 32] on link "Discover" at bounding box center [399, 26] width 48 height 13
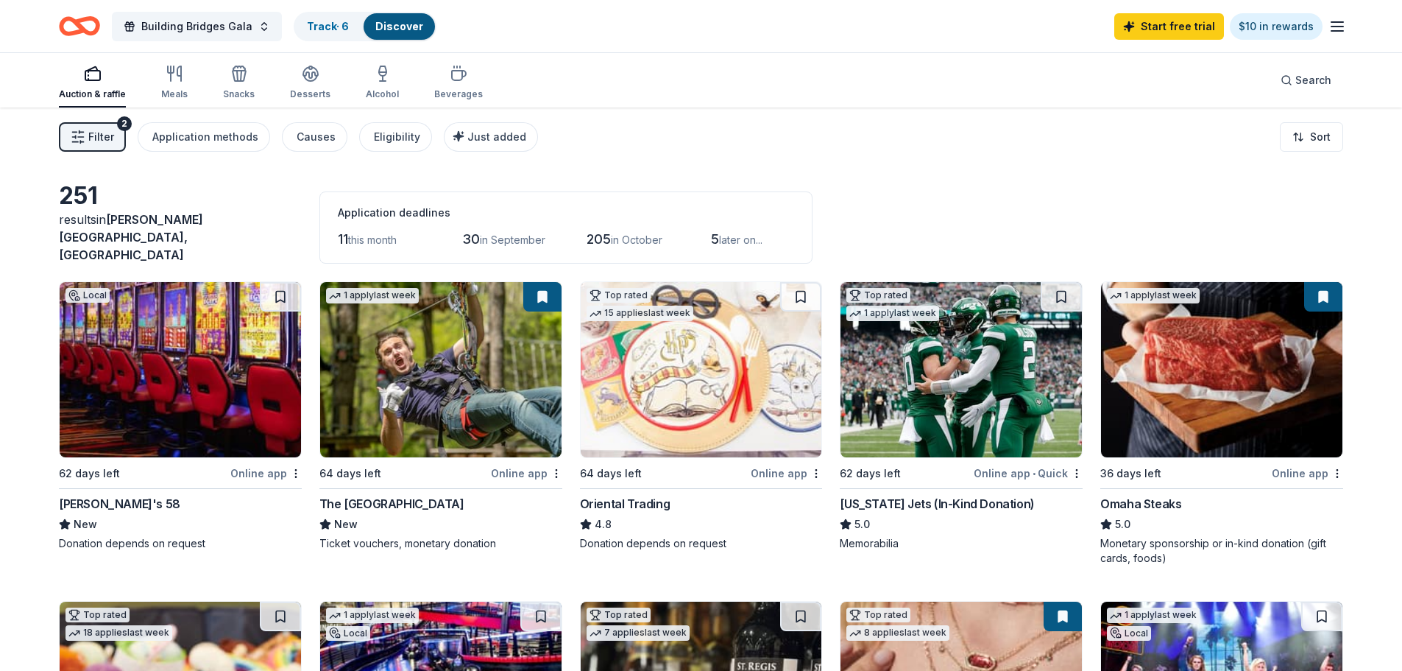
click at [214, 375] on img at bounding box center [180, 369] width 241 height 175
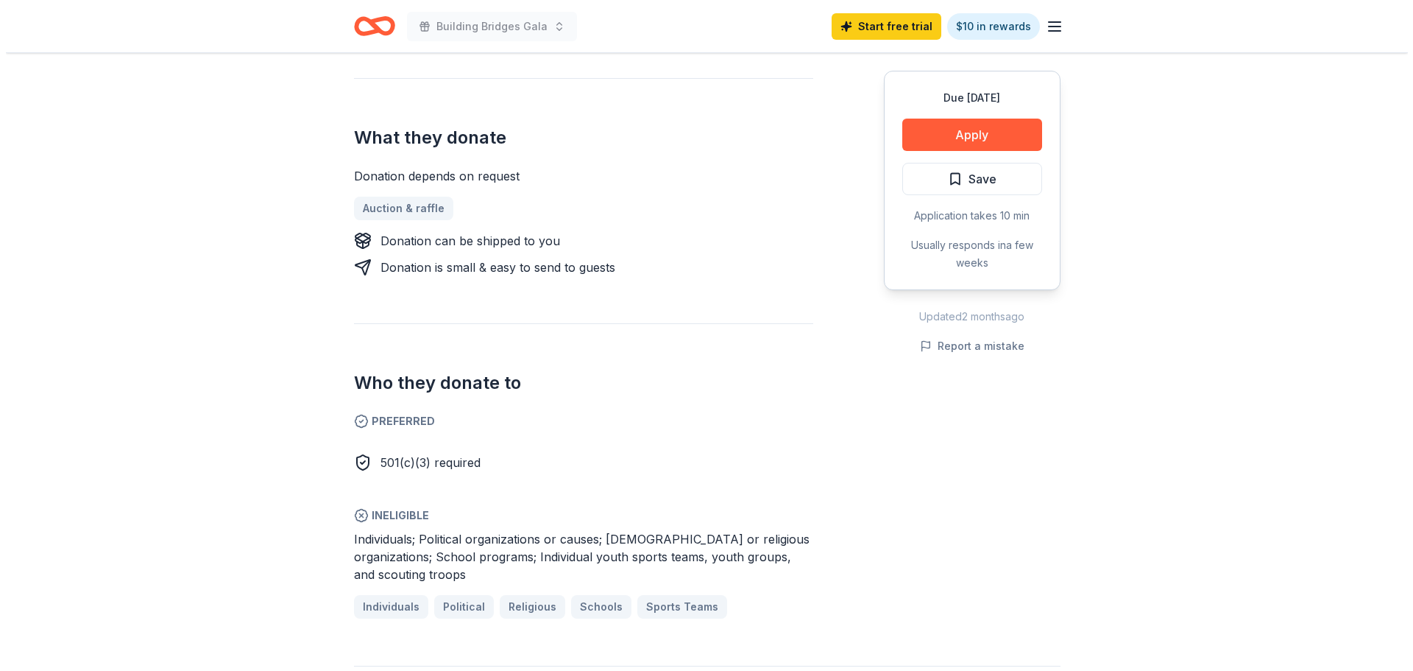
scroll to position [368, 0]
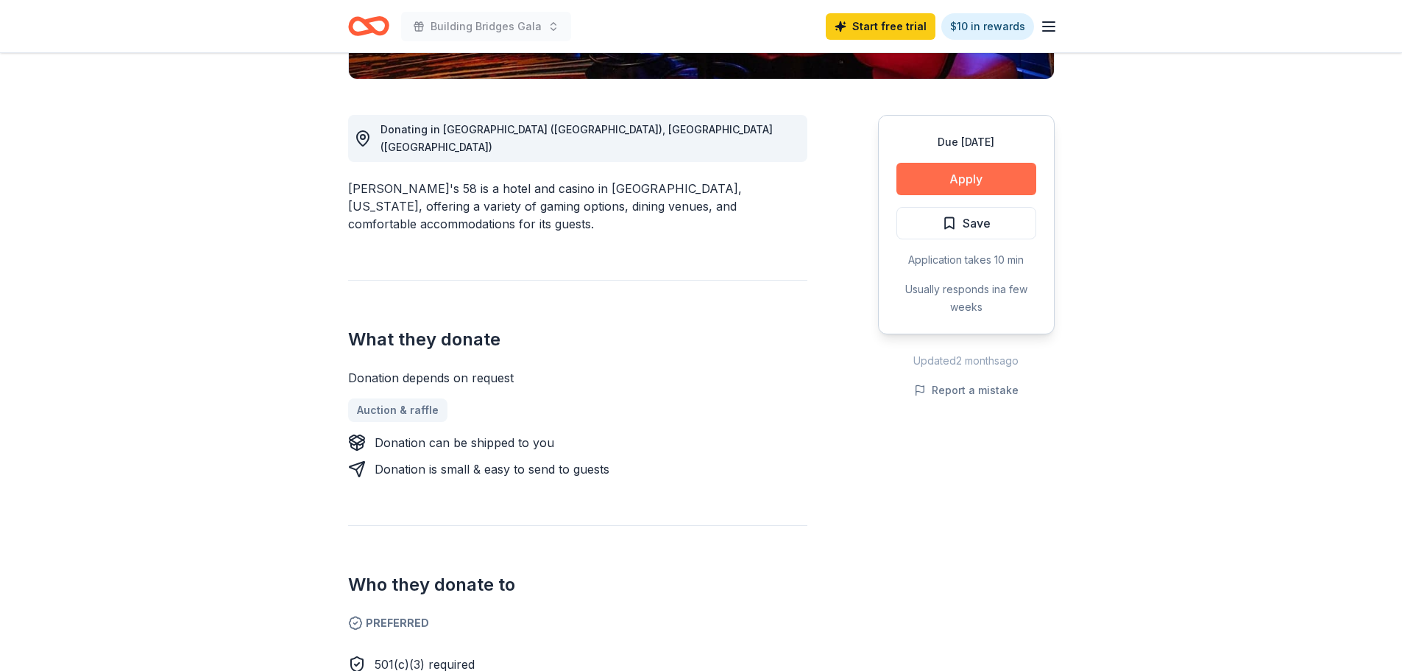
click at [947, 172] on button "Apply" at bounding box center [967, 179] width 140 height 32
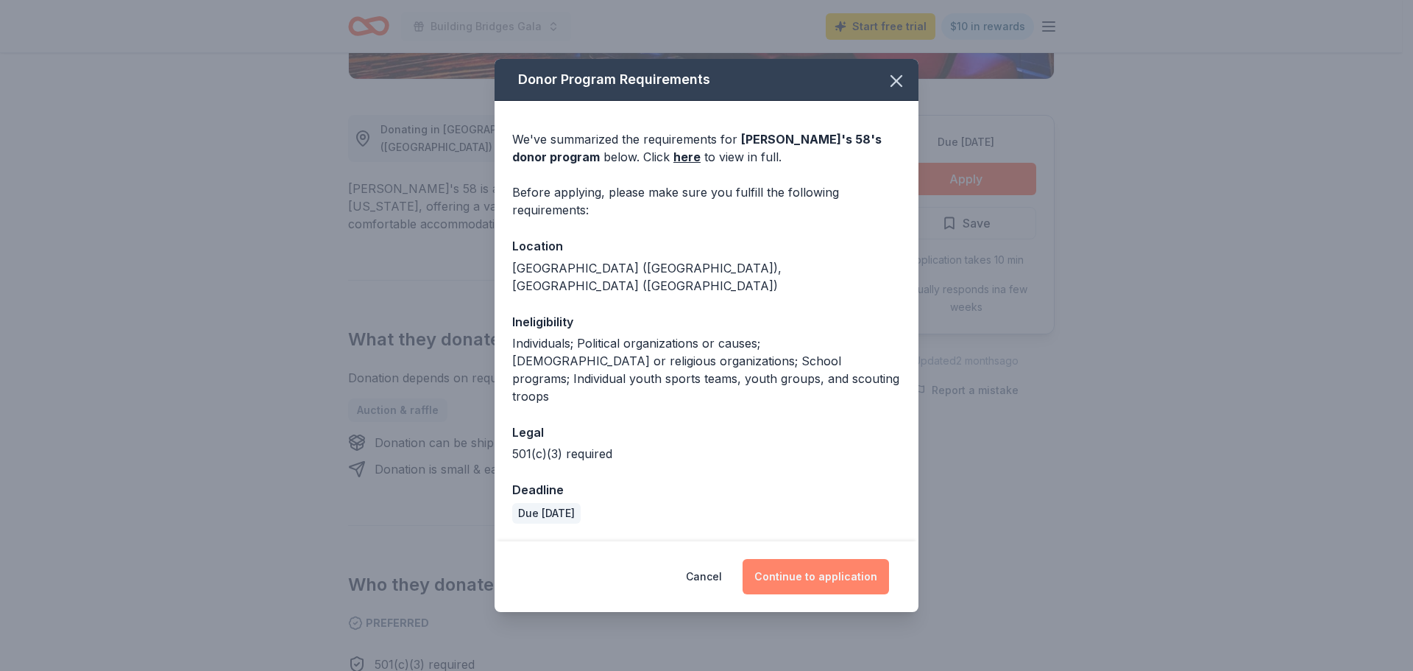
click at [811, 561] on button "Continue to application" at bounding box center [816, 576] width 147 height 35
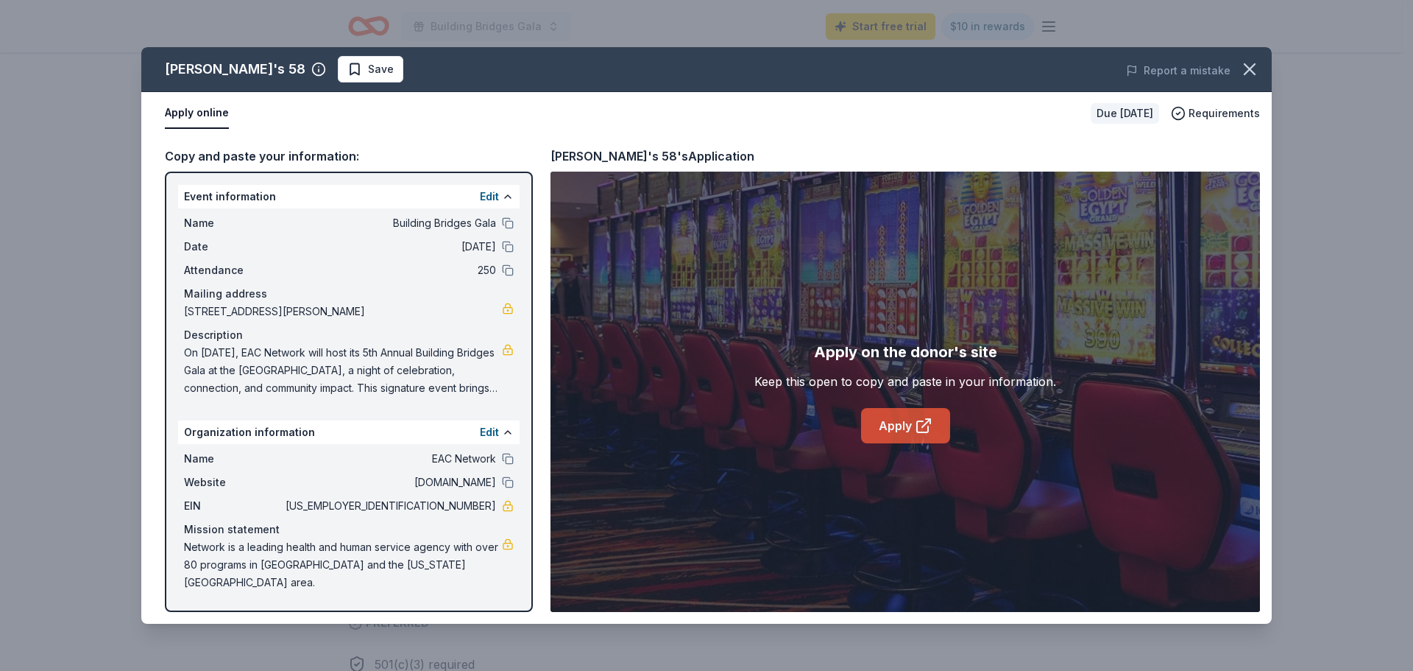
click at [914, 422] on link "Apply" at bounding box center [905, 425] width 89 height 35
click at [1254, 64] on icon "button" at bounding box center [1250, 69] width 10 height 10
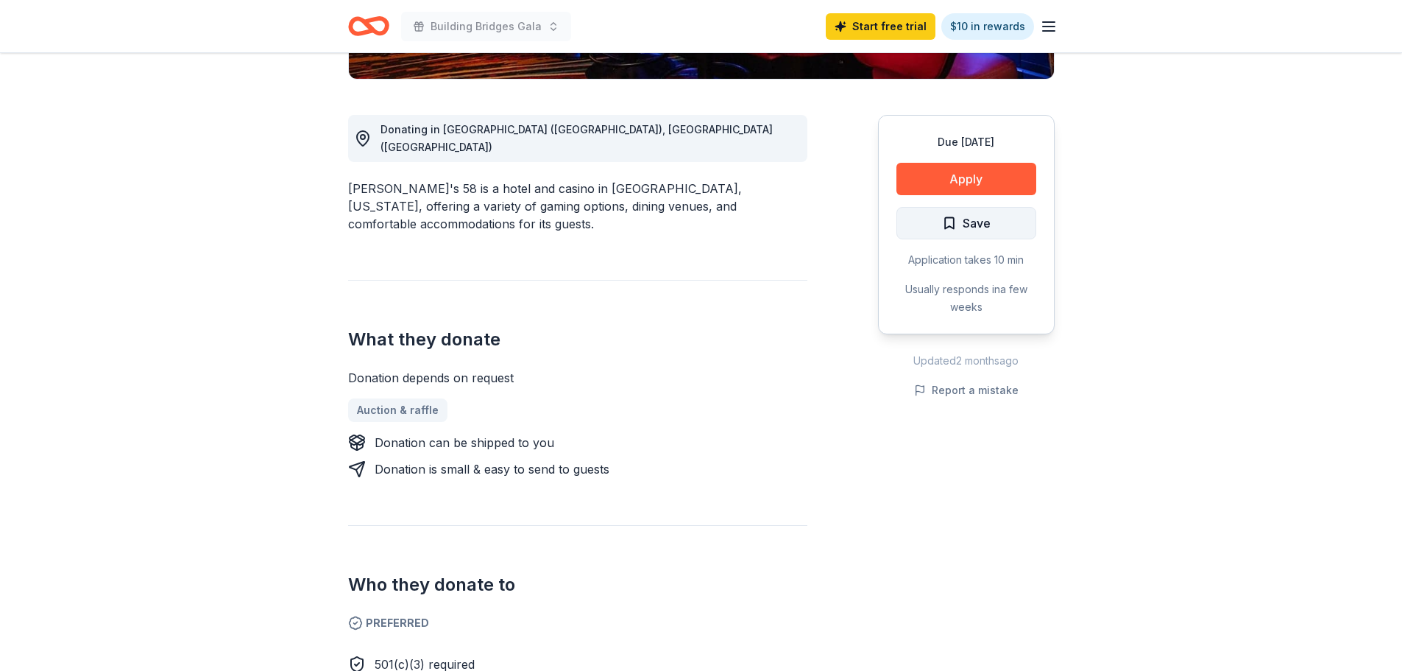
click at [950, 226] on span "Save" at bounding box center [966, 222] width 49 height 19
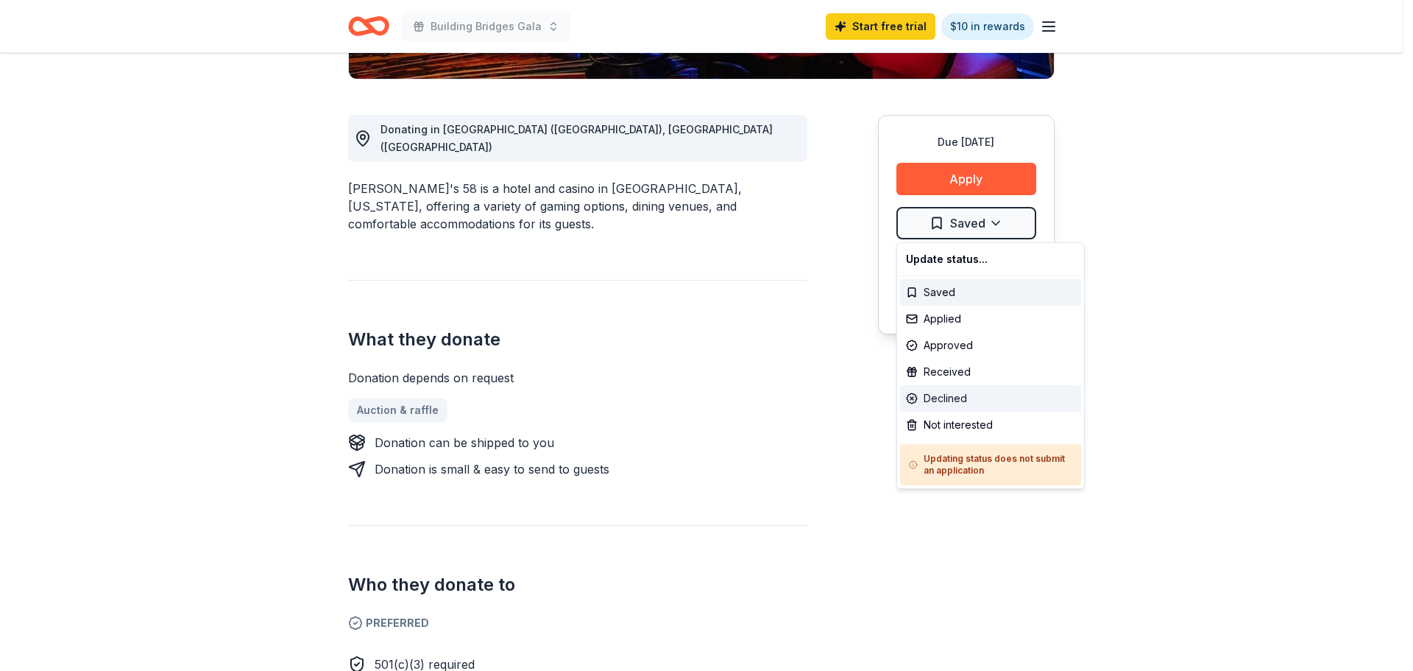
click at [984, 386] on div "Declined" at bounding box center [990, 398] width 181 height 27
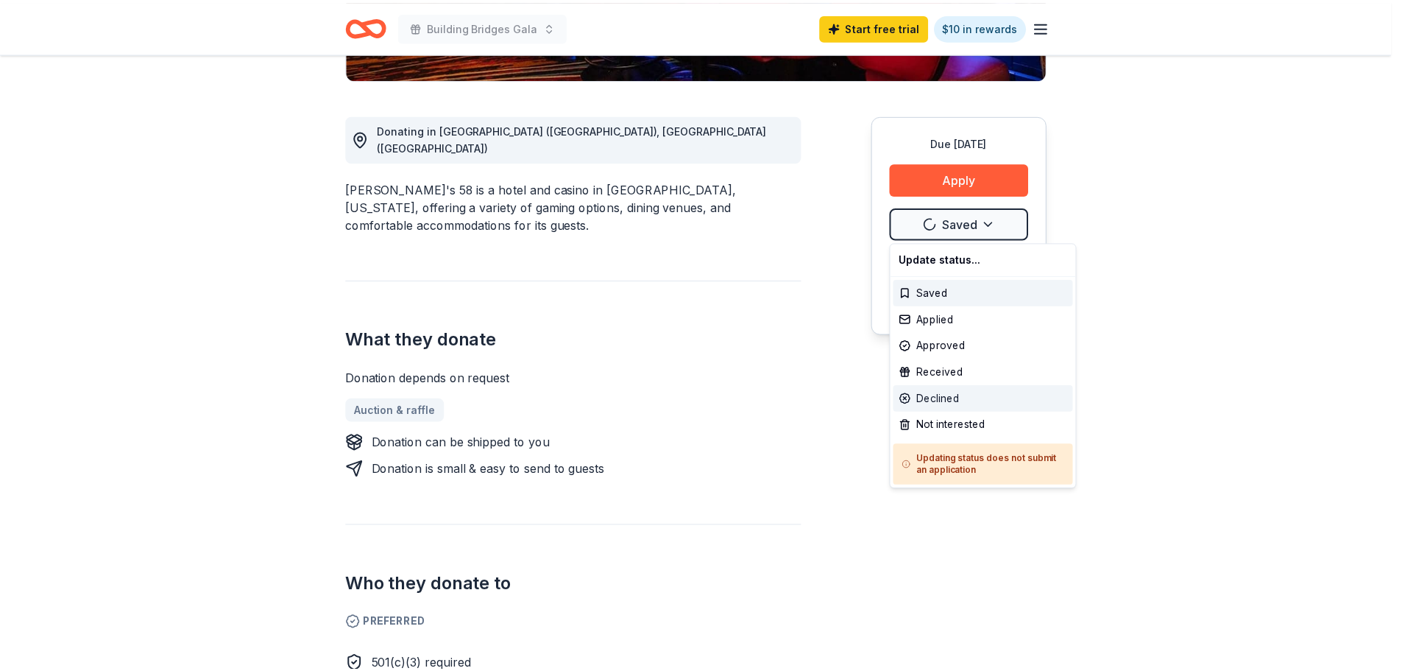
scroll to position [0, 0]
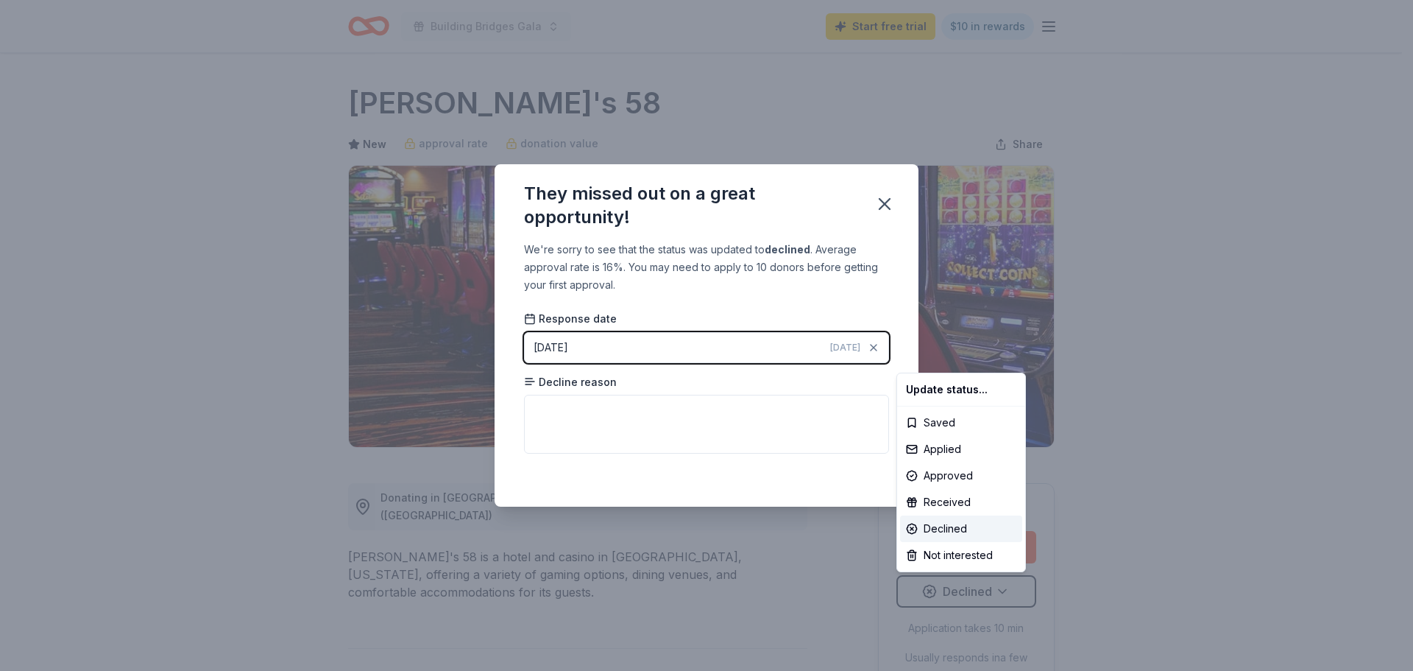
click at [751, 419] on html "Building Bridges Gala Start free trial $10 in rewards Due in 62 days Share Jake…" at bounding box center [706, 335] width 1413 height 671
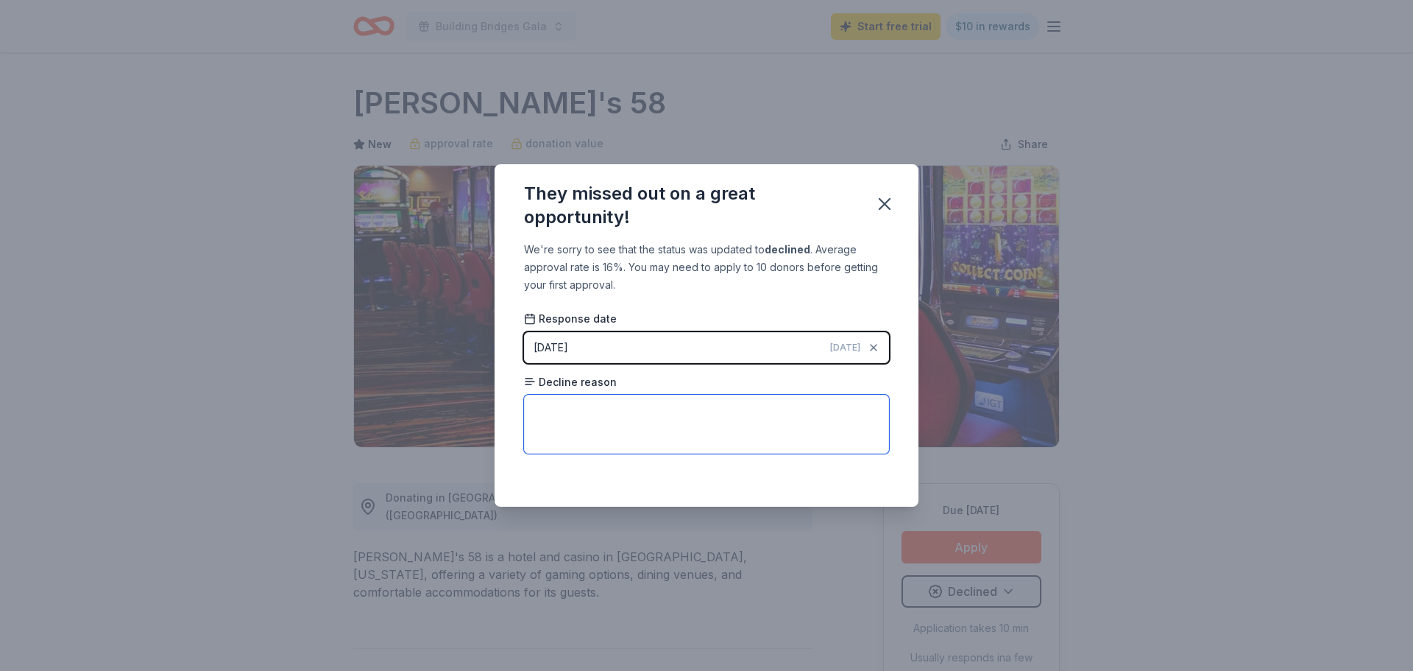
click at [750, 419] on textarea at bounding box center [706, 424] width 365 height 59
type textarea "Temporarily stopped taking applications due to construction."
click at [884, 213] on icon "button" at bounding box center [885, 204] width 21 height 21
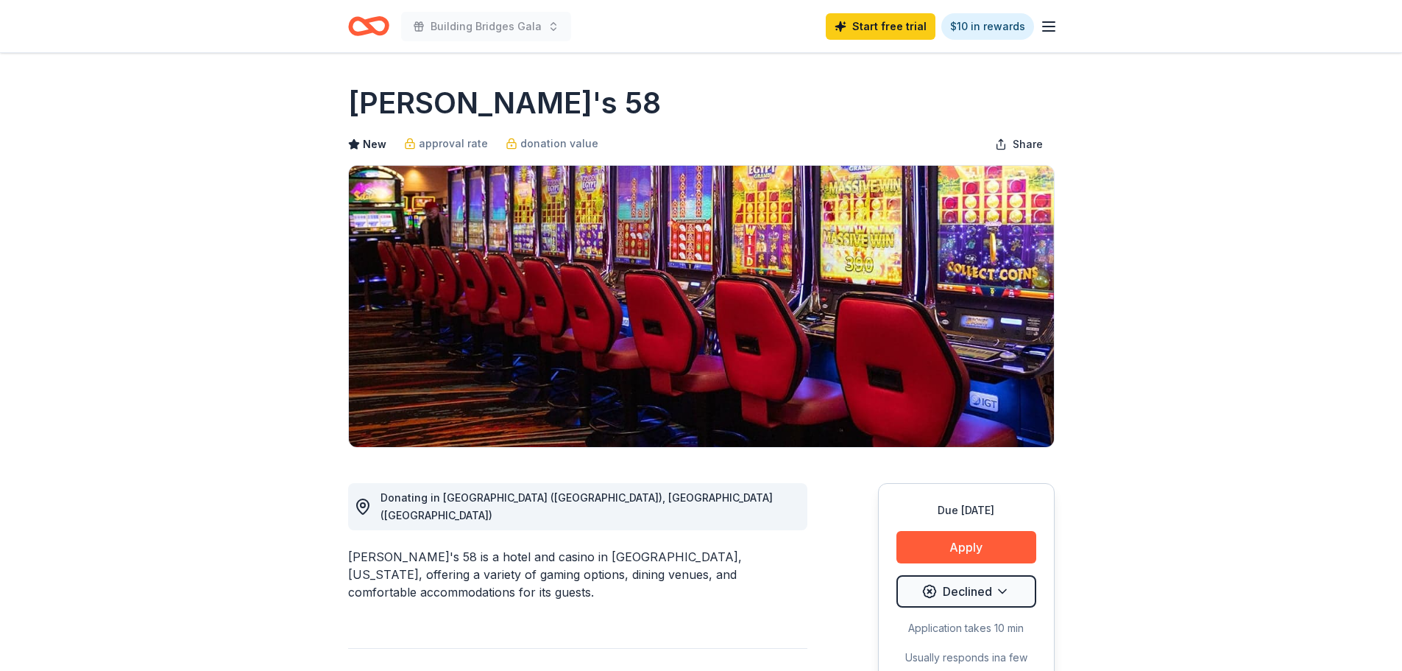
click at [369, 29] on icon "Home" at bounding box center [375, 25] width 23 height 15
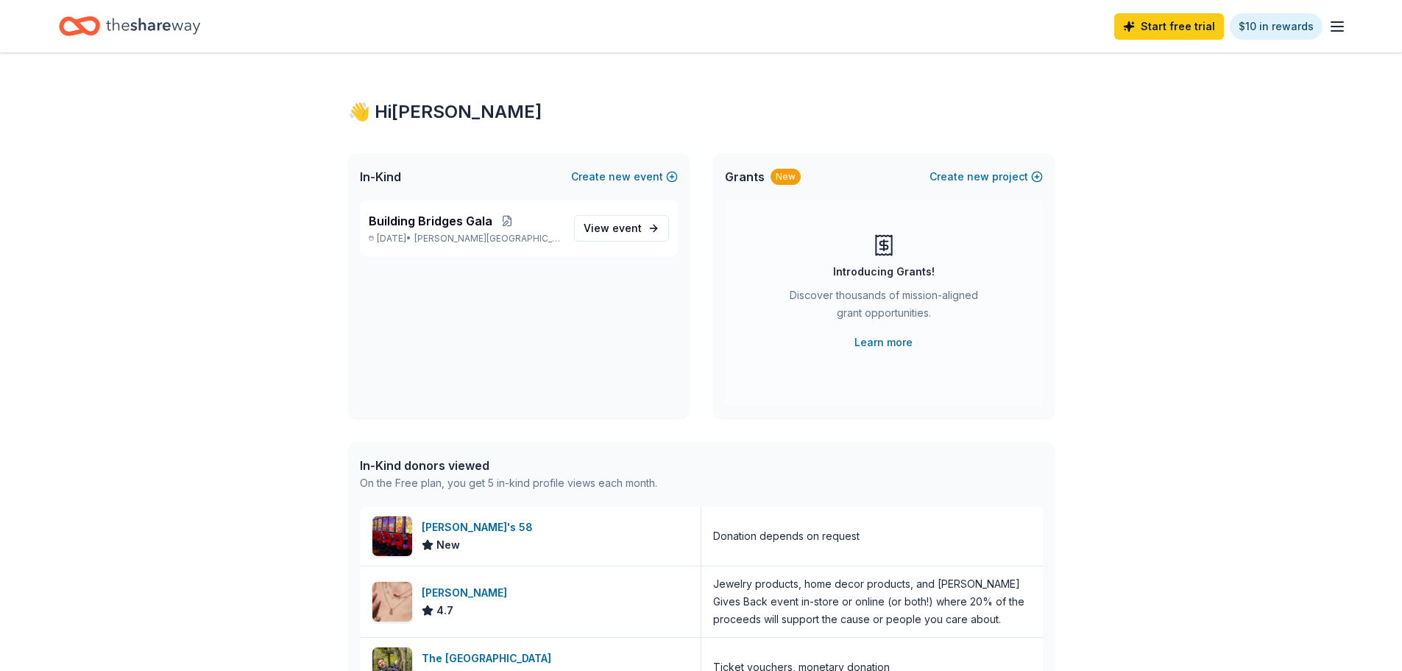
click at [113, 24] on icon "Home" at bounding box center [153, 26] width 94 height 16
click at [601, 222] on span "View event" at bounding box center [613, 228] width 58 height 18
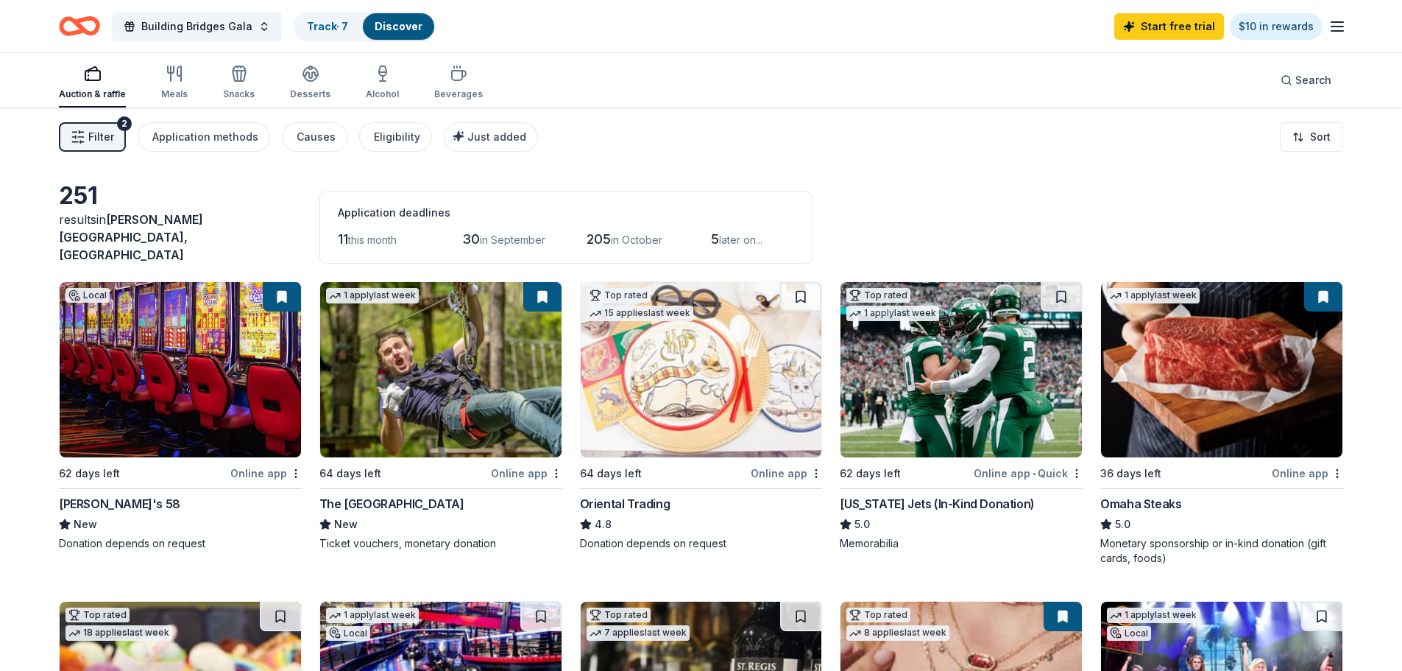
scroll to position [74, 0]
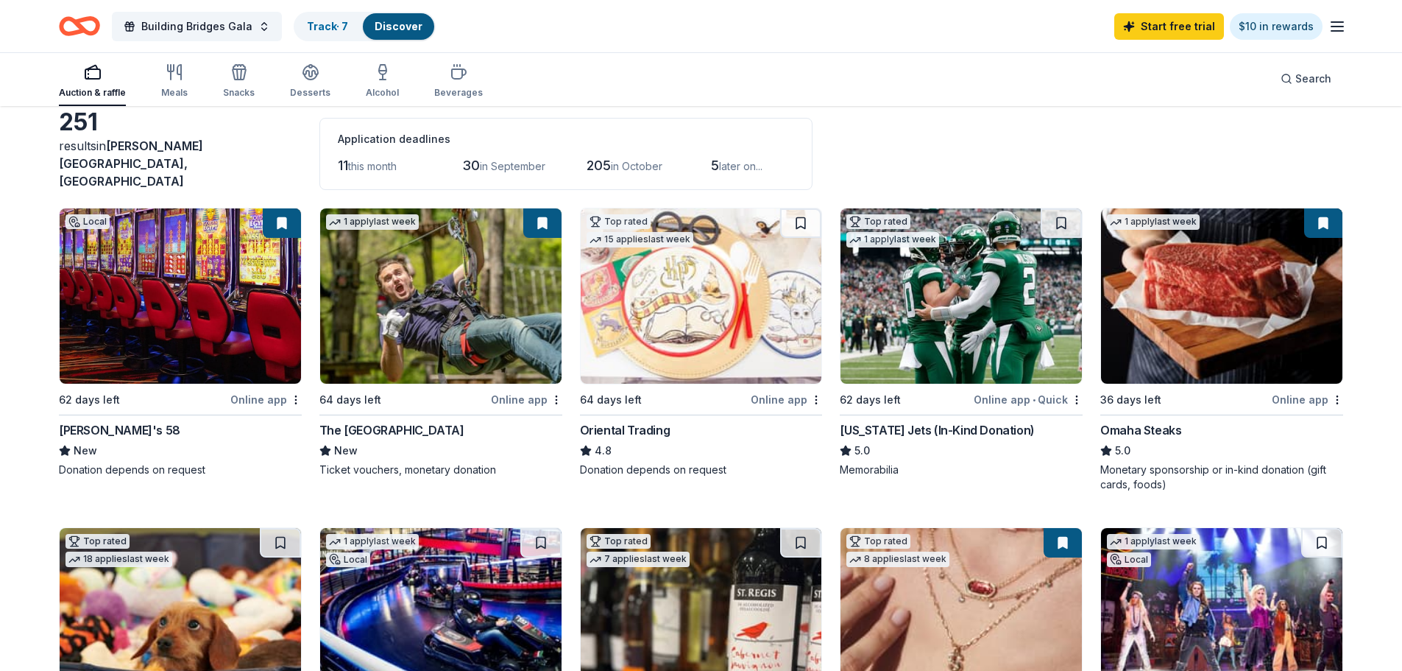
click at [1009, 255] on img at bounding box center [961, 295] width 241 height 175
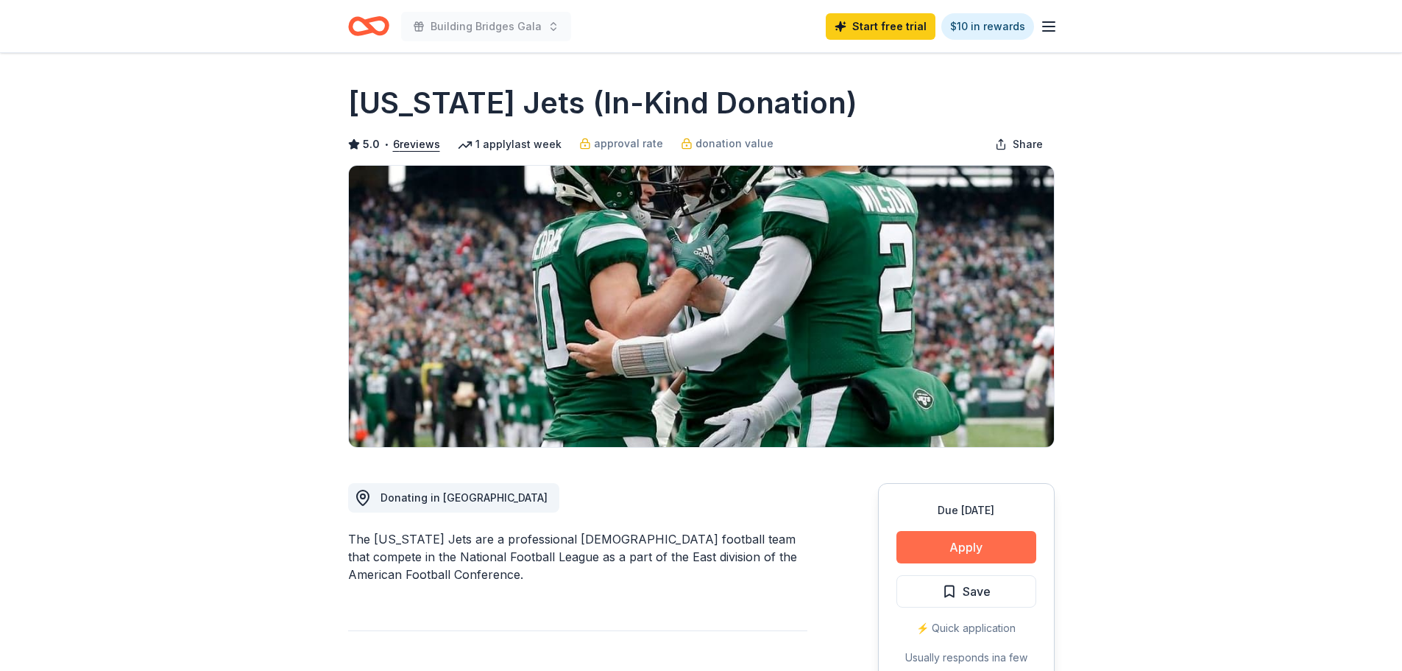
click at [970, 554] on button "Apply" at bounding box center [967, 547] width 140 height 32
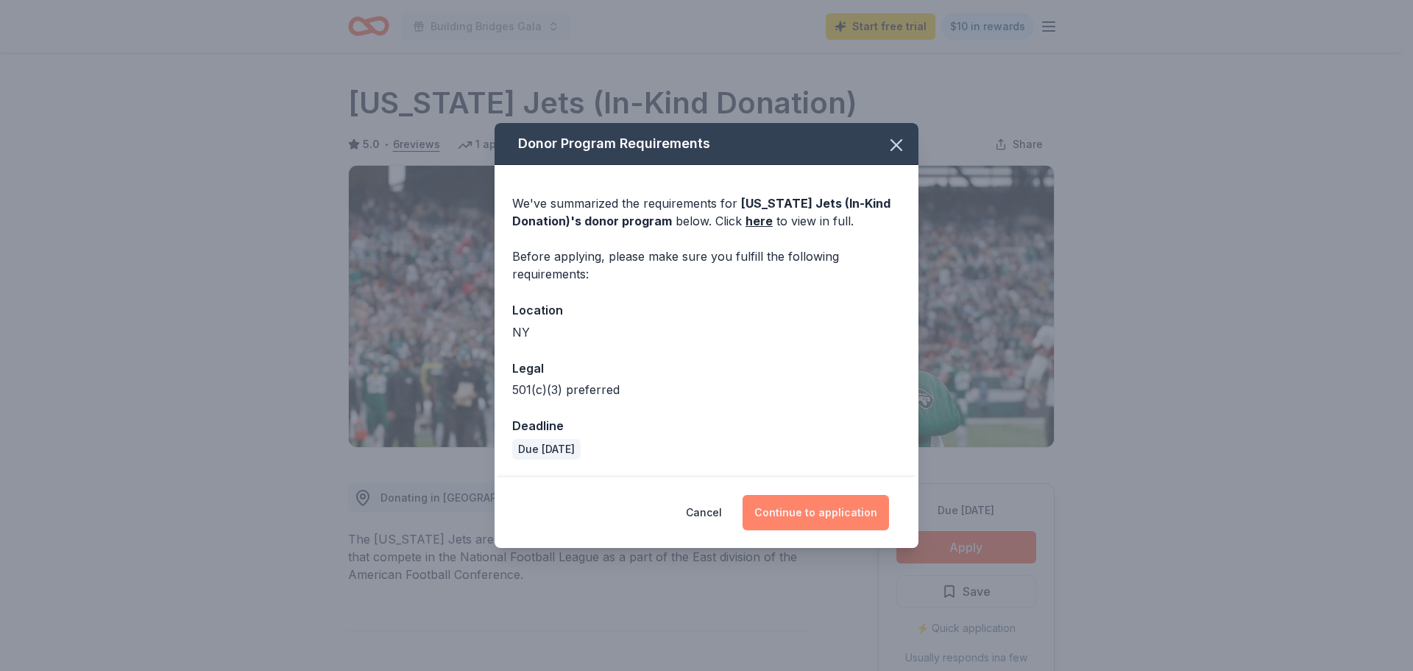
click at [815, 515] on button "Continue to application" at bounding box center [816, 512] width 147 height 35
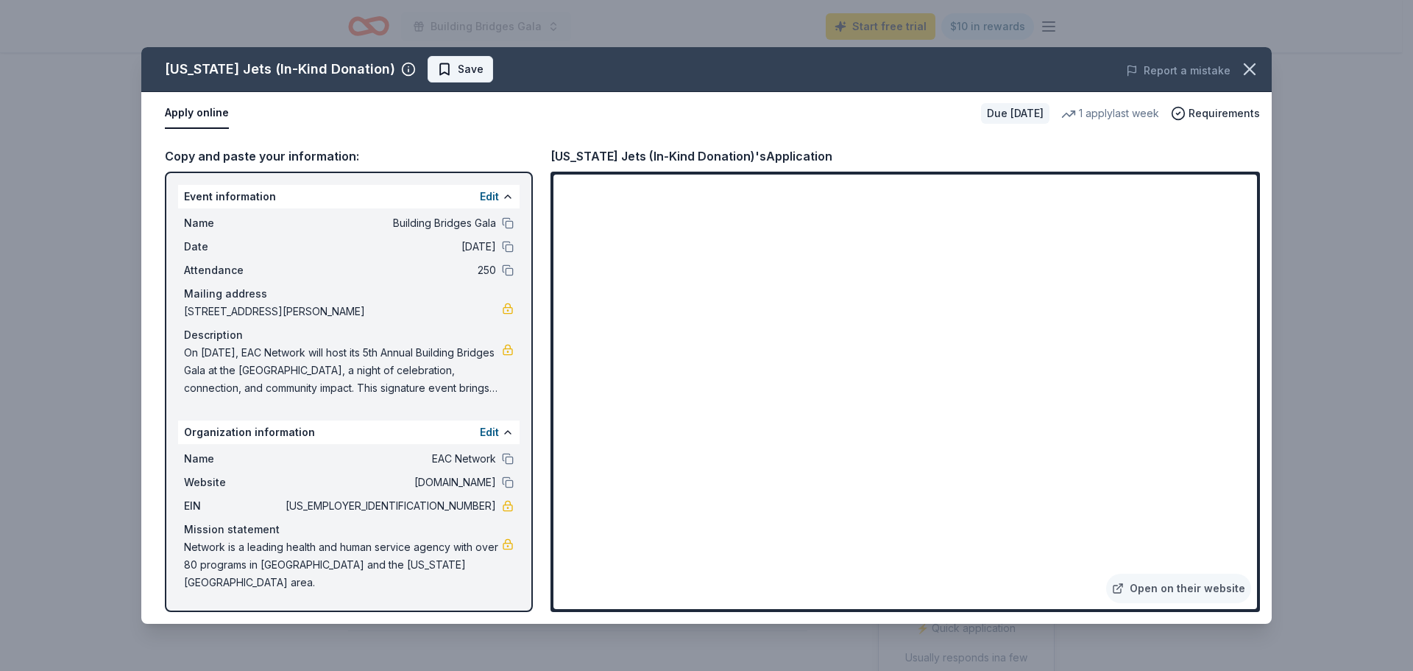
click at [440, 69] on span "Save" at bounding box center [460, 69] width 46 height 18
click at [453, 62] on html "Building Bridges Gala Start free trial $10 in rewards Due in 62 days Share New …" at bounding box center [706, 335] width 1413 height 671
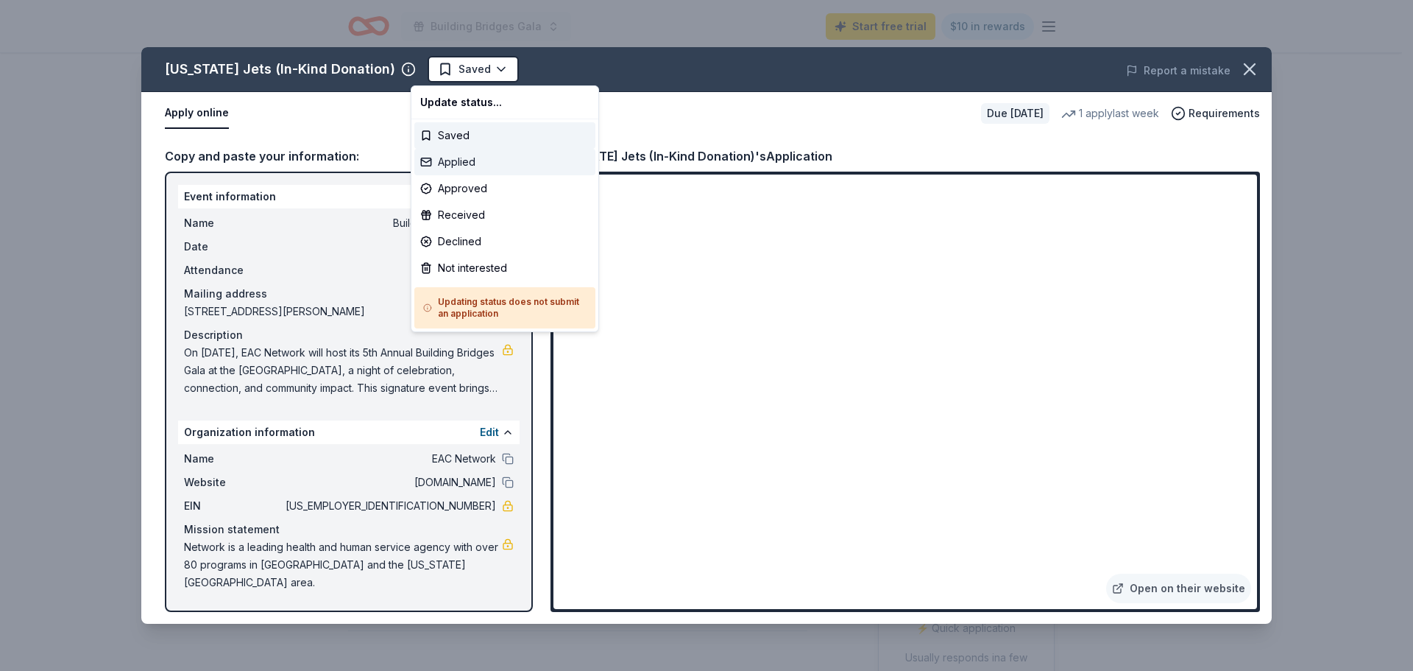
click at [456, 166] on div "Applied" at bounding box center [504, 162] width 181 height 27
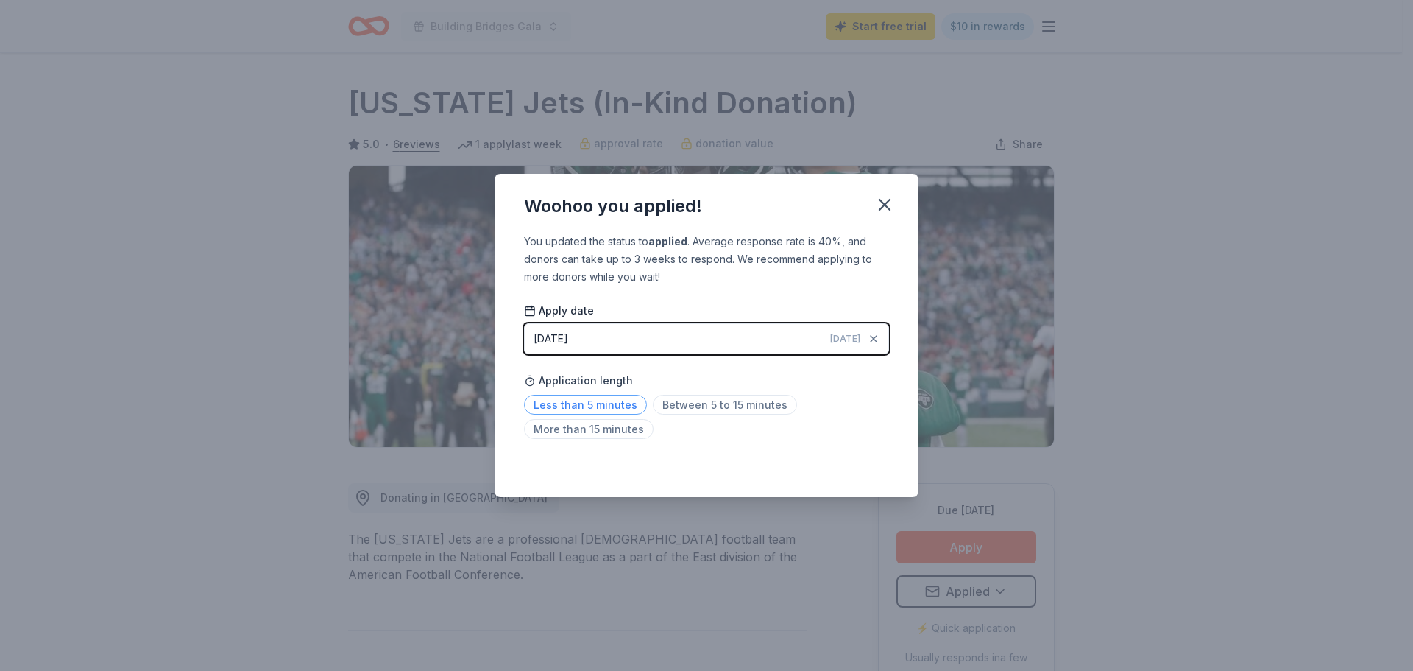
click at [613, 397] on span "Less than 5 minutes" at bounding box center [585, 405] width 123 height 20
click at [887, 197] on icon "button" at bounding box center [885, 204] width 21 height 21
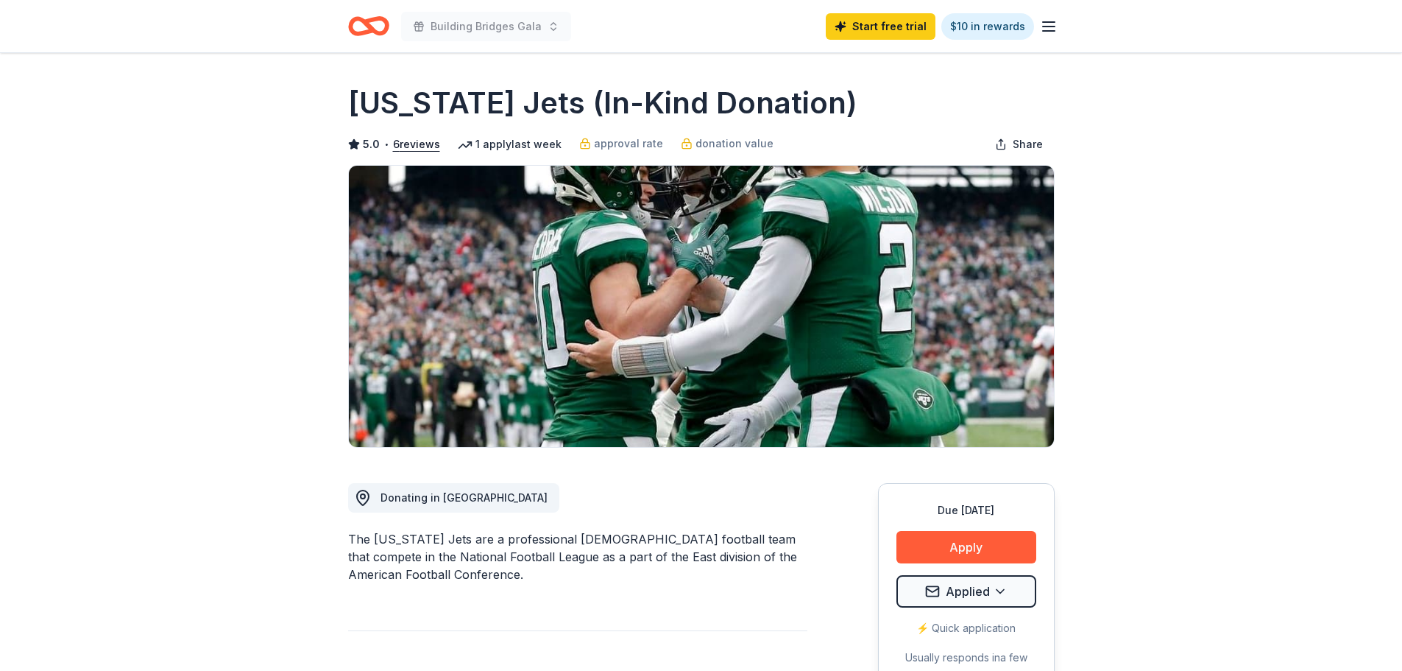
click at [378, 27] on icon "Home" at bounding box center [368, 26] width 41 height 35
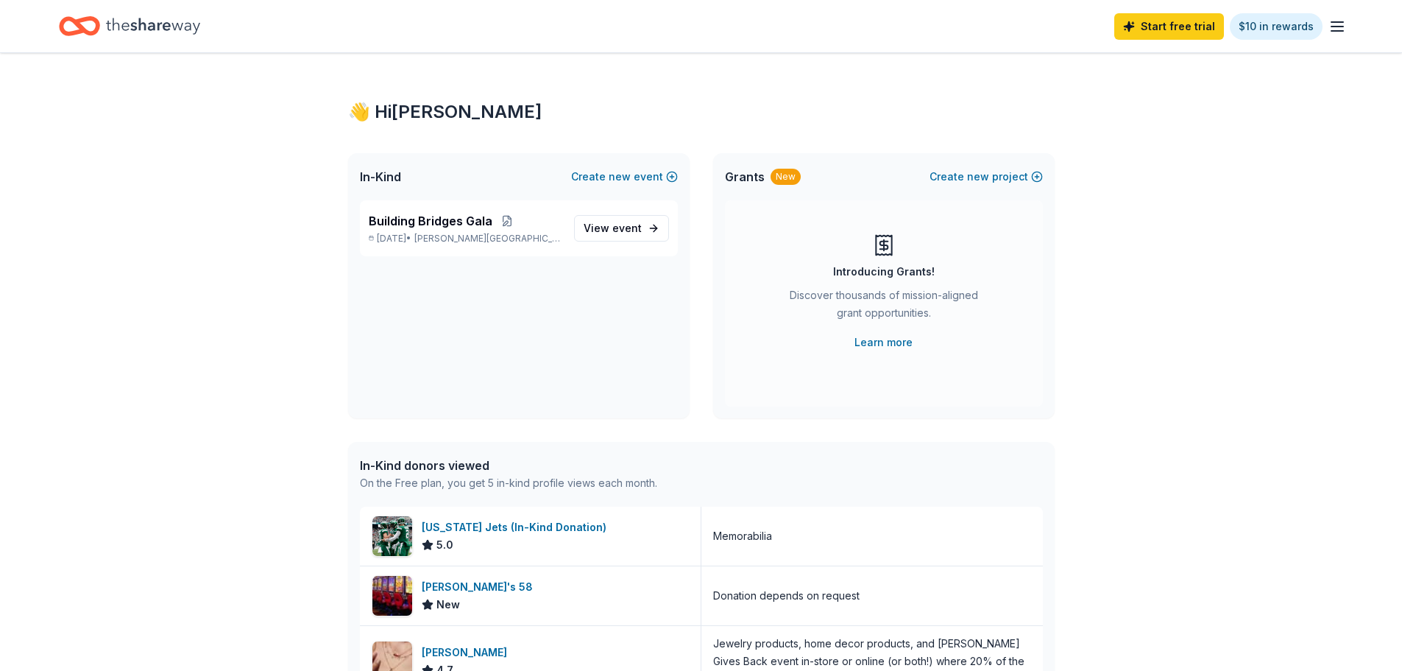
click at [366, 26] on div "Start free trial $10 in rewards" at bounding box center [701, 26] width 1285 height 35
click at [594, 231] on span "View event" at bounding box center [613, 228] width 58 height 18
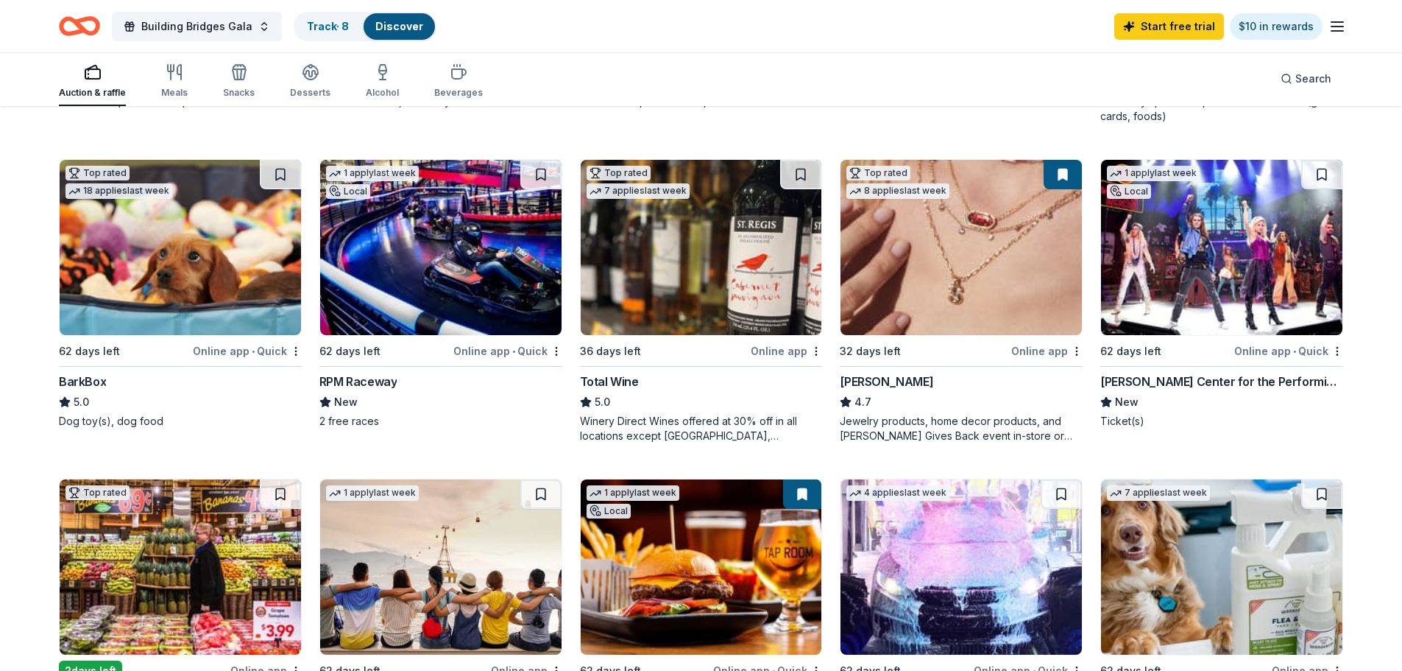
scroll to position [368, 0]
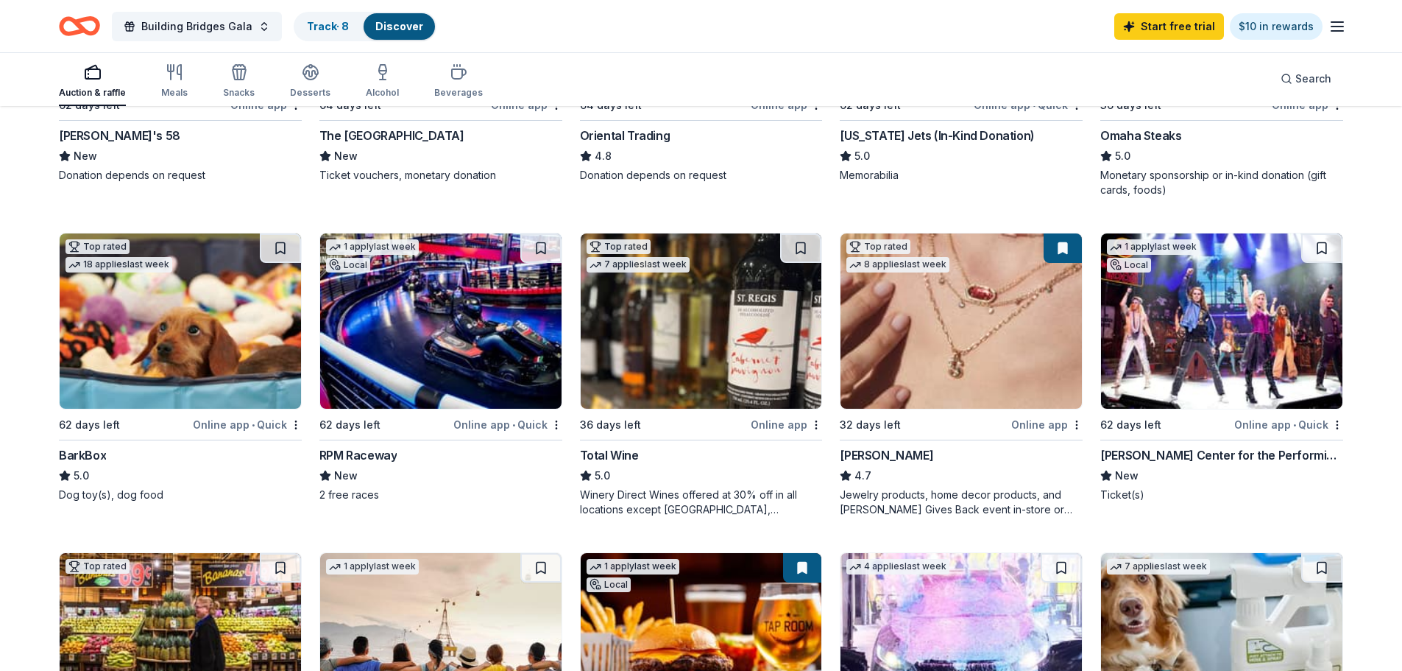
click at [473, 325] on img at bounding box center [440, 320] width 241 height 175
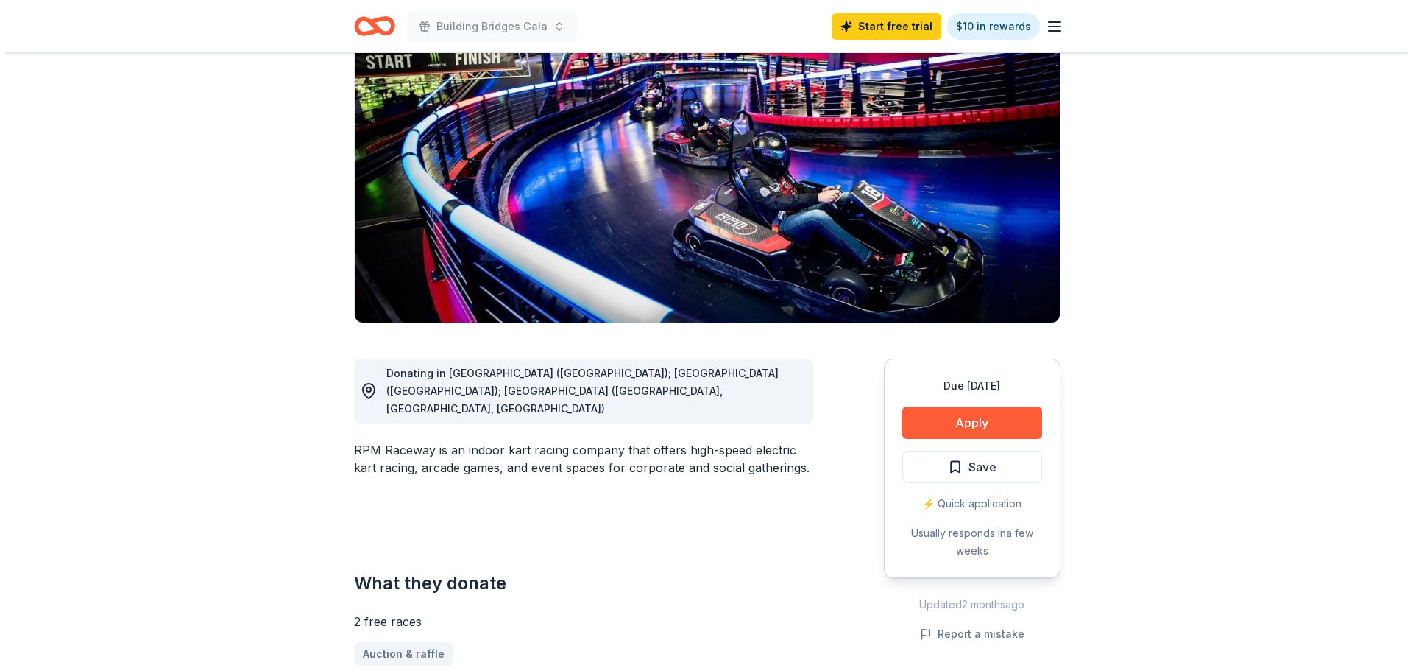
scroll to position [221, 0]
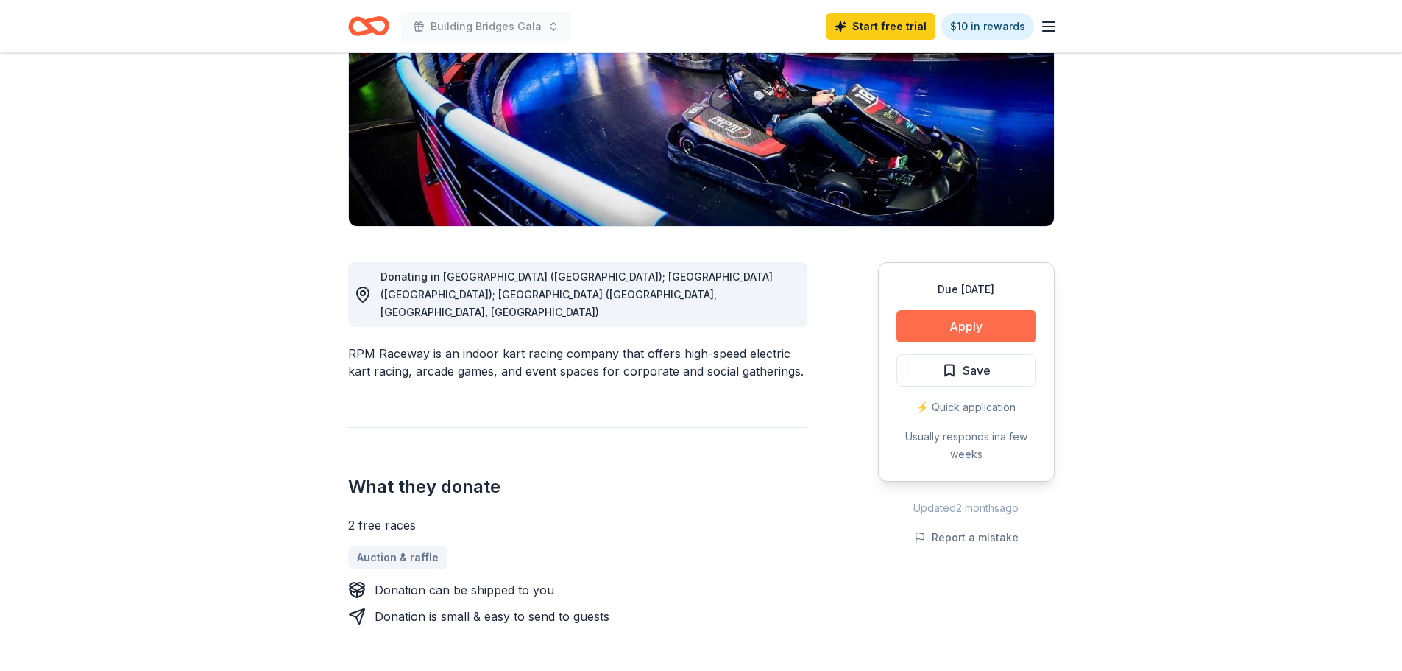
click at [922, 322] on button "Apply" at bounding box center [967, 326] width 140 height 32
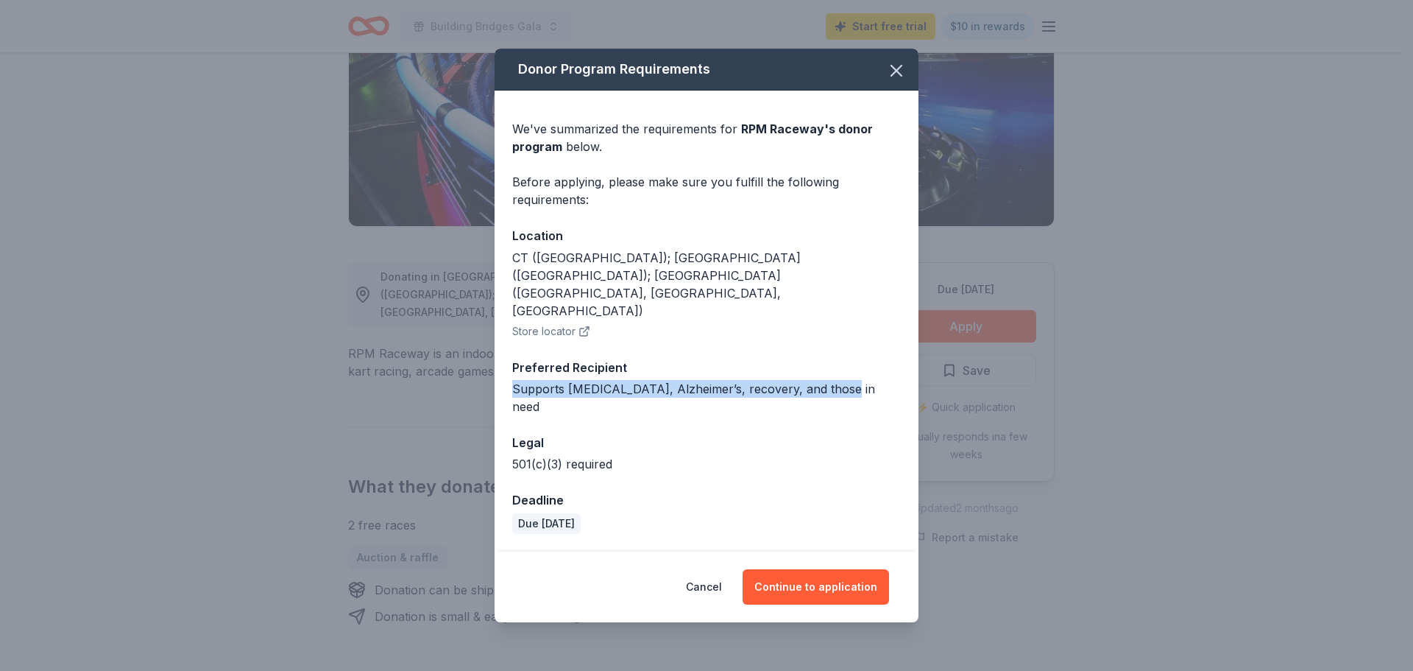
drag, startPoint x: 853, startPoint y: 375, endPoint x: 512, endPoint y: 388, distance: 341.1
click at [512, 388] on div "Supports [MEDICAL_DATA], Alzheimer’s, recovery, and those in need" at bounding box center [706, 397] width 389 height 35
copy div "Supports [MEDICAL_DATA], Alzheimer’s, recovery, and those in need"
click at [834, 569] on button "Continue to application" at bounding box center [816, 586] width 147 height 35
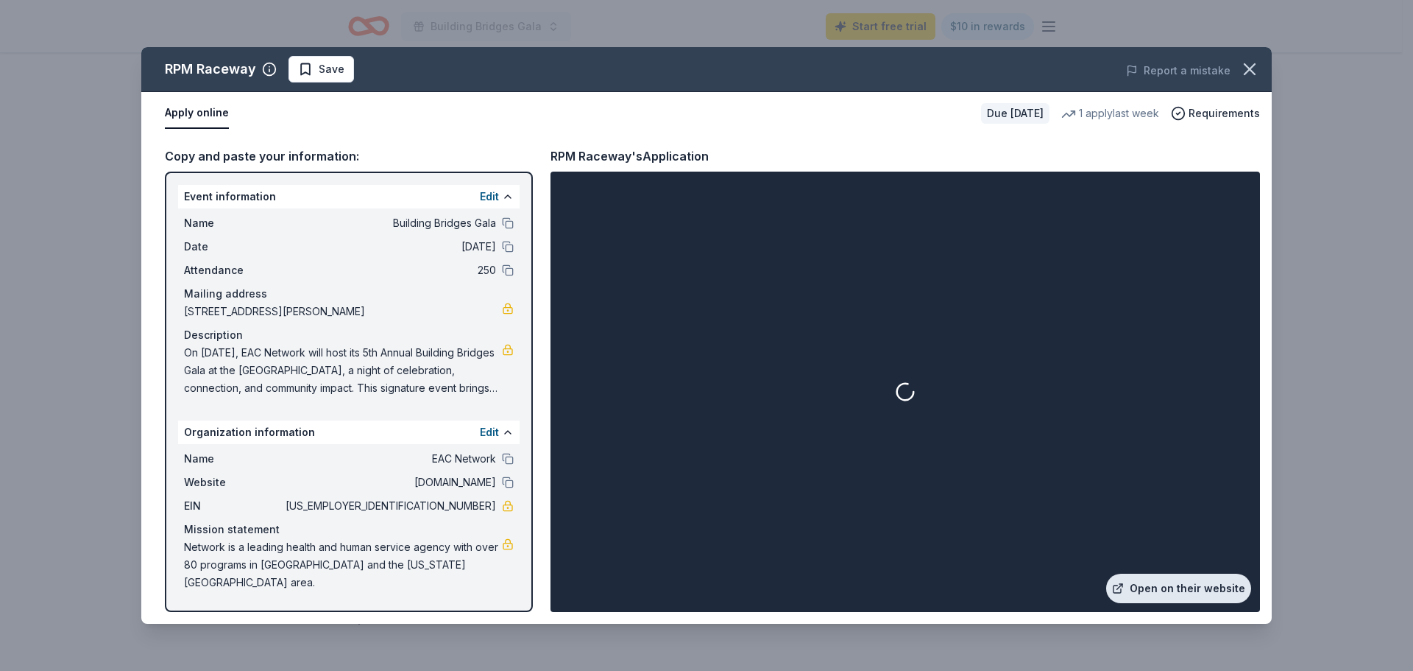
click at [1204, 590] on link "Open on their website" at bounding box center [1179, 587] width 145 height 29
click at [316, 75] on span "Save" at bounding box center [321, 69] width 46 height 18
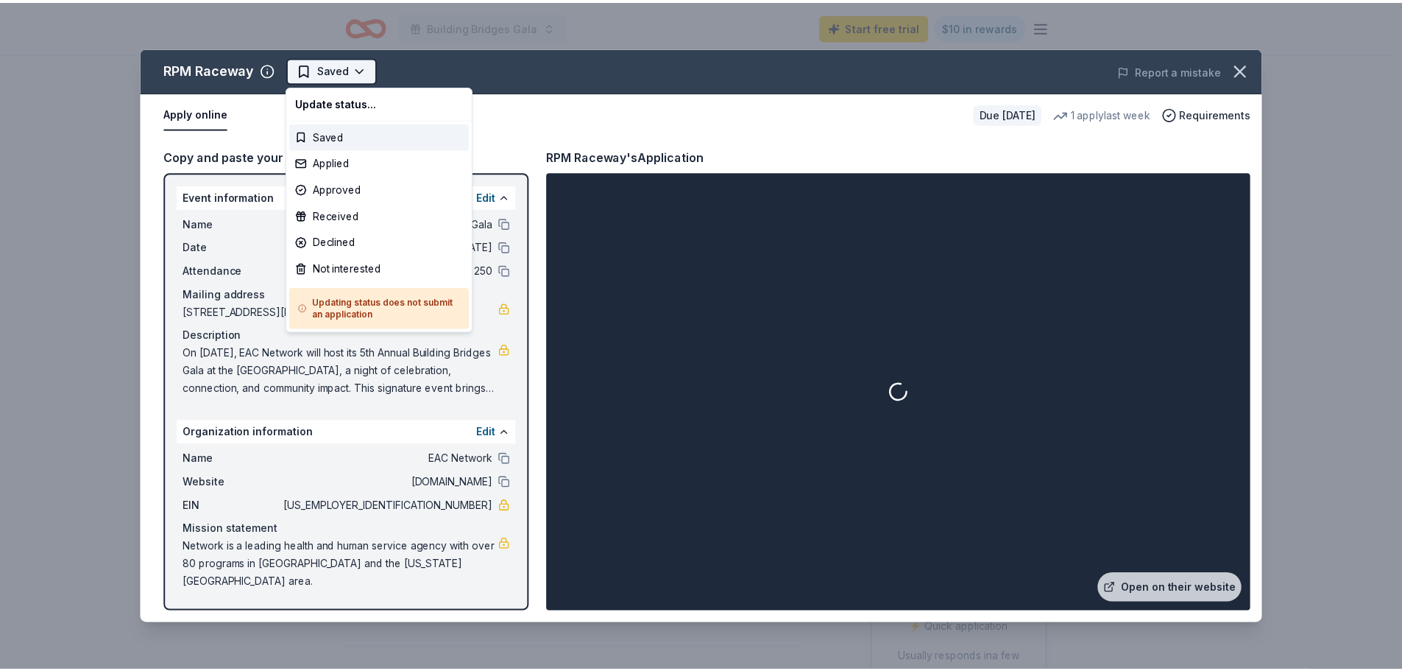
scroll to position [0, 0]
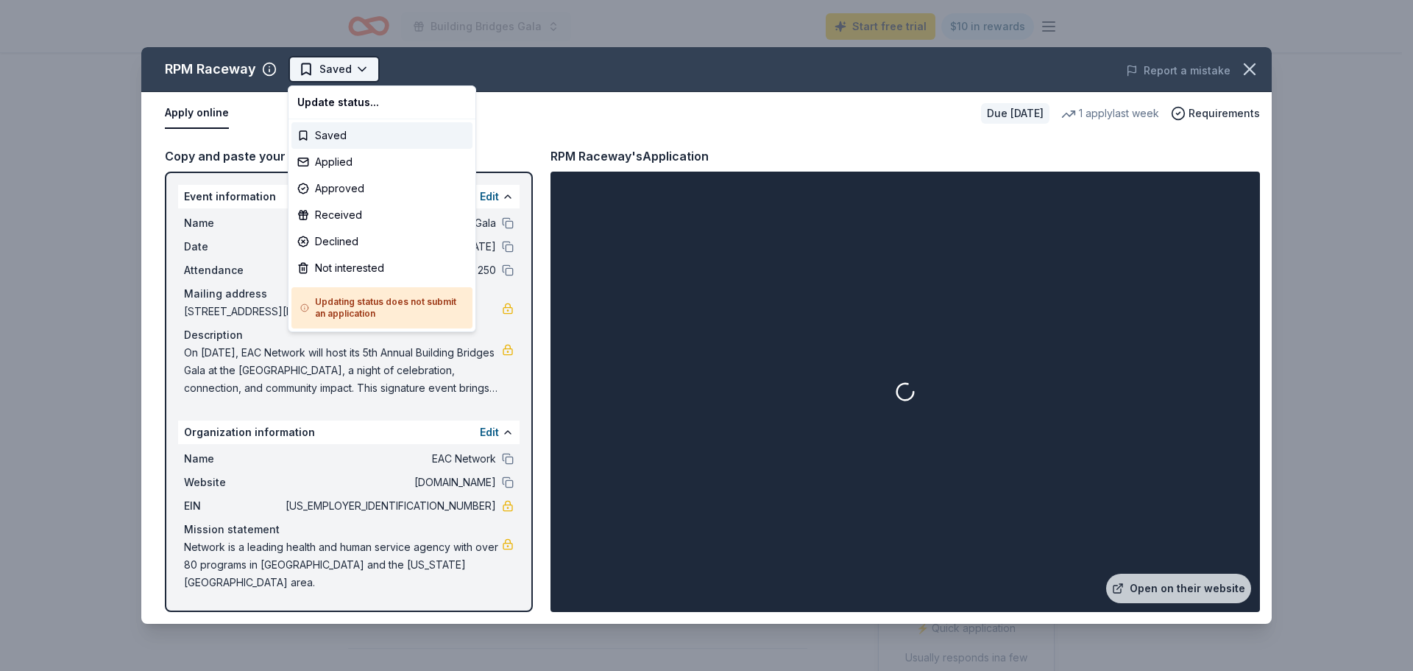
click at [360, 69] on html "Building Bridges Gala Start free trial $10 in rewards Due [DATE] Share RPM Race…" at bounding box center [706, 335] width 1413 height 671
click at [345, 158] on div "Applied" at bounding box center [382, 162] width 181 height 27
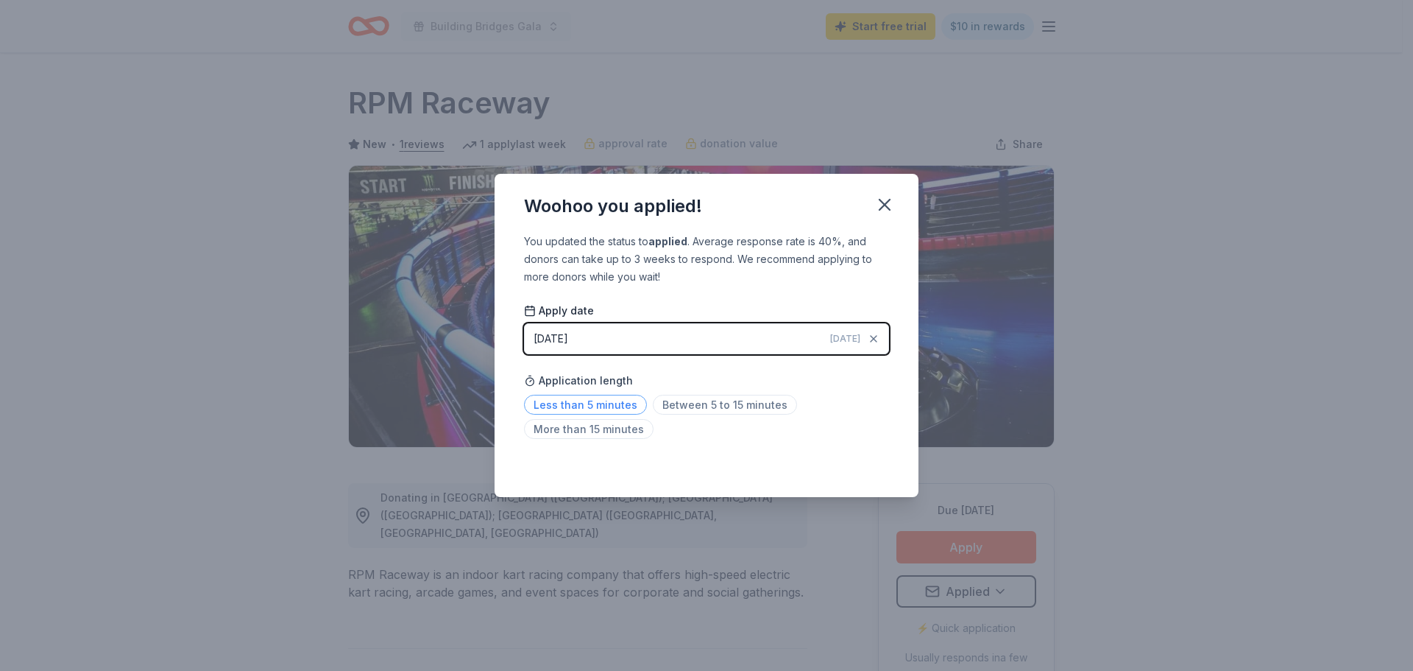
click at [593, 408] on span "Less than 5 minutes" at bounding box center [585, 405] width 123 height 20
click at [889, 208] on icon "button" at bounding box center [885, 205] width 10 height 10
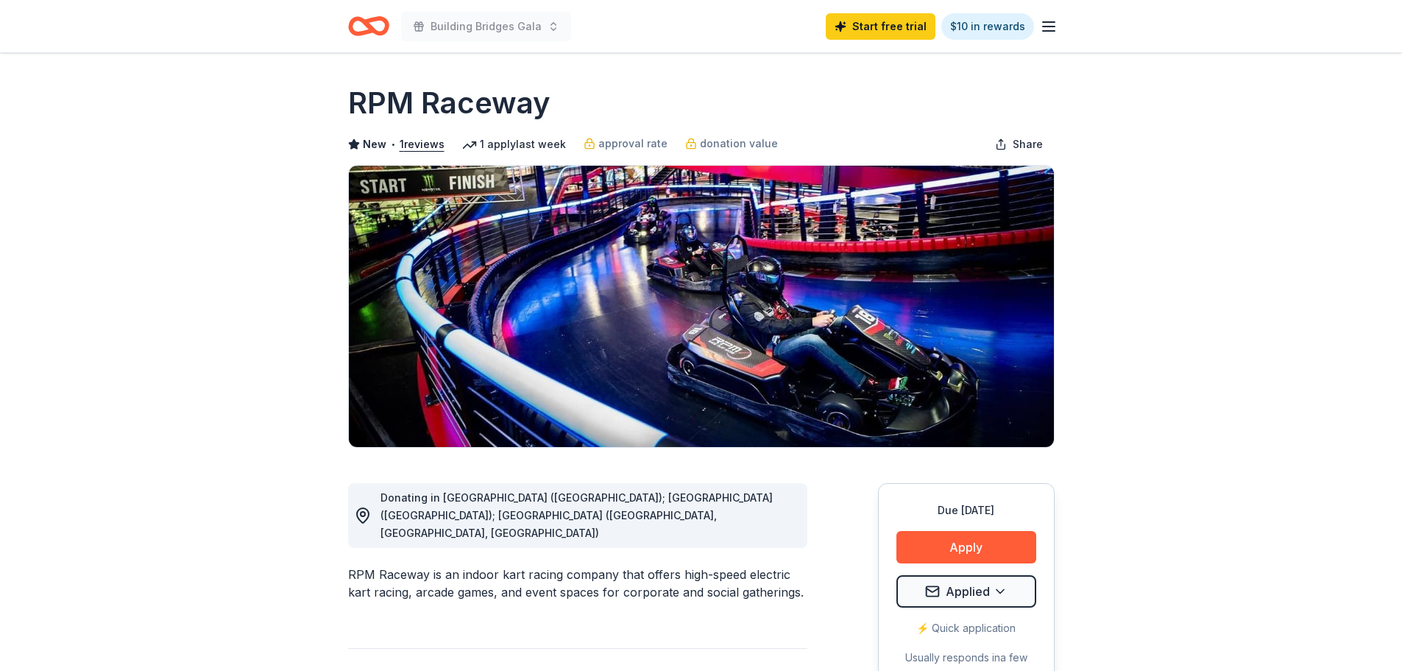
click at [367, 23] on icon "Home" at bounding box center [375, 25] width 23 height 15
click at [377, 15] on icon "Home" at bounding box center [368, 26] width 41 height 35
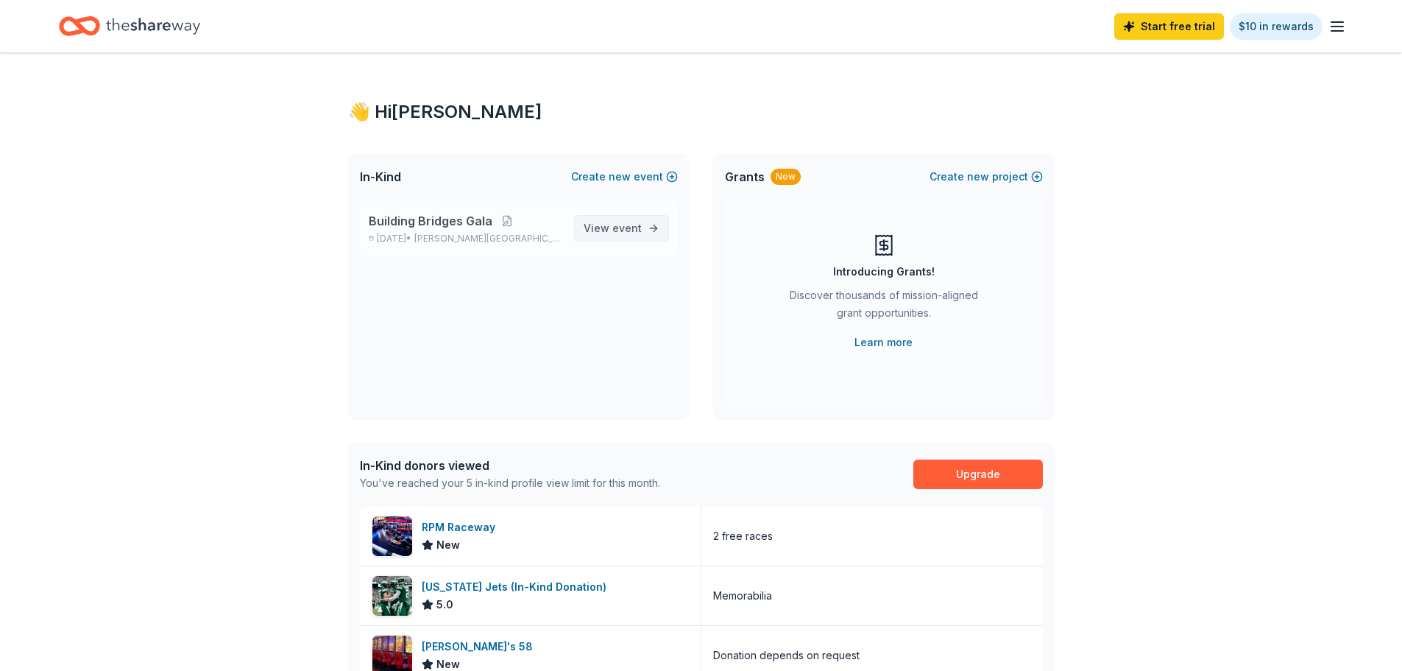
click at [590, 232] on span "View event" at bounding box center [613, 228] width 58 height 18
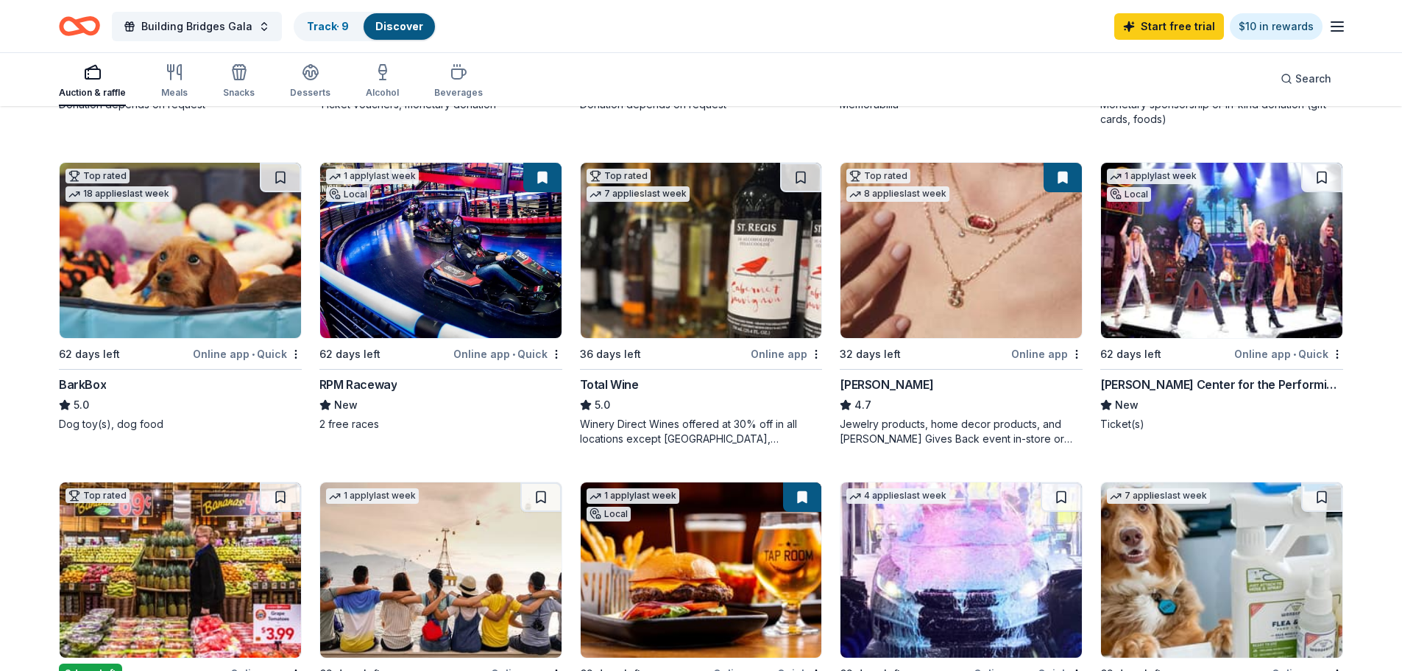
scroll to position [442, 0]
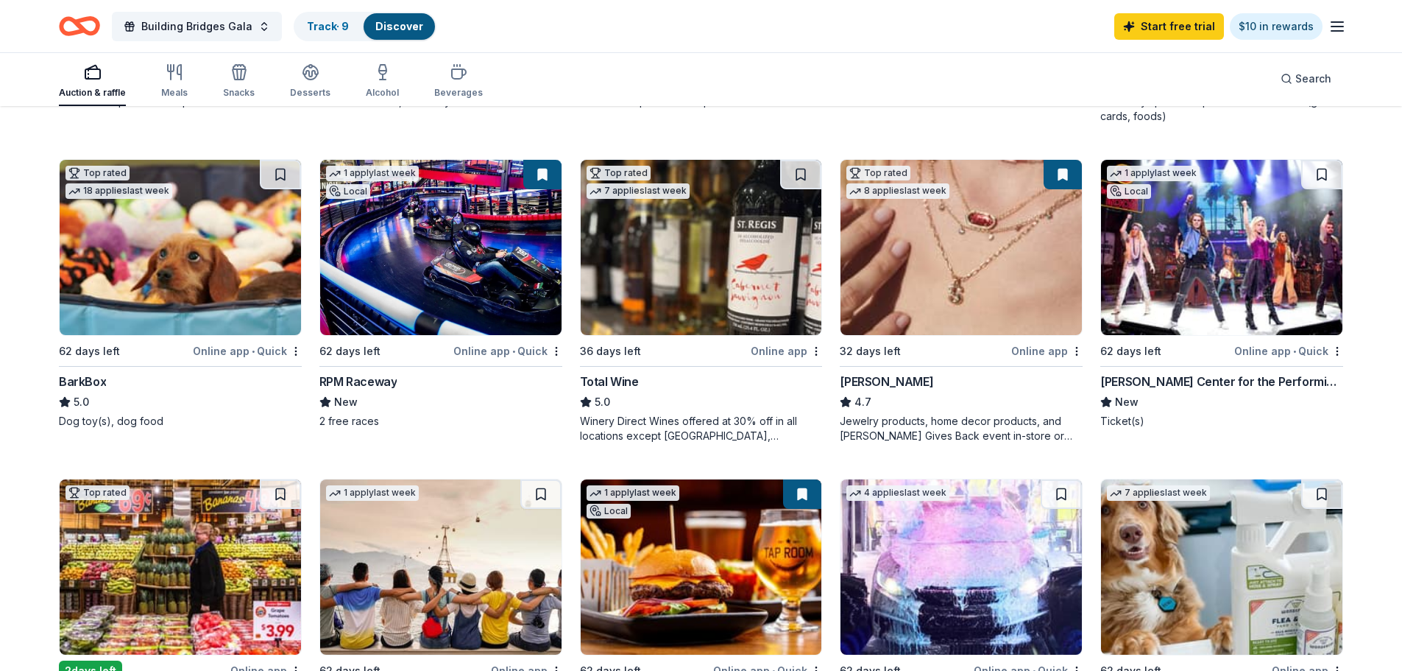
click at [1251, 190] on img at bounding box center [1221, 247] width 241 height 175
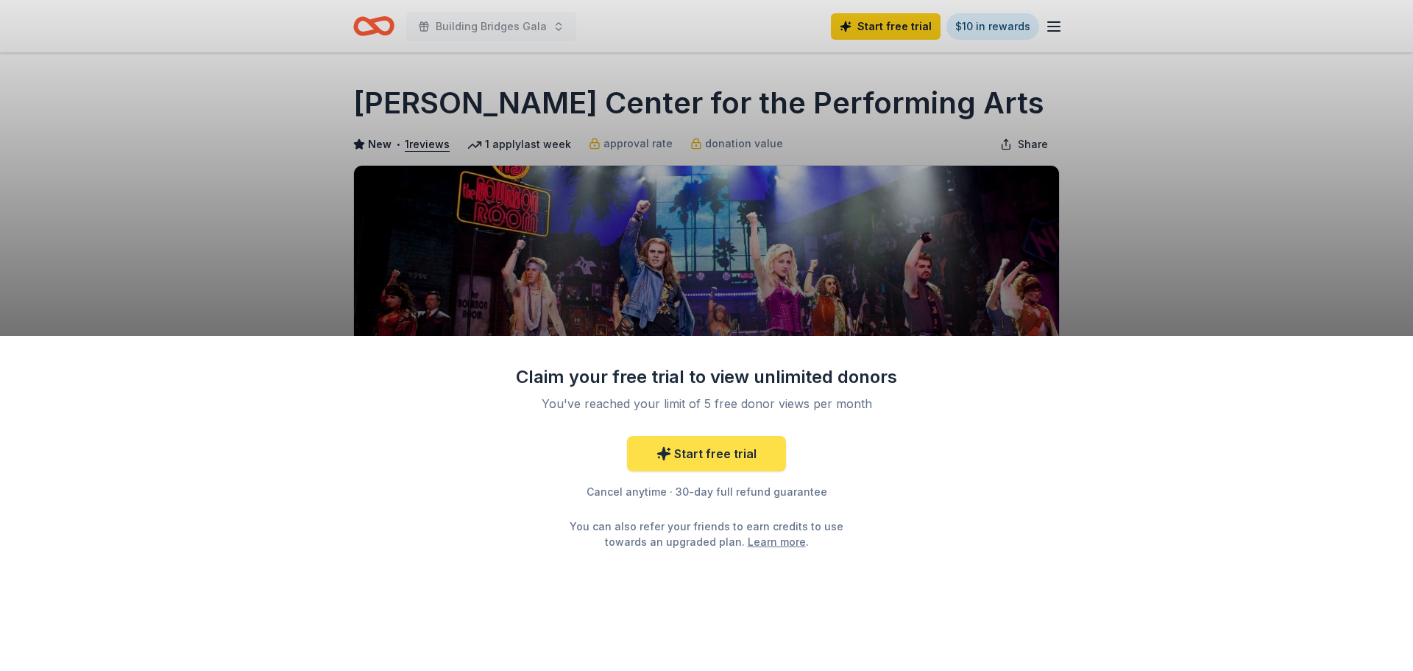
click at [729, 453] on link "Start free trial" at bounding box center [706, 453] width 159 height 35
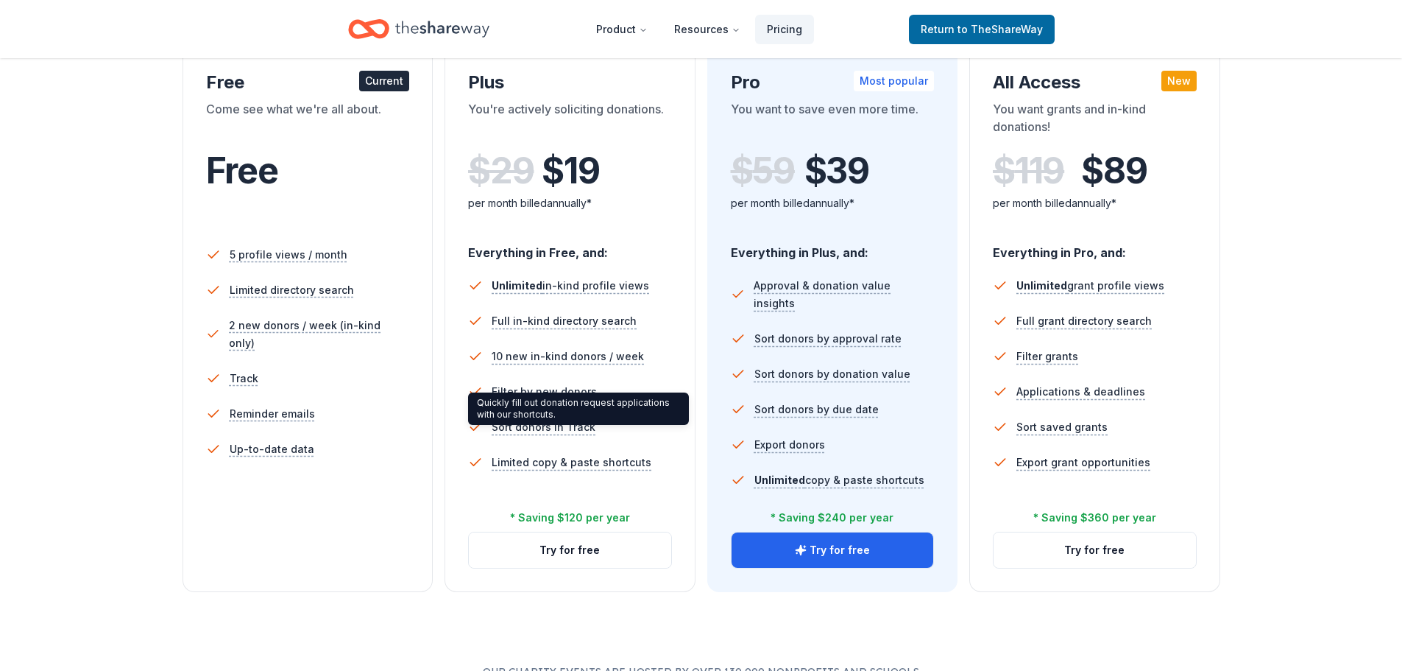
scroll to position [294, 0]
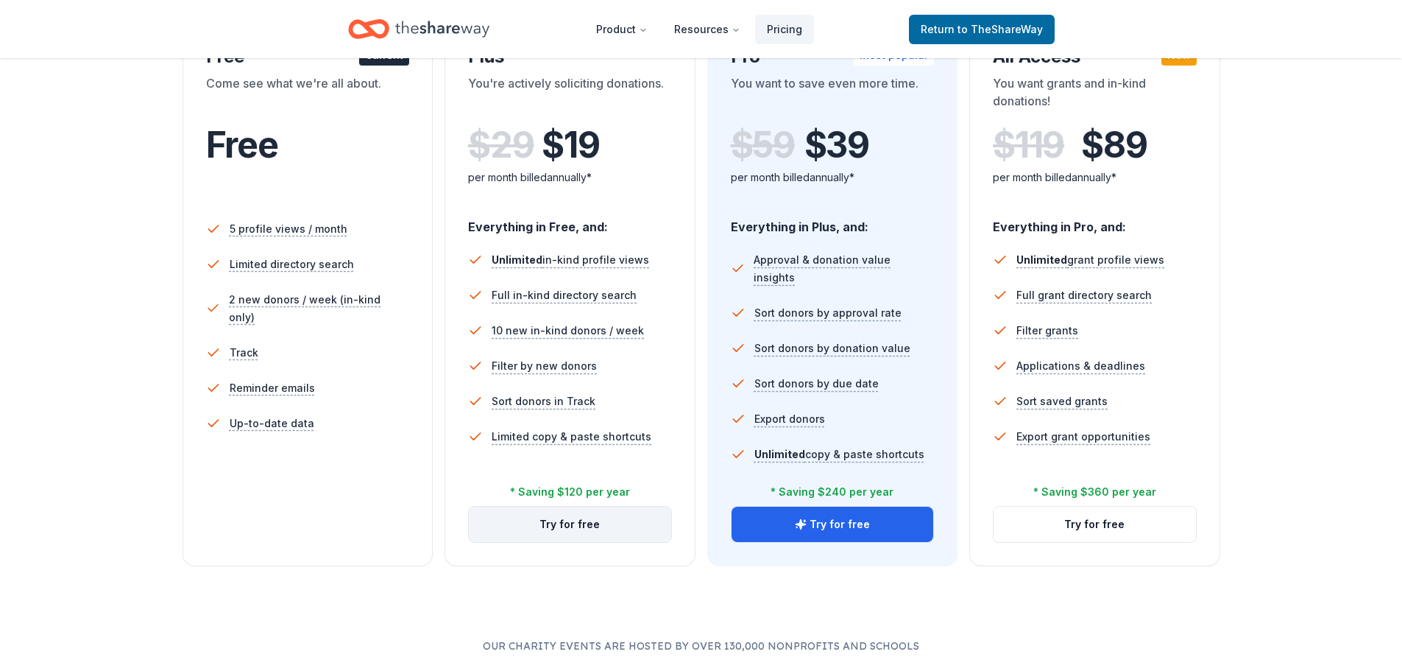
click at [592, 532] on button "Try for free" at bounding box center [570, 524] width 202 height 35
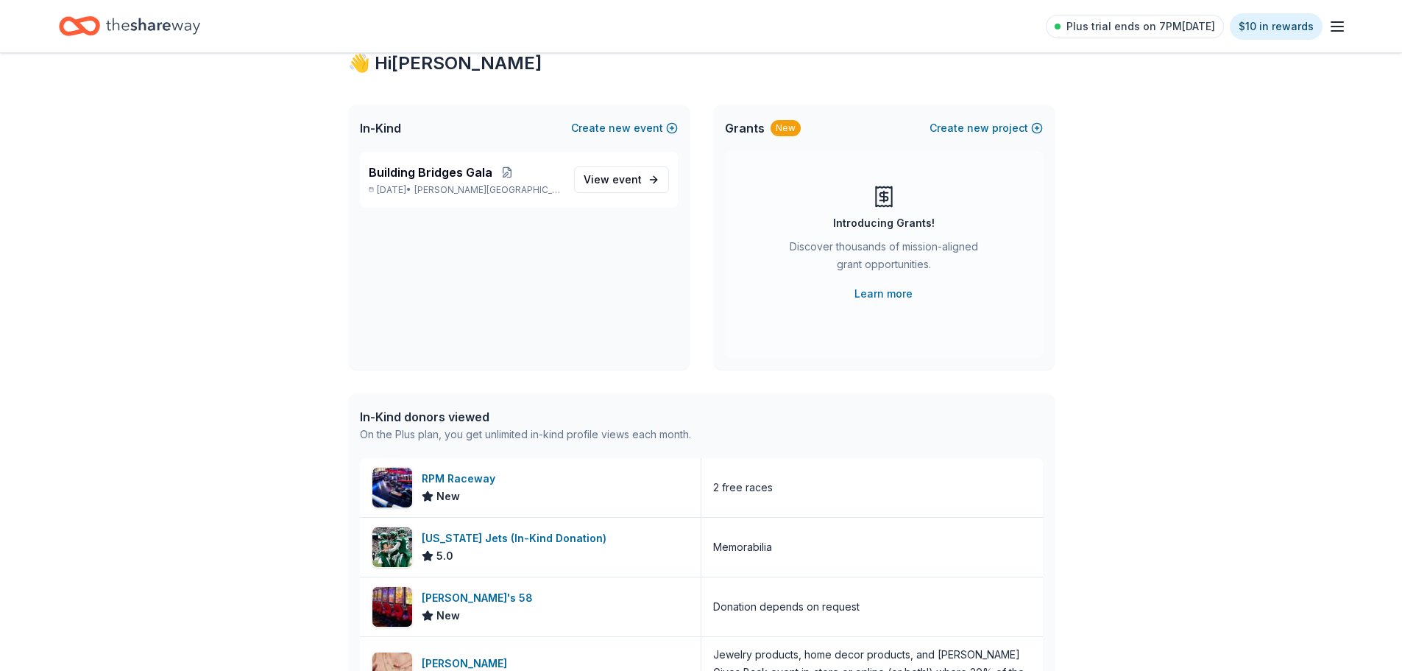
scroll to position [74, 0]
